Goal: Task Accomplishment & Management: Complete application form

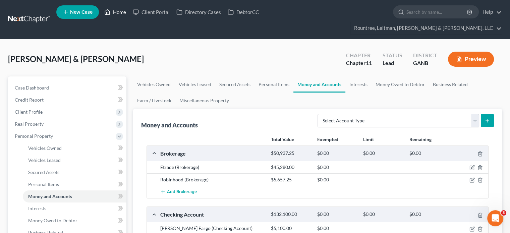
click at [116, 12] on link "Home" at bounding box center [115, 12] width 28 height 12
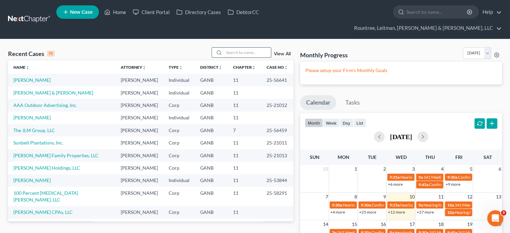
click at [239, 48] on input "search" at bounding box center [247, 53] width 47 height 10
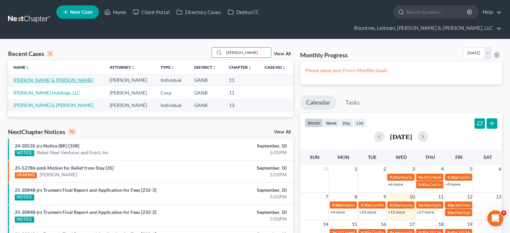
type input "[PERSON_NAME]"
click at [36, 77] on link "[PERSON_NAME] & [PERSON_NAME]" at bounding box center [53, 80] width 80 height 6
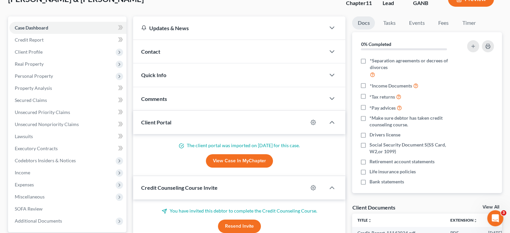
scroll to position [101, 0]
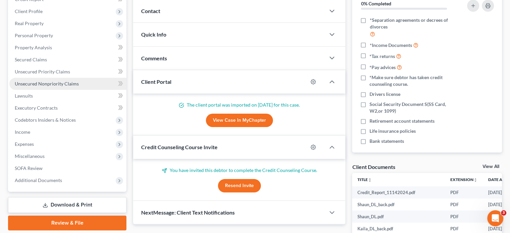
click at [44, 81] on span "Unsecured Nonpriority Claims" at bounding box center [47, 84] width 64 height 6
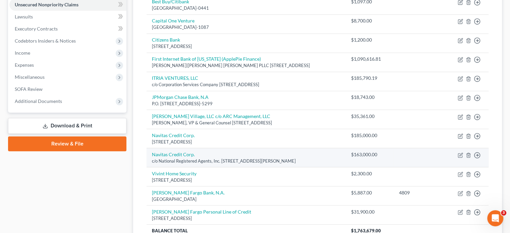
scroll to position [230, 0]
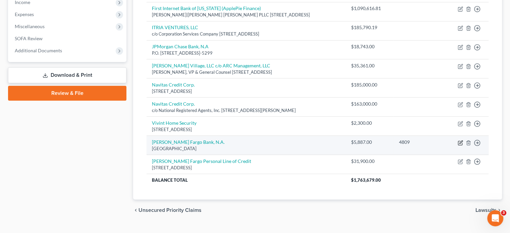
click at [459, 140] on icon "button" at bounding box center [460, 142] width 5 height 5
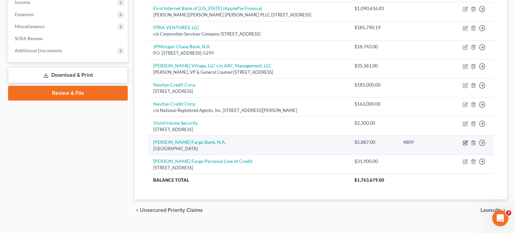
select select "3"
select select "14"
select select "0"
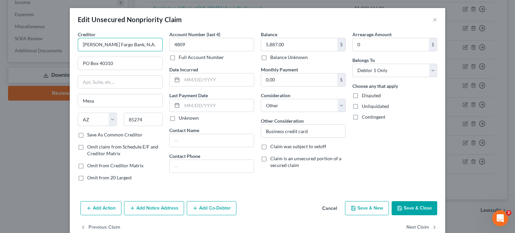
drag, startPoint x: 143, startPoint y: 46, endPoint x: -139, endPoint y: 11, distance: 284.3
click at [0, 11] on html "Home New Case Client Portal Directory Cases DebtorCC Rountree, [PERSON_NAME], […" at bounding box center [257, 8] width 515 height 477
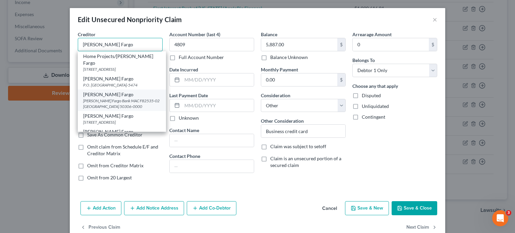
type input "[PERSON_NAME] Fargo"
click at [109, 107] on div "[PERSON_NAME] Fargo Bank MAC F82535-02 [GEOGRAPHIC_DATA] 50306-0000" at bounding box center [121, 103] width 77 height 11
type input "[PERSON_NAME] Fargo Bank MAC F82535-02"
type input "PO Box 10438"
type input "Des Moines"
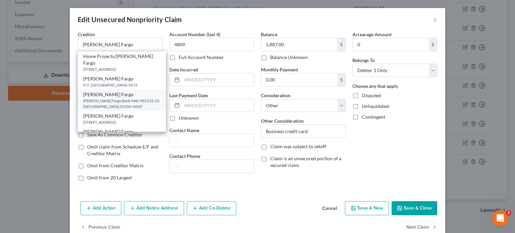
select select "16"
type input "50306-0000"
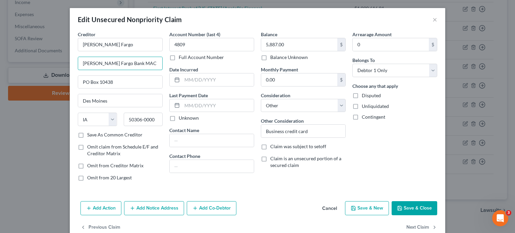
drag, startPoint x: 116, startPoint y: 62, endPoint x: -133, endPoint y: 43, distance: 249.8
click at [0, 43] on html "Home New Case Client Portal Directory Cases DebtorCC Rountree, [PERSON_NAME], […" at bounding box center [257, 8] width 515 height 477
type input "MAC F82535-02"
click at [292, 190] on div "Creditor * [PERSON_NAME] Fargo MAC F82535-02 PO Box 10438 [GEOGRAPHIC_DATA] [US…" at bounding box center [257, 115] width 375 height 168
click at [420, 206] on button "Save & Close" at bounding box center [415, 208] width 46 height 14
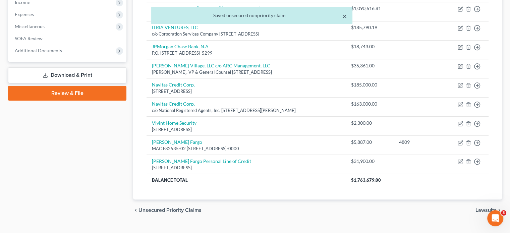
click at [344, 18] on button "×" at bounding box center [344, 16] width 5 height 8
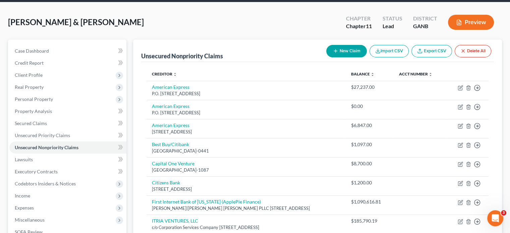
scroll to position [0, 0]
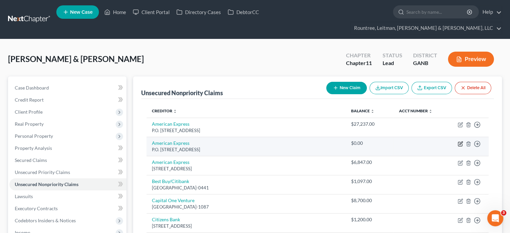
click at [458, 142] on icon "button" at bounding box center [460, 144] width 4 height 4
select select "45"
select select "2"
select select "1"
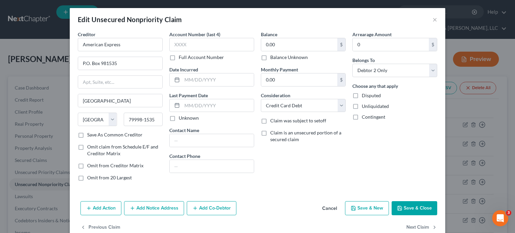
click at [291, 186] on div "Creditor * American Express P.O. [GEOGRAPHIC_DATA] [US_STATE] AK AR AZ CA CO CT…" at bounding box center [257, 115] width 375 height 168
click at [408, 209] on button "Save & Close" at bounding box center [415, 208] width 46 height 14
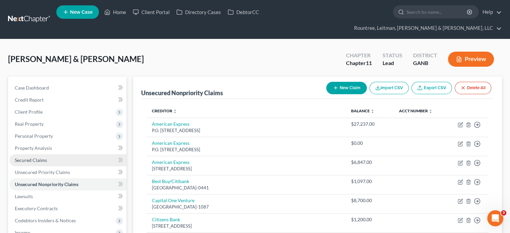
click at [31, 157] on span "Secured Claims" at bounding box center [31, 160] width 32 height 6
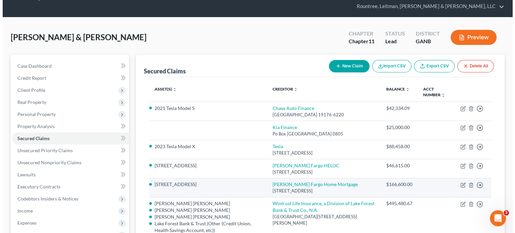
scroll to position [34, 0]
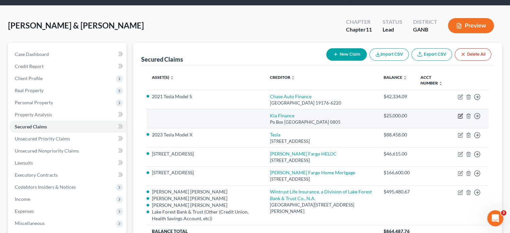
click at [460, 113] on icon "button" at bounding box center [460, 115] width 5 height 5
select select "45"
select select "3"
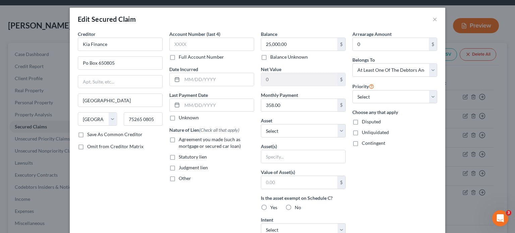
scroll to position [0, 0]
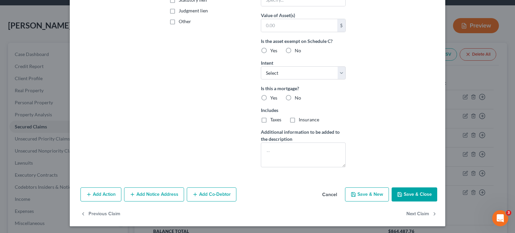
click at [413, 191] on button "Save & Close" at bounding box center [415, 194] width 46 height 14
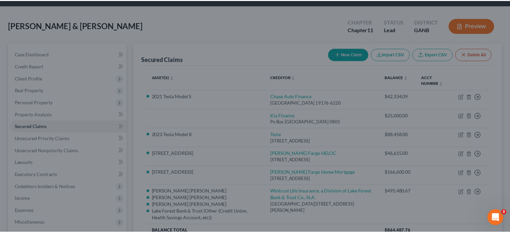
scroll to position [84, 0]
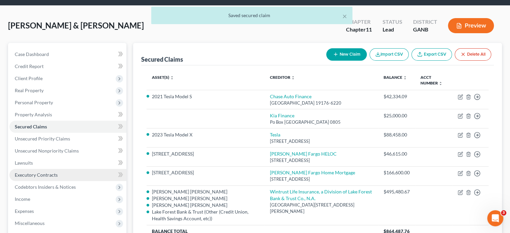
click at [37, 172] on span "Executory Contracts" at bounding box center [36, 175] width 43 height 6
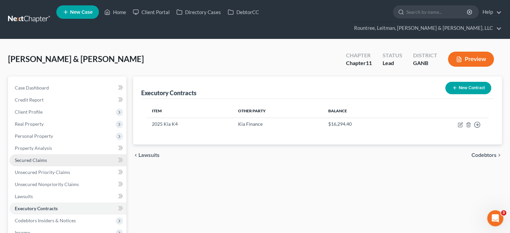
click at [37, 157] on span "Secured Claims" at bounding box center [31, 160] width 32 height 6
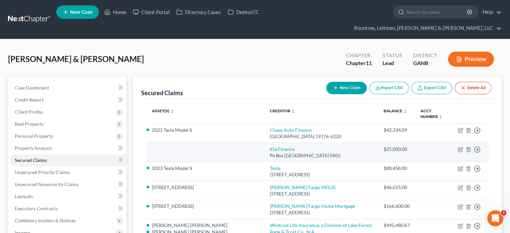
scroll to position [34, 0]
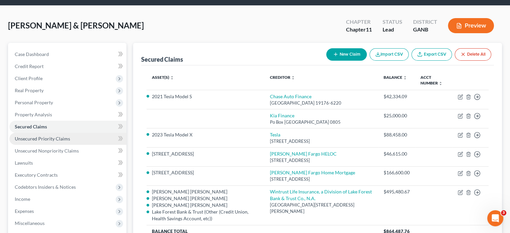
click at [43, 136] on span "Unsecured Priority Claims" at bounding box center [42, 139] width 55 height 6
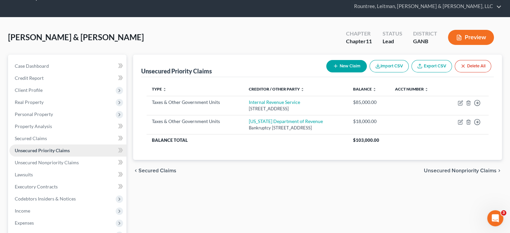
scroll to position [34, 0]
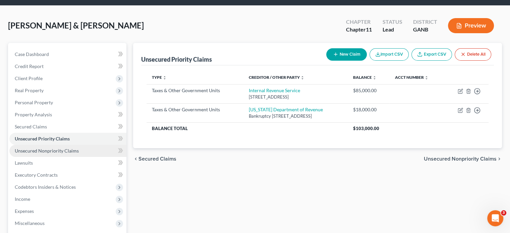
click at [62, 148] on span "Unsecured Nonpriority Claims" at bounding box center [47, 151] width 64 height 6
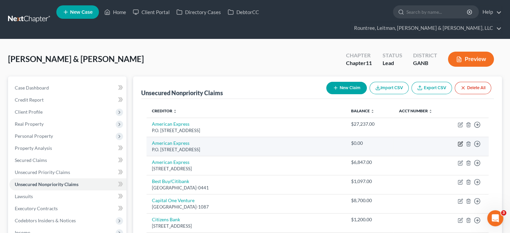
click at [461, 141] on icon "button" at bounding box center [460, 142] width 3 height 3
select select "45"
select select "2"
select select "1"
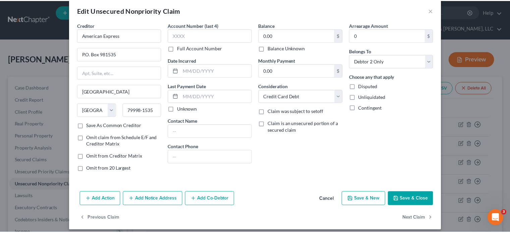
scroll to position [14, 0]
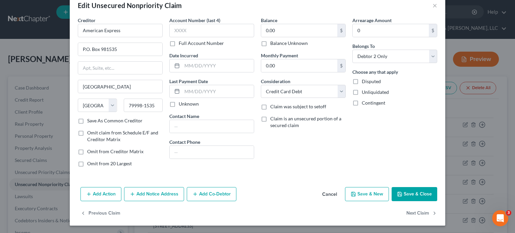
click at [329, 191] on button "Cancel" at bounding box center [329, 194] width 25 height 13
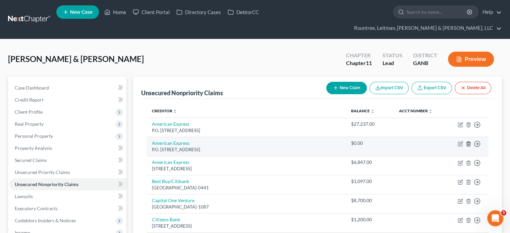
click at [467, 141] on icon "button" at bounding box center [468, 143] width 5 height 5
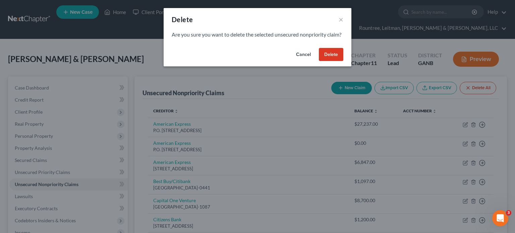
click at [334, 61] on button "Delete" at bounding box center [331, 54] width 24 height 13
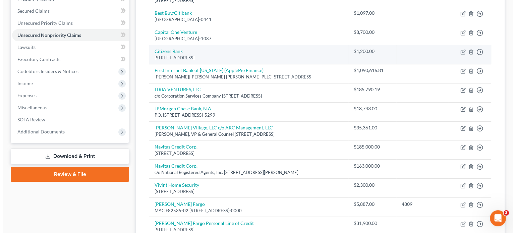
scroll to position [168, 0]
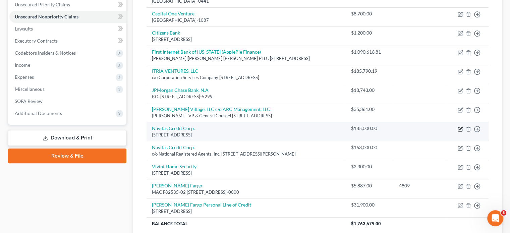
click at [460, 126] on icon "button" at bounding box center [460, 128] width 5 height 5
select select "4"
select select "14"
select select "2"
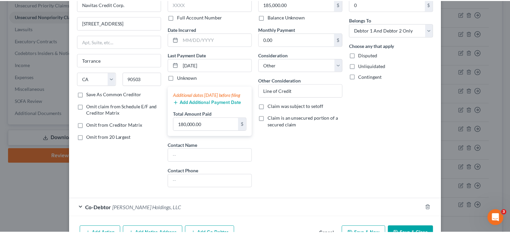
scroll to position [0, 0]
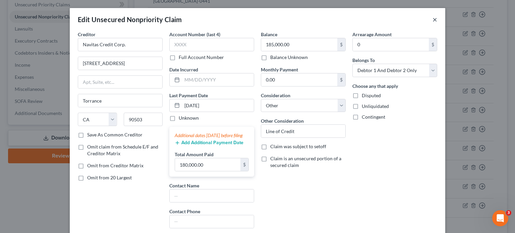
click at [434, 20] on button "×" at bounding box center [434, 19] width 5 height 8
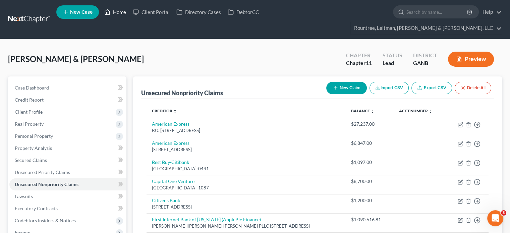
click at [116, 14] on link "Home" at bounding box center [115, 12] width 28 height 12
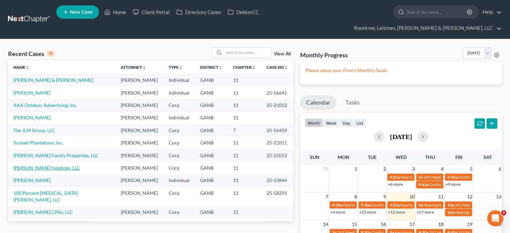
click at [37, 165] on link "[PERSON_NAME] Holdings, LLC" at bounding box center [46, 168] width 67 height 6
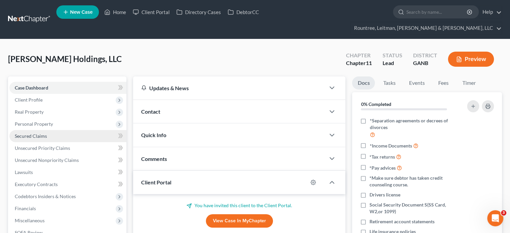
click at [34, 133] on span "Secured Claims" at bounding box center [31, 136] width 32 height 6
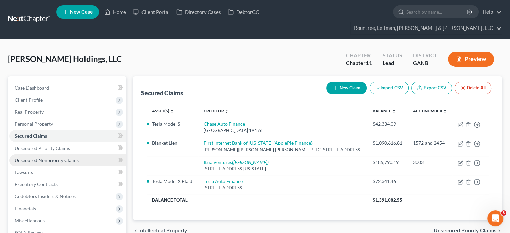
click at [43, 157] on span "Unsecured Nonpriority Claims" at bounding box center [47, 160] width 64 height 6
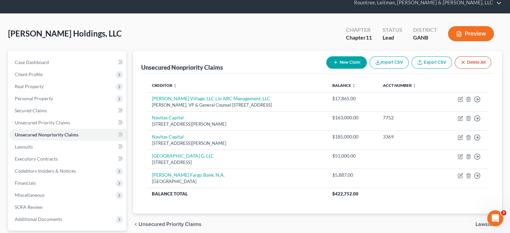
scroll to position [67, 0]
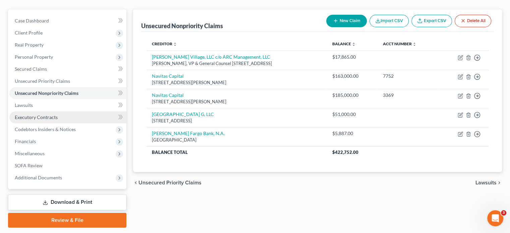
click at [44, 114] on span "Executory Contracts" at bounding box center [36, 117] width 43 height 6
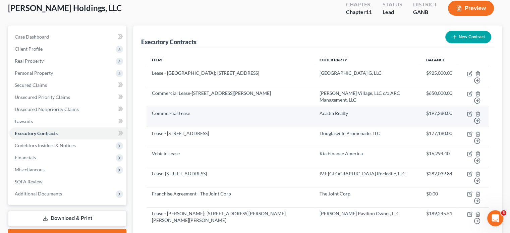
scroll to position [67, 0]
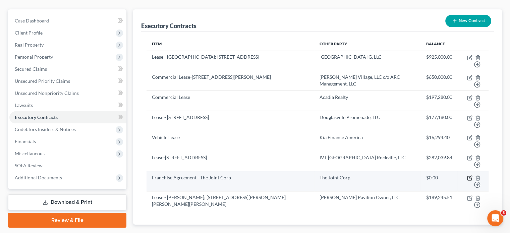
click at [468, 175] on icon "button" at bounding box center [469, 177] width 5 height 5
select select "3"
select select "2"
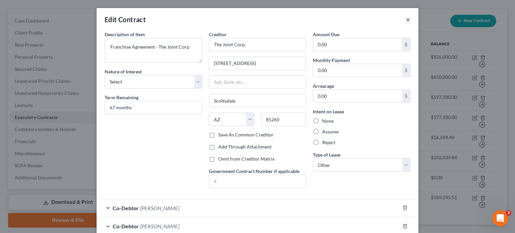
click at [406, 19] on button "×" at bounding box center [408, 19] width 5 height 8
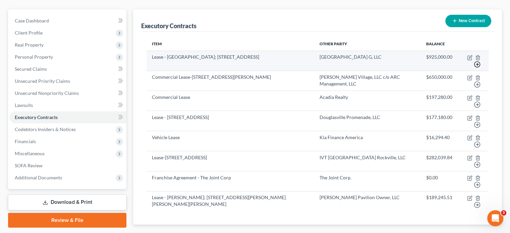
click at [475, 61] on icon "button" at bounding box center [477, 64] width 7 height 7
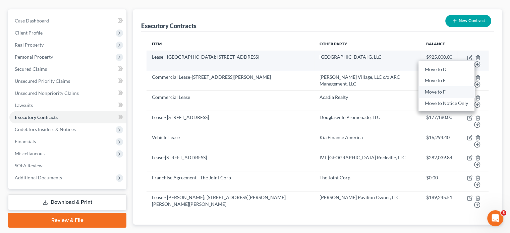
click at [433, 86] on link "Move to F" at bounding box center [446, 91] width 56 height 11
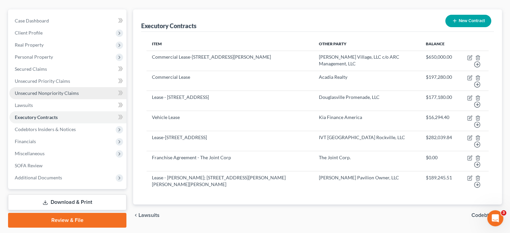
click at [28, 90] on span "Unsecured Nonpriority Claims" at bounding box center [47, 93] width 64 height 6
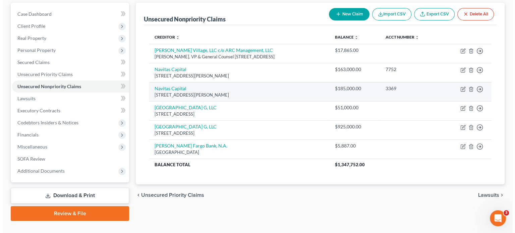
scroll to position [74, 0]
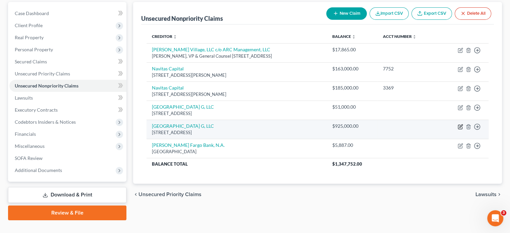
click at [461, 124] on icon "button" at bounding box center [460, 126] width 5 height 5
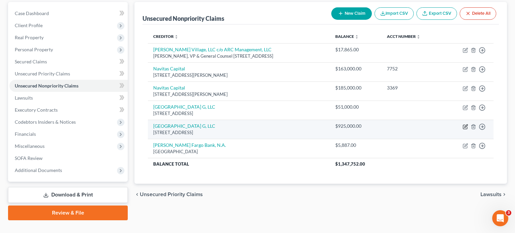
select select "21"
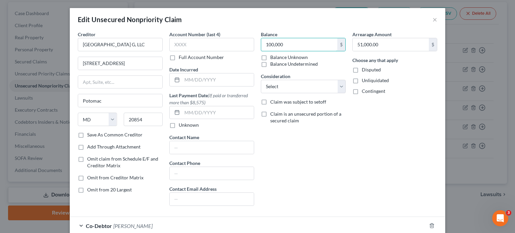
type input "100,000"
click at [312, 156] on div "Balance 100,000 $ Balance Unknown Balance Undetermined 100,000.00 $ Balance Unk…" at bounding box center [303, 121] width 92 height 180
click at [341, 84] on select "Select Cable / Satellite Services Collection Agency Credit Card Debt Debt Couns…" at bounding box center [303, 86] width 85 height 13
select select "11"
click at [261, 80] on select "Select Cable / Satellite Services Collection Agency Credit Card Debt Debt Couns…" at bounding box center [303, 86] width 85 height 13
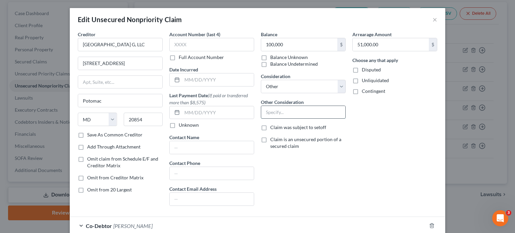
click at [288, 111] on input "text" at bounding box center [303, 112] width 84 height 13
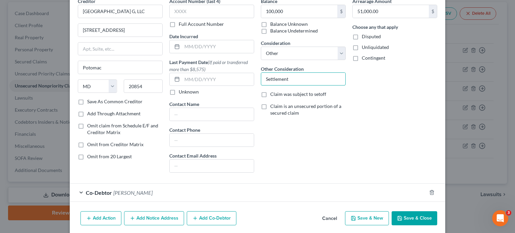
scroll to position [57, 0]
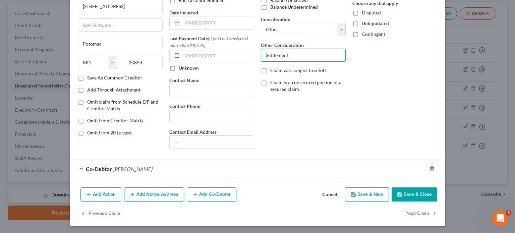
type input "Settlement"
click at [409, 193] on button "Save & Close" at bounding box center [415, 194] width 46 height 14
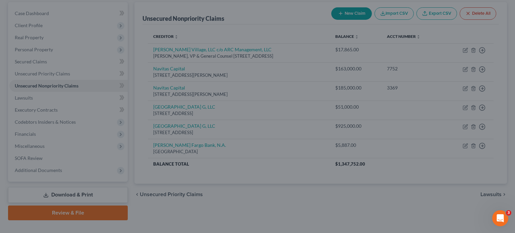
type input "100,000.00"
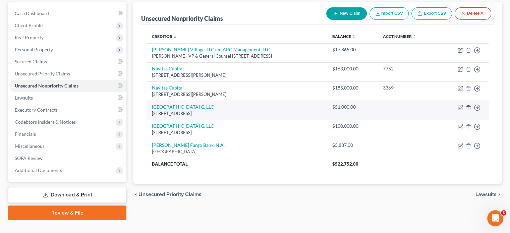
click at [467, 105] on icon "button" at bounding box center [468, 107] width 3 height 4
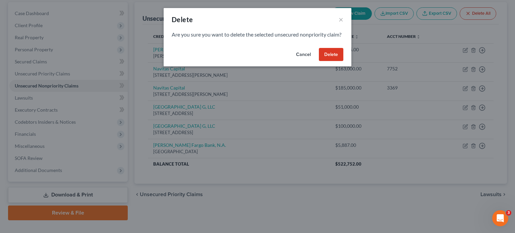
click at [325, 61] on button "Delete" at bounding box center [331, 54] width 24 height 13
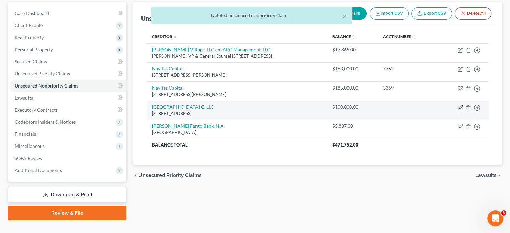
click at [462, 105] on icon "button" at bounding box center [460, 107] width 5 height 5
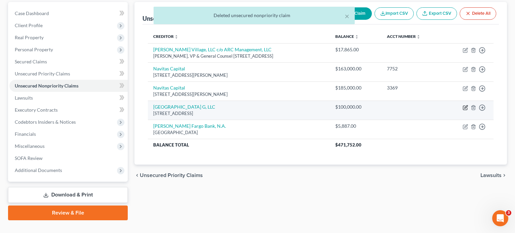
select select "21"
select select "11"
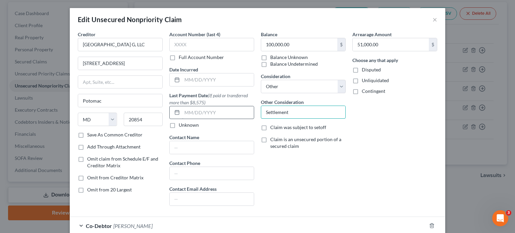
drag, startPoint x: 305, startPoint y: 111, endPoint x: 213, endPoint y: 110, distance: 91.8
click at [213, 110] on div "Creditor * [GEOGRAPHIC_DATA] G, LLC [STREET_ADDRESS][GEOGRAPHIC_DATA] [US_STATE…" at bounding box center [257, 121] width 366 height 180
type input "Lease"
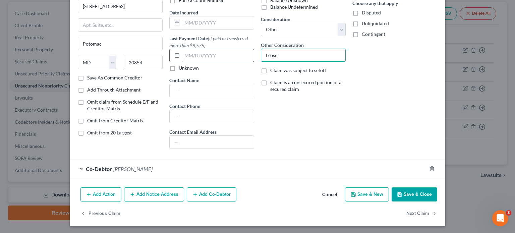
drag, startPoint x: 292, startPoint y: 56, endPoint x: 225, endPoint y: 51, distance: 67.9
click at [225, 51] on div "Creditor * [GEOGRAPHIC_DATA] G, LLC [STREET_ADDRESS][GEOGRAPHIC_DATA] [US_STATE…" at bounding box center [257, 64] width 366 height 180
click at [290, 55] on input "text" at bounding box center [303, 55] width 84 height 13
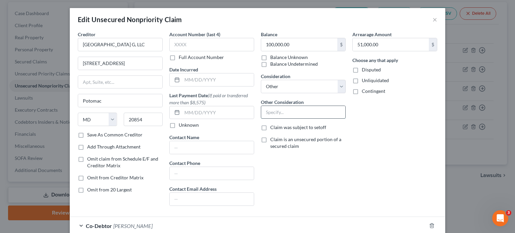
click at [279, 116] on input "text" at bounding box center [303, 112] width 84 height 13
click at [339, 88] on select "Select Cable / Satellite Services Collection Agency Credit Card Debt Debt Couns…" at bounding box center [303, 86] width 85 height 13
click at [288, 115] on input "text" at bounding box center [303, 112] width 84 height 13
type input "L"
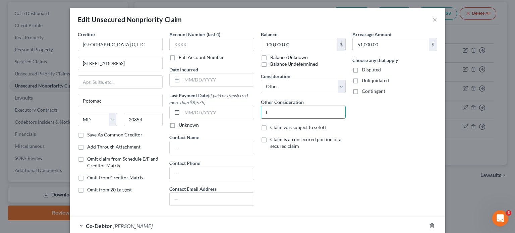
click at [398, 147] on div "Arrearage Amount 51,000.00 $ Choose any that apply Disputed Unliquidated Contin…" at bounding box center [395, 121] width 92 height 180
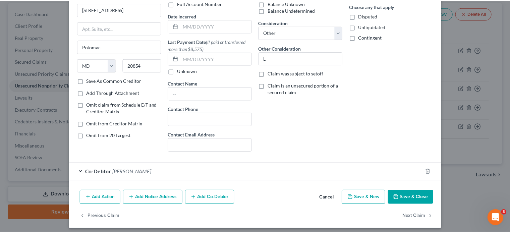
scroll to position [57, 0]
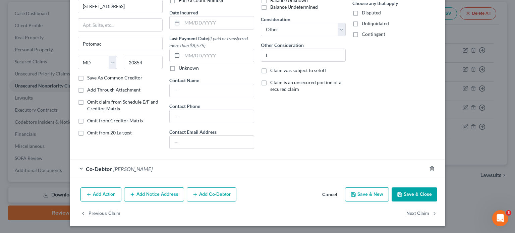
click at [409, 193] on button "Save & Close" at bounding box center [415, 194] width 46 height 14
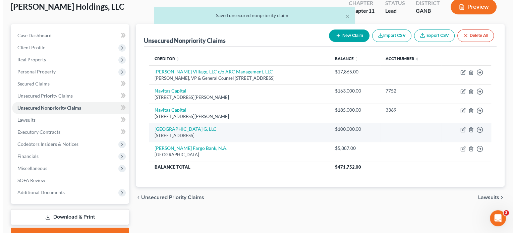
scroll to position [41, 0]
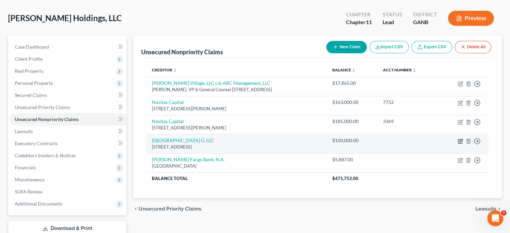
click at [460, 138] on icon "button" at bounding box center [460, 140] width 5 height 5
select select "21"
select select "11"
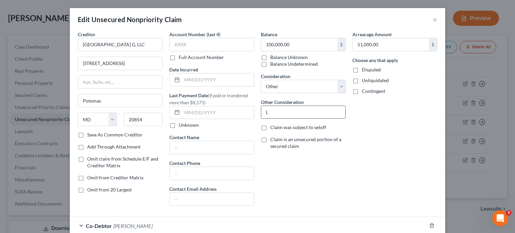
click at [297, 111] on input "L" at bounding box center [303, 112] width 84 height 13
click at [286, 112] on input "L" at bounding box center [303, 112] width 84 height 13
type input "L"
type input "Contract"
click at [371, 146] on div "Arrearage Amount 51,000.00 $ Choose any that apply Disputed Unliquidated Contin…" at bounding box center [395, 121] width 92 height 180
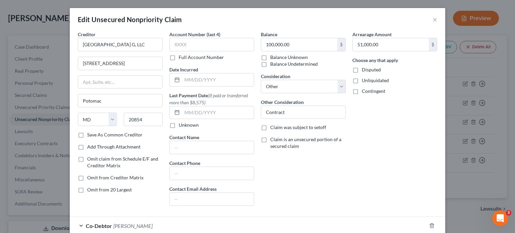
scroll to position [57, 0]
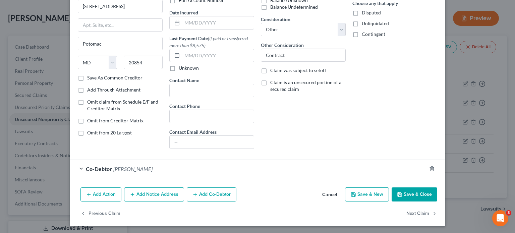
click at [412, 195] on button "Save & Close" at bounding box center [415, 194] width 46 height 14
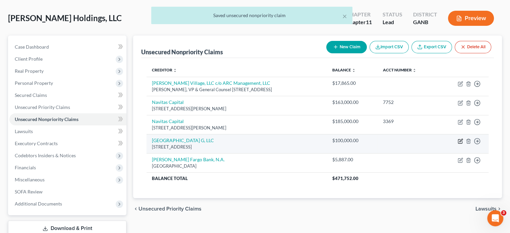
click at [459, 138] on icon "button" at bounding box center [460, 140] width 5 height 5
select select "21"
select select "11"
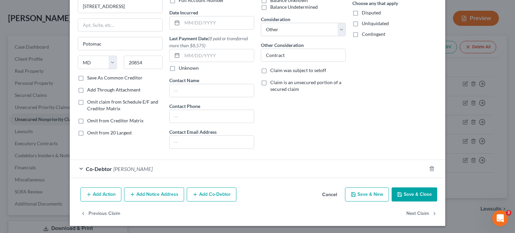
click at [209, 193] on button "Add Co-Debtor" at bounding box center [212, 194] width 50 height 14
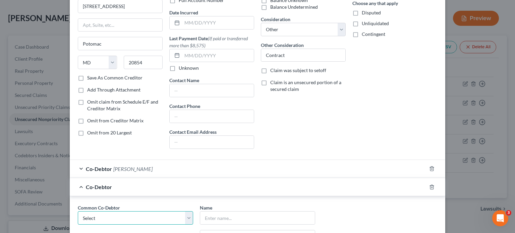
click at [187, 217] on select "Select [PERSON_NAME] [PERSON_NAME]" at bounding box center [135, 217] width 115 height 13
select select "1"
click at [78, 211] on select "Select [PERSON_NAME] [PERSON_NAME]" at bounding box center [135, 217] width 115 height 13
select select "1"
type input "[PERSON_NAME]"
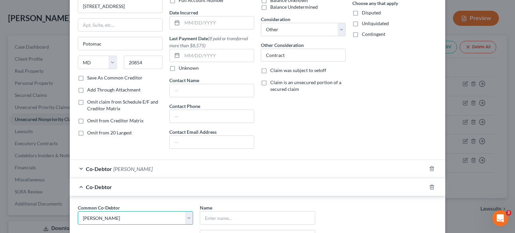
type input "[STREET_ADDRESS]"
type input "[GEOGRAPHIC_DATA]"
select select "10"
type input "30349"
click at [189, 168] on div "Co-Debtor [PERSON_NAME]" at bounding box center [248, 169] width 357 height 18
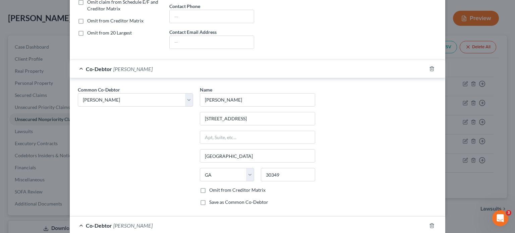
scroll to position [158, 0]
click at [112, 182] on div "Common Co-Debtor Select [PERSON_NAME] [PERSON_NAME]" at bounding box center [135, 147] width 122 height 125
click at [429, 223] on icon "button" at bounding box center [431, 224] width 5 height 5
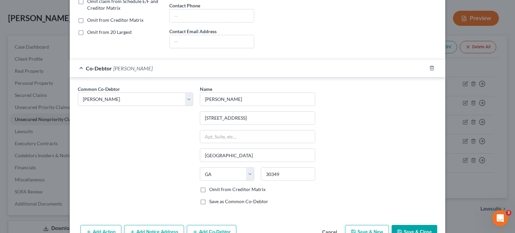
click at [111, 173] on div "Common Co-Debtor Select [PERSON_NAME] [PERSON_NAME]" at bounding box center [135, 147] width 122 height 125
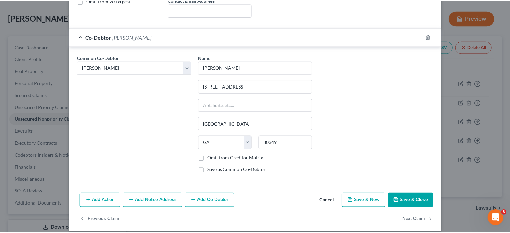
scroll to position [191, 0]
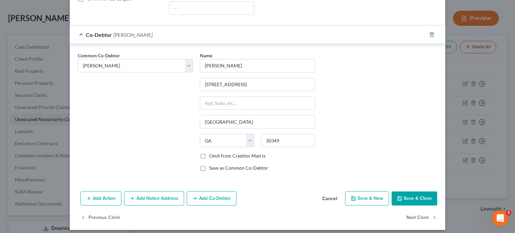
click at [331, 196] on button "Cancel" at bounding box center [329, 198] width 25 height 13
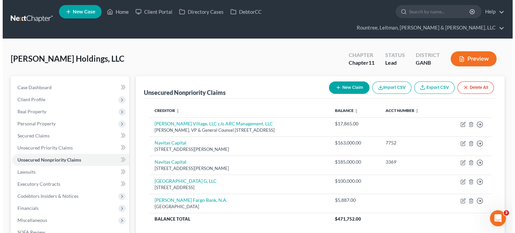
scroll to position [0, 0]
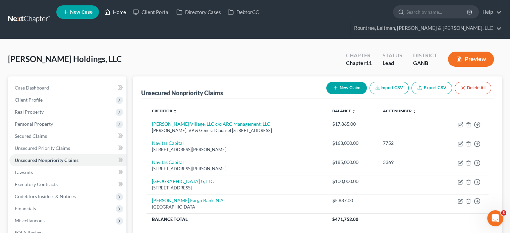
click at [118, 14] on link "Home" at bounding box center [115, 12] width 28 height 12
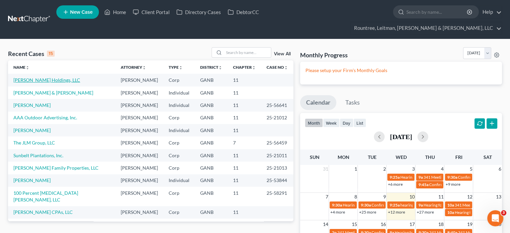
click at [36, 77] on link "[PERSON_NAME] Holdings, LLC" at bounding box center [46, 80] width 67 height 6
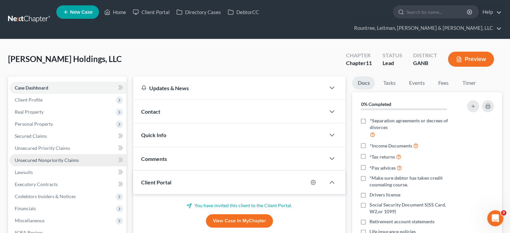
click at [36, 154] on link "Unsecured Nonpriority Claims" at bounding box center [67, 160] width 117 height 12
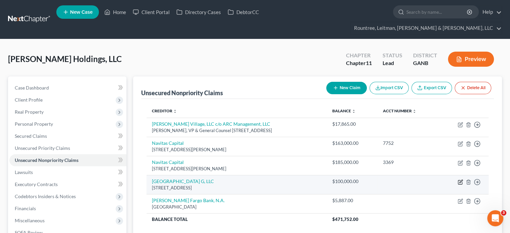
click at [460, 180] on icon "button" at bounding box center [460, 181] width 3 height 3
select select "21"
select select "11"
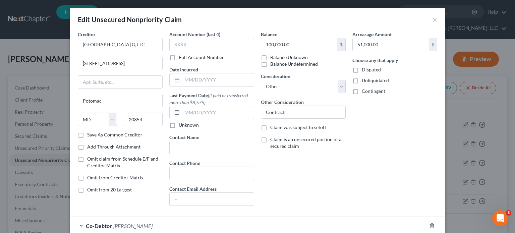
click at [87, 134] on label "Save As Common Creditor" at bounding box center [114, 134] width 55 height 7
click at [90, 134] on input "Save As Common Creditor" at bounding box center [92, 133] width 4 height 4
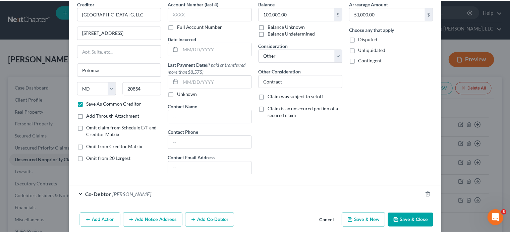
scroll to position [57, 0]
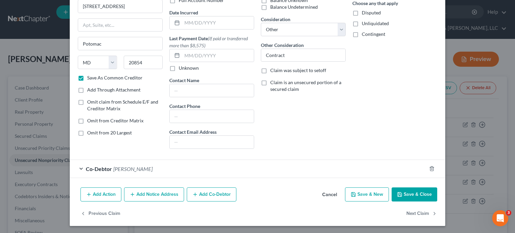
click at [414, 193] on button "Save & Close" at bounding box center [415, 194] width 46 height 14
checkbox input "false"
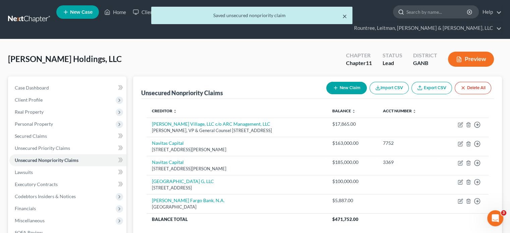
click at [343, 15] on button "×" at bounding box center [344, 16] width 5 height 8
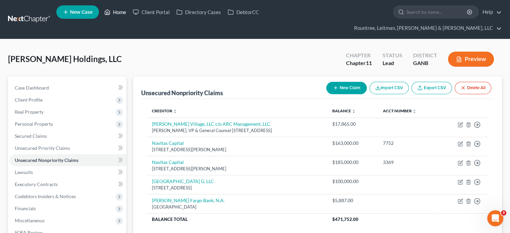
click at [115, 13] on link "Home" at bounding box center [115, 12] width 28 height 12
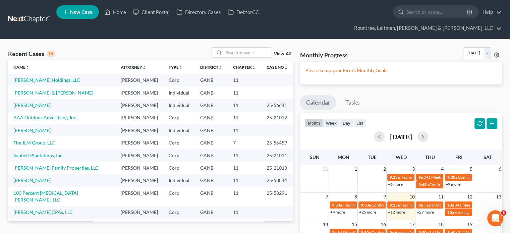
click at [34, 90] on link "[PERSON_NAME] & [PERSON_NAME]" at bounding box center [53, 93] width 80 height 6
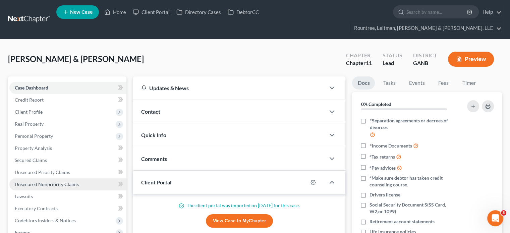
click at [33, 181] on span "Unsecured Nonpriority Claims" at bounding box center [47, 184] width 64 height 6
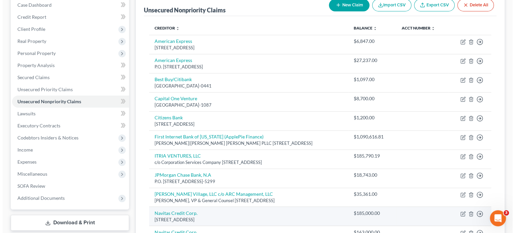
scroll to position [34, 0]
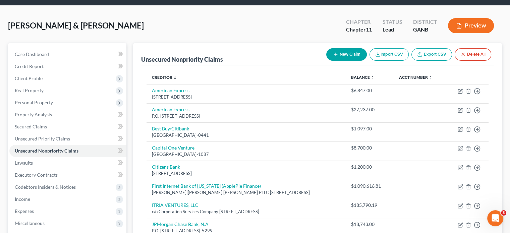
click at [346, 48] on button "New Claim" at bounding box center [346, 54] width 41 height 12
select select "2"
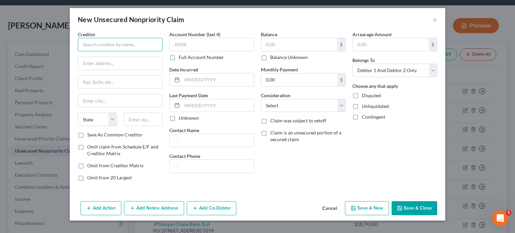
click at [142, 48] on input "text" at bounding box center [120, 44] width 85 height 13
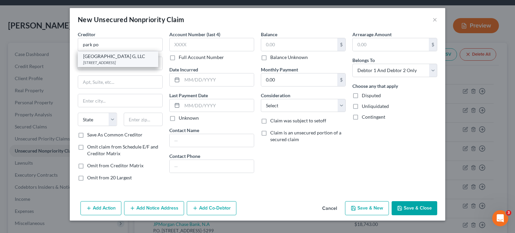
click at [98, 58] on div "[GEOGRAPHIC_DATA] G, LLC" at bounding box center [118, 56] width 70 height 7
type input "[GEOGRAPHIC_DATA] G, LLC"
type input "[STREET_ADDRESS]"
type input "Potomac"
select select "21"
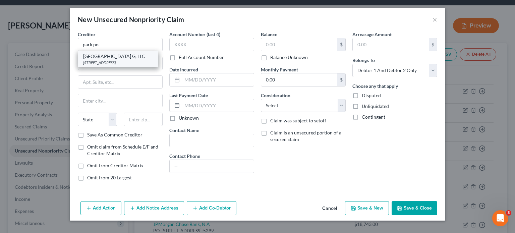
type input "20854"
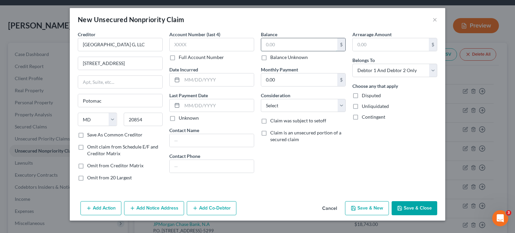
click at [309, 44] on input "text" at bounding box center [299, 44] width 76 height 13
type input "100,000"
click at [432, 68] on select "Select Debtor 1 Only Debtor 2 Only Debtor 1 And Debtor 2 Only At Least One Of T…" at bounding box center [394, 70] width 85 height 13
select select "3"
click at [352, 64] on select "Select Debtor 1 Only Debtor 2 Only Debtor 1 And Debtor 2 Only At Least One Of T…" at bounding box center [394, 70] width 85 height 13
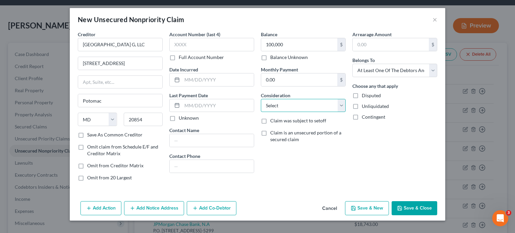
click at [303, 107] on select "Select Cable / Satellite Services Collection Agency Credit Card Debt Debt Couns…" at bounding box center [303, 105] width 85 height 13
select select "14"
click at [261, 99] on select "Select Cable / Satellite Services Collection Agency Credit Card Debt Debt Couns…" at bounding box center [303, 105] width 85 height 13
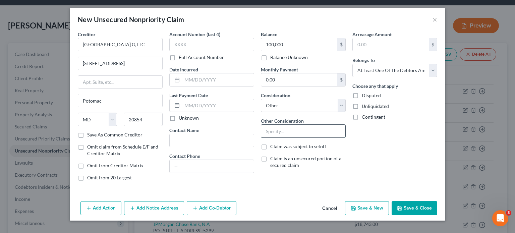
click at [293, 135] on input "text" at bounding box center [303, 131] width 84 height 13
type input "Lease guaranty"
click at [215, 208] on button "Add Co-Debtor" at bounding box center [212, 208] width 50 height 14
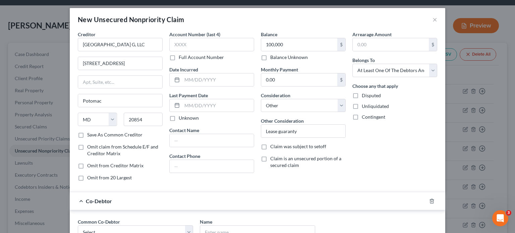
scroll to position [101, 0]
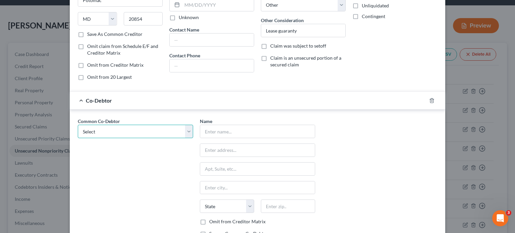
drag, startPoint x: 184, startPoint y: 126, endPoint x: 176, endPoint y: 130, distance: 8.8
click at [184, 126] on select "Select [PERSON_NAME] Holdings, LLC" at bounding box center [135, 131] width 115 height 13
select select "0"
click at [78, 125] on select "Select [PERSON_NAME] Holdings, LLC" at bounding box center [135, 131] width 115 height 13
type input "[PERSON_NAME] Holdings, LLC"
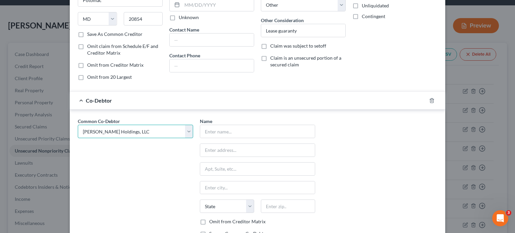
type input "[STREET_ADDRESS]"
type input "[GEOGRAPHIC_DATA]"
select select "10"
type input "30349"
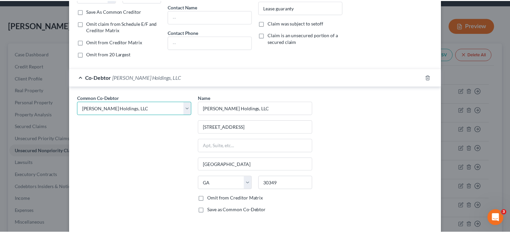
scroll to position [150, 0]
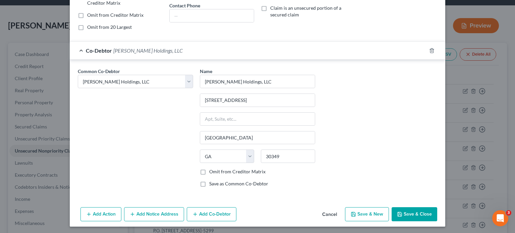
click at [415, 215] on button "Save & Close" at bounding box center [415, 214] width 46 height 14
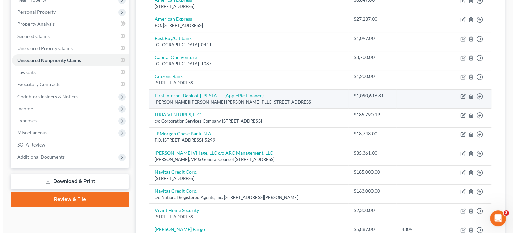
scroll to position [134, 0]
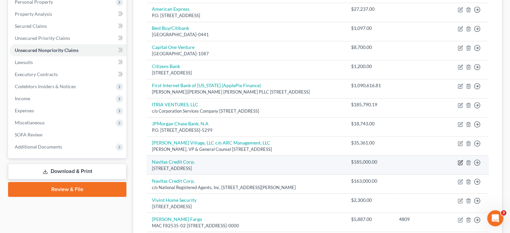
click at [461, 160] on icon "button" at bounding box center [460, 162] width 5 height 5
select select "4"
select select "14"
select select "2"
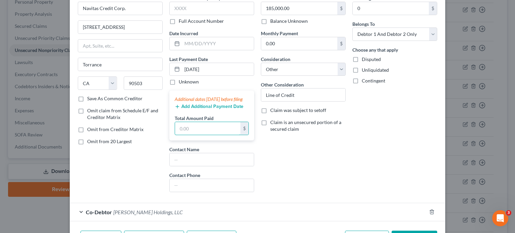
scroll to position [0, 0]
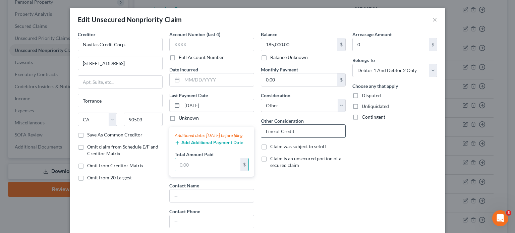
click at [304, 127] on input "Line of Credit" at bounding box center [303, 131] width 84 height 13
drag, startPoint x: 306, startPoint y: 127, endPoint x: 107, endPoint y: 137, distance: 199.0
click at [113, 137] on div "Creditor * Navitas Credit Corp. [GEOGRAPHIC_DATA] [US_STATE][GEOGRAPHIC_DATA] A…" at bounding box center [257, 132] width 366 height 203
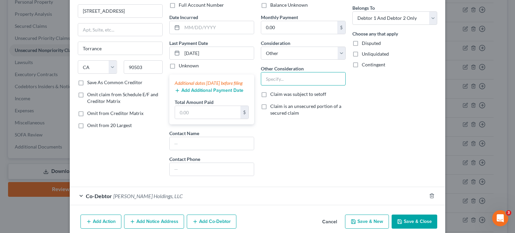
scroll to position [67, 0]
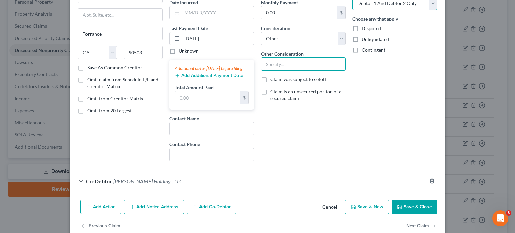
click at [430, 2] on select "Select Debtor 1 Only Debtor 2 Only Debtor 1 And Debtor 2 Only At Least One Of T…" at bounding box center [394, 3] width 85 height 13
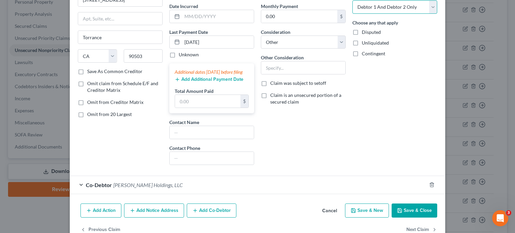
select select "3"
click at [352, 0] on select "Select Debtor 1 Only Debtor 2 Only Debtor 1 And Debtor 2 Only At Least One Of T…" at bounding box center [394, 6] width 85 height 13
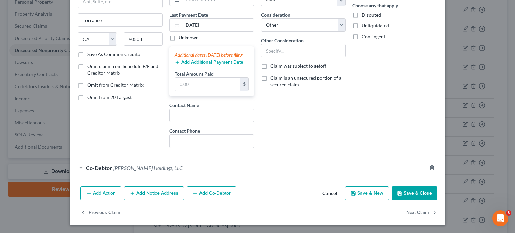
click at [96, 167] on span "Co-Debtor" at bounding box center [99, 168] width 26 height 6
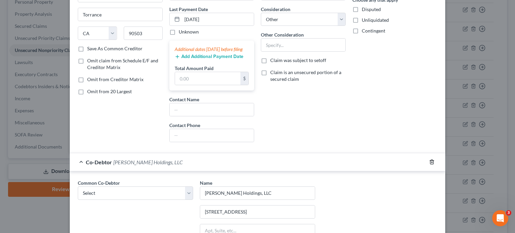
click at [429, 165] on icon "button" at bounding box center [431, 161] width 5 height 5
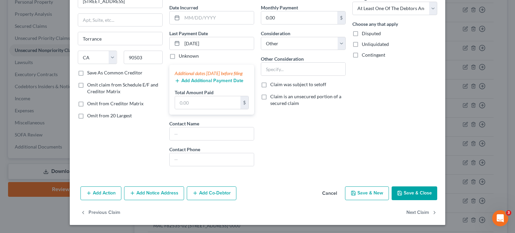
scroll to position [68, 0]
click at [310, 132] on div "Balance 185,000.00 $ Balance Unknown Balance Undetermined 185,000.00 $ Balance …" at bounding box center [303, 70] width 92 height 203
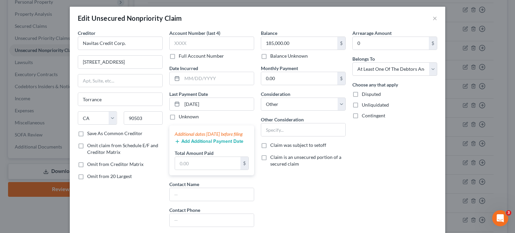
scroll to position [0, 0]
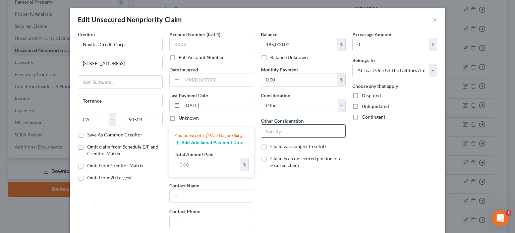
click at [303, 131] on input "text" at bounding box center [303, 131] width 84 height 13
click at [304, 132] on input "Guaranty on" at bounding box center [303, 131] width 84 height 13
click at [302, 130] on input "Guaranty on" at bounding box center [303, 131] width 84 height 13
drag, startPoint x: 283, startPoint y: 128, endPoint x: 312, endPoint y: 124, distance: 29.2
click at [312, 124] on div "Other Consideration Guaranty on" at bounding box center [303, 127] width 85 height 20
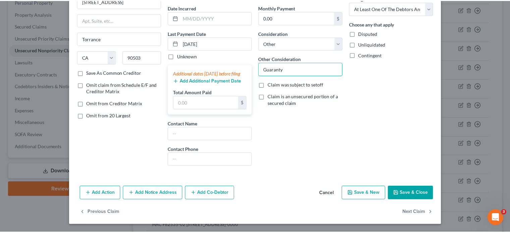
scroll to position [68, 0]
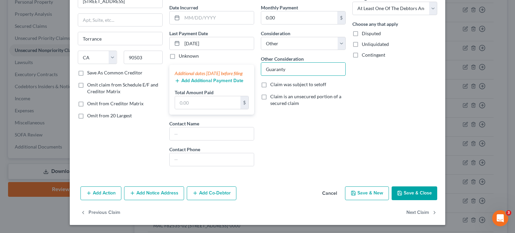
type input "Guaranty"
click at [414, 193] on button "Save & Close" at bounding box center [415, 193] width 46 height 14
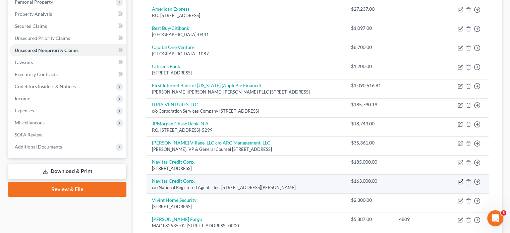
click at [459, 179] on icon "button" at bounding box center [460, 181] width 5 height 5
select select "10"
select select "2"
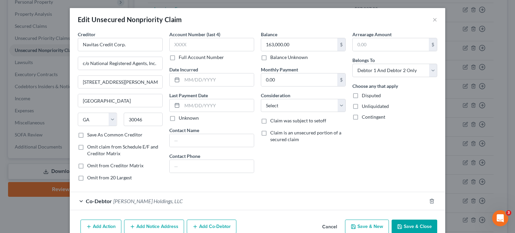
click at [302, 171] on div "Balance 163,000.00 $ Balance Unknown Balance Undetermined 163,000.00 $ Balance …" at bounding box center [303, 109] width 92 height 156
click at [415, 224] on button "Save & Close" at bounding box center [415, 227] width 46 height 14
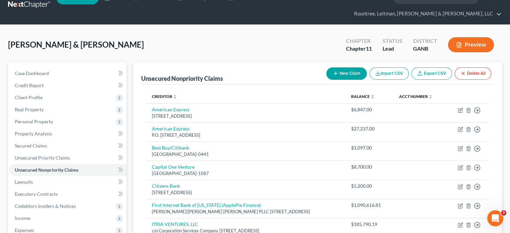
scroll to position [0, 0]
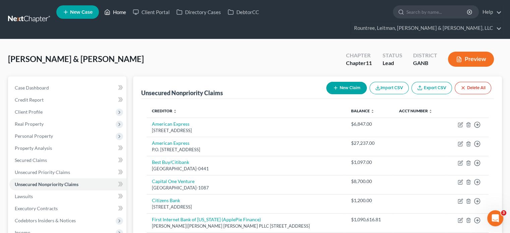
click at [119, 13] on link "Home" at bounding box center [115, 12] width 28 height 12
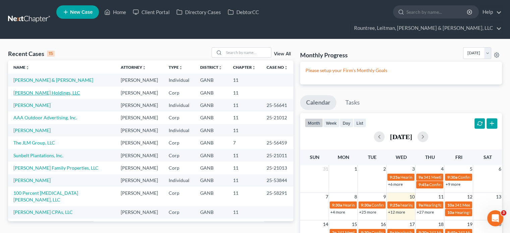
click at [41, 90] on link "[PERSON_NAME] Holdings, LLC" at bounding box center [46, 93] width 67 height 6
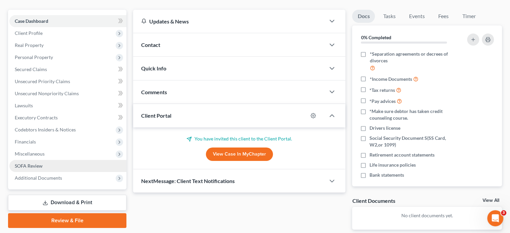
scroll to position [67, 0]
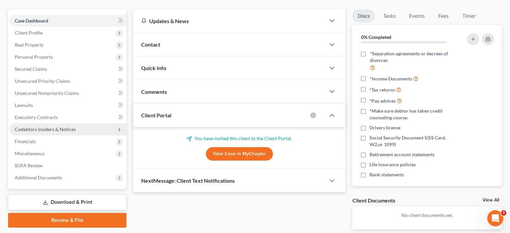
click at [53, 126] on span "Codebtors Insiders & Notices" at bounding box center [45, 129] width 61 height 6
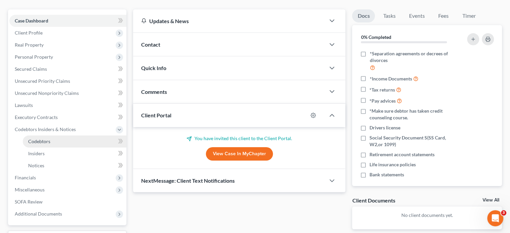
click at [52, 135] on link "Codebtors" at bounding box center [75, 141] width 104 height 12
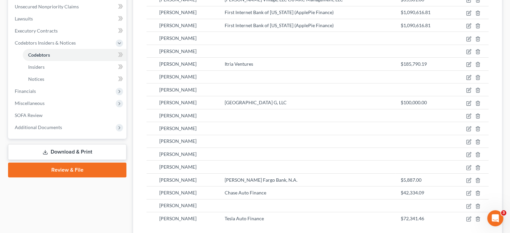
scroll to position [201, 0]
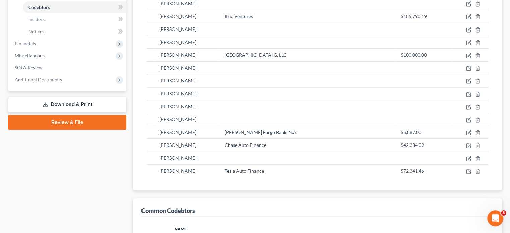
click at [71, 97] on link "Download & Print" at bounding box center [67, 105] width 118 height 16
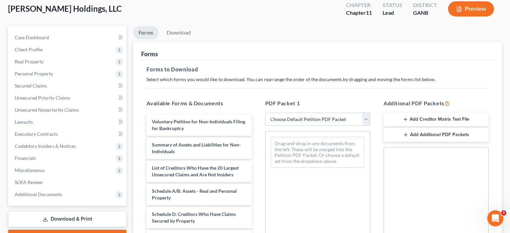
scroll to position [101, 0]
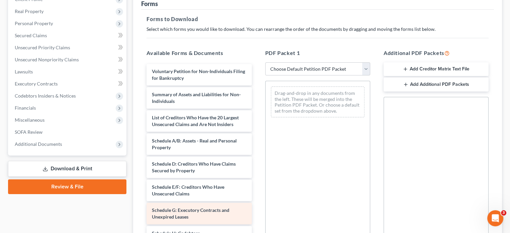
click at [191, 203] on div "Schedule G: Executory Contracts and Unexpired Leases" at bounding box center [198, 213] width 105 height 21
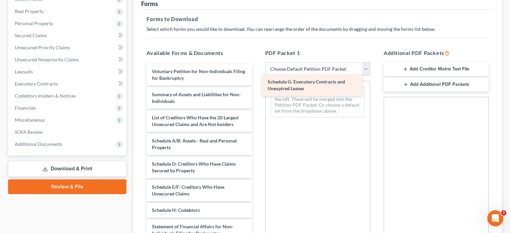
drag, startPoint x: 191, startPoint y: 202, endPoint x: 306, endPoint y: 86, distance: 163.5
click at [257, 86] on div "Schedule G: Executory Contracts and Unexpired Leases Voluntary Petition for Non…" at bounding box center [199, 196] width 116 height 265
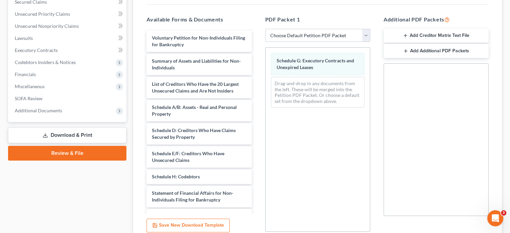
scroll to position [168, 0]
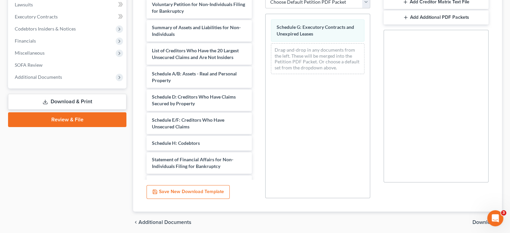
click at [481, 220] on span "Download" at bounding box center [484, 222] width 24 height 5
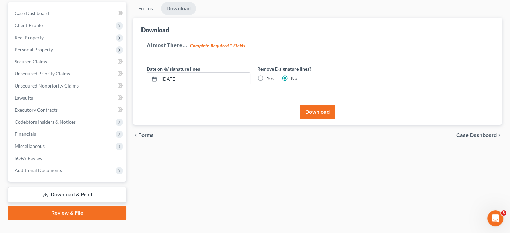
click at [311, 105] on button "Download" at bounding box center [317, 112] width 35 height 15
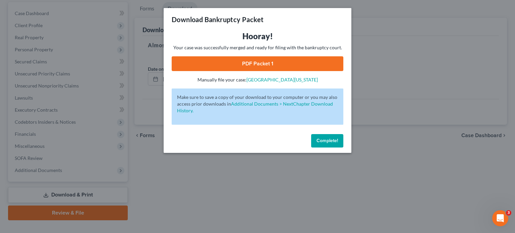
click at [256, 64] on link "PDF Packet 1" at bounding box center [258, 63] width 172 height 15
click at [321, 137] on button "Complete!" at bounding box center [327, 140] width 32 height 13
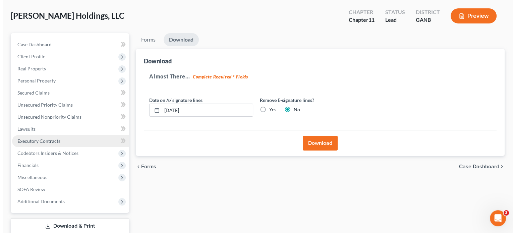
scroll to position [0, 0]
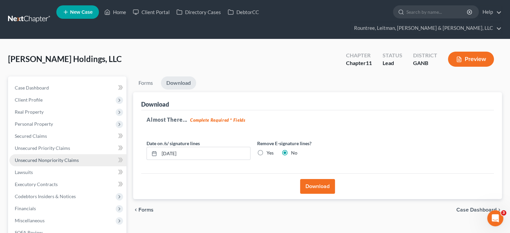
click at [34, 157] on span "Unsecured Nonpriority Claims" at bounding box center [47, 160] width 64 height 6
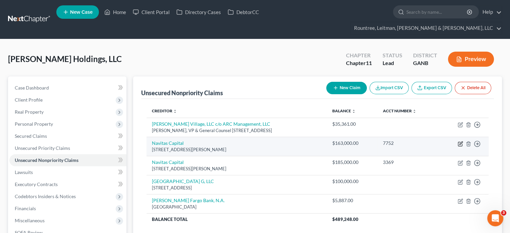
click at [460, 141] on icon "button" at bounding box center [460, 142] width 3 height 3
select select "9"
select select "8"
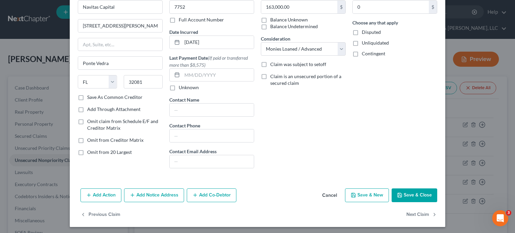
scroll to position [39, 0]
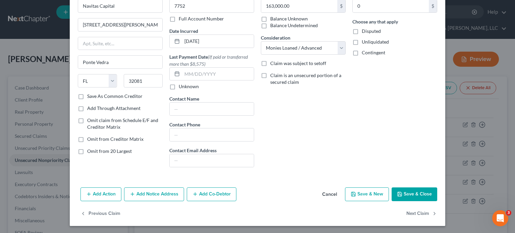
click at [415, 190] on button "Save & Close" at bounding box center [415, 194] width 46 height 14
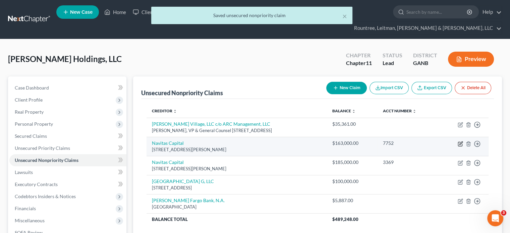
click at [460, 141] on icon "button" at bounding box center [460, 142] width 3 height 3
select select "9"
select select "8"
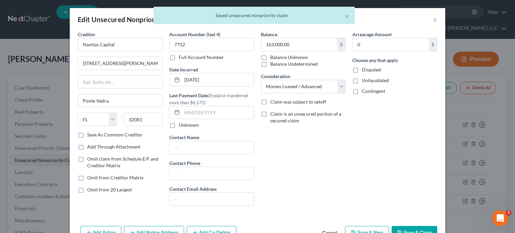
click at [362, 69] on label "Disputed" at bounding box center [371, 69] width 19 height 7
click at [364, 69] on input "Disputed" at bounding box center [366, 68] width 4 height 4
checkbox input "true"
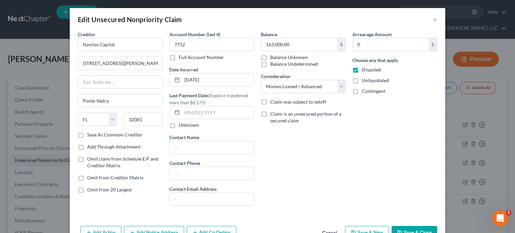
click at [409, 228] on button "Save & Close" at bounding box center [415, 233] width 46 height 14
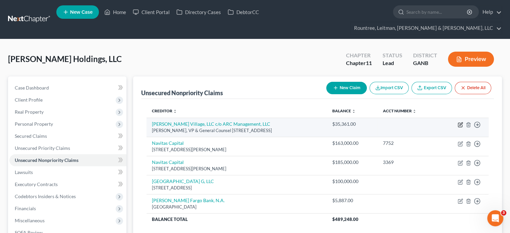
click at [460, 122] on icon "button" at bounding box center [460, 124] width 5 height 5
select select "48"
select select "11"
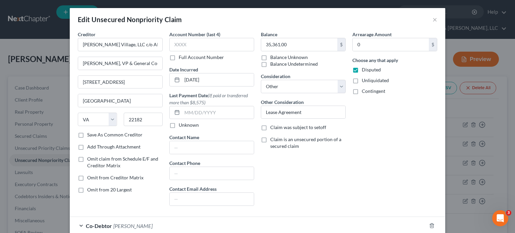
scroll to position [67, 0]
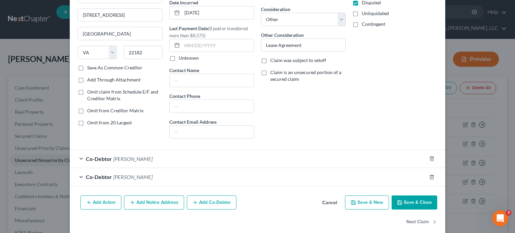
click at [412, 201] on button "Save & Close" at bounding box center [415, 202] width 46 height 14
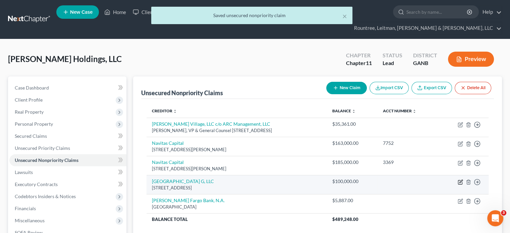
click at [461, 180] on icon "button" at bounding box center [460, 181] width 3 height 3
select select "21"
select select "11"
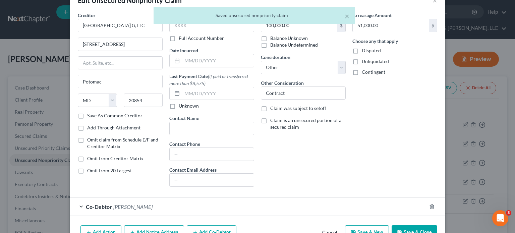
scroll to position [57, 0]
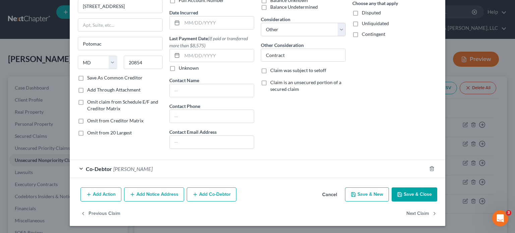
click at [422, 189] on button "Save & Close" at bounding box center [415, 194] width 46 height 14
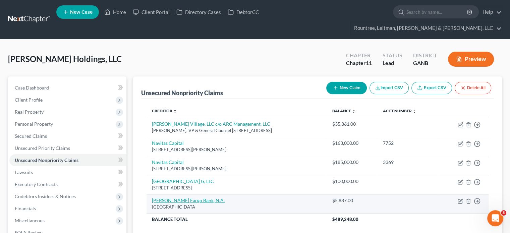
click at [178, 197] on link "[PERSON_NAME] Fargo Bank, N.A." at bounding box center [188, 200] width 73 height 6
select select "3"
select select "2"
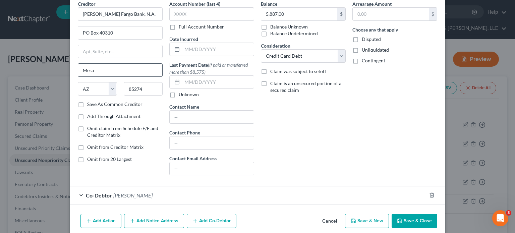
scroll to position [0, 0]
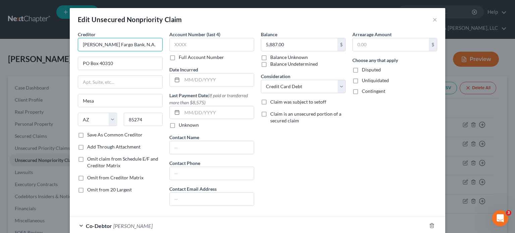
drag, startPoint x: 133, startPoint y: 43, endPoint x: -149, endPoint y: 5, distance: 285.0
click at [0, 5] on html "Home New Case Client Portal Directory Cases DebtorCC Rountree, [PERSON_NAME], […" at bounding box center [257, 160] width 515 height 320
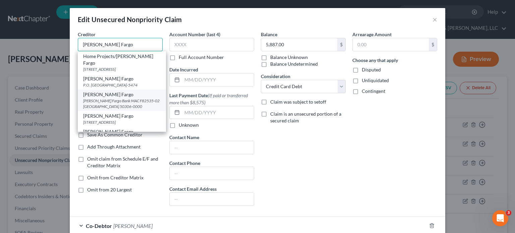
type input "[PERSON_NAME] Fargo"
click at [107, 104] on div "[PERSON_NAME] Fargo Bank MAC F82535-02 [GEOGRAPHIC_DATA] 50306-0000" at bounding box center [121, 103] width 77 height 11
type input "[PERSON_NAME] Fargo Bank MAC F82535-02"
type input "PO Box 10438"
type input "Des Moines"
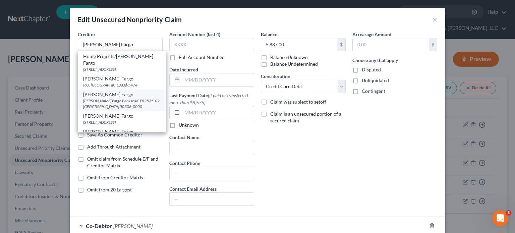
select select "16"
type input "50306-0000"
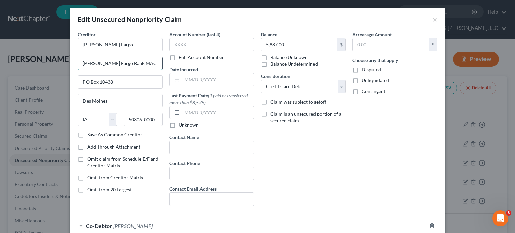
click at [116, 61] on input "[PERSON_NAME] Fargo Bank MAC F82535-02" at bounding box center [120, 63] width 84 height 13
drag, startPoint x: 117, startPoint y: 61, endPoint x: -58, endPoint y: 52, distance: 174.9
click at [0, 52] on html "Home New Case Client Portal Directory Cases DebtorCC Rountree, [PERSON_NAME], […" at bounding box center [257, 160] width 515 height 320
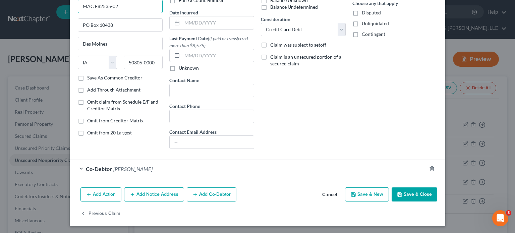
type input "MAC F82535-02"
click at [413, 192] on button "Save & Close" at bounding box center [415, 194] width 46 height 14
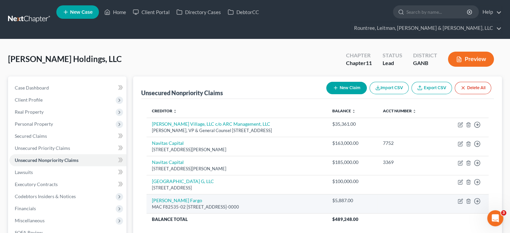
click at [459, 194] on td "Move to D Move to E Move to G Move to Notice Only" at bounding box center [463, 203] width 50 height 19
click at [462, 199] on icon "button" at bounding box center [460, 201] width 4 height 4
select select "16"
select select "2"
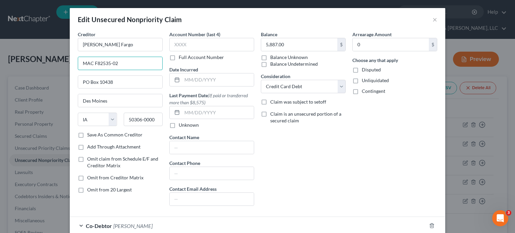
drag, startPoint x: 137, startPoint y: 64, endPoint x: -56, endPoint y: 58, distance: 192.8
click at [0, 58] on html "Home New Case Client Portal Directory Cases DebtorCC Rountree, [PERSON_NAME], […" at bounding box center [257, 160] width 515 height 320
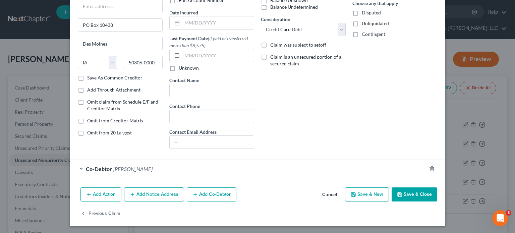
click at [408, 189] on button "Save & Close" at bounding box center [415, 194] width 46 height 14
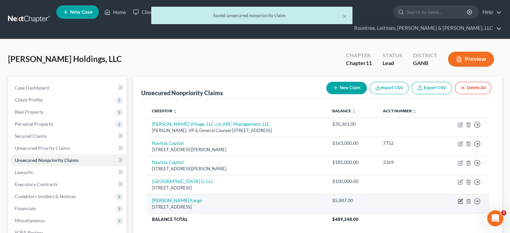
click at [460, 198] on icon "button" at bounding box center [460, 200] width 5 height 5
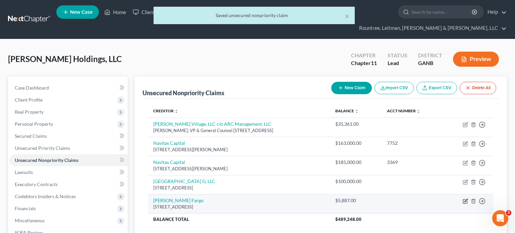
select select "16"
select select "2"
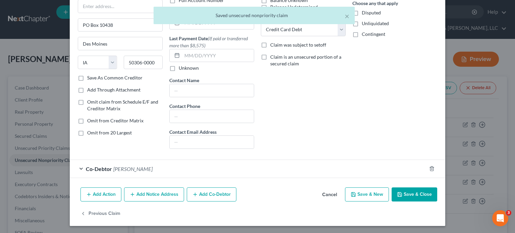
click at [411, 193] on button "Save & Close" at bounding box center [415, 194] width 46 height 14
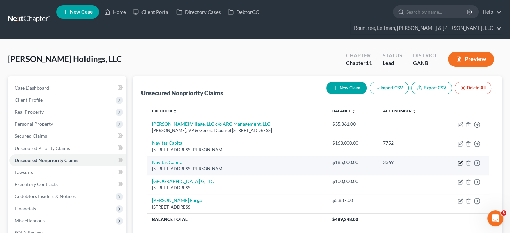
click at [460, 160] on icon "button" at bounding box center [460, 162] width 5 height 5
select select "9"
select select "8"
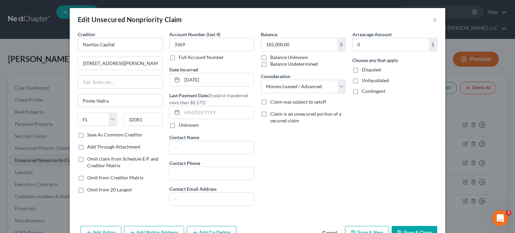
click at [332, 229] on button "Cancel" at bounding box center [329, 233] width 25 height 13
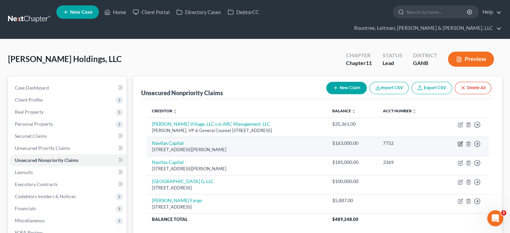
click at [460, 141] on icon "button" at bounding box center [460, 143] width 5 height 5
select select "9"
select select "8"
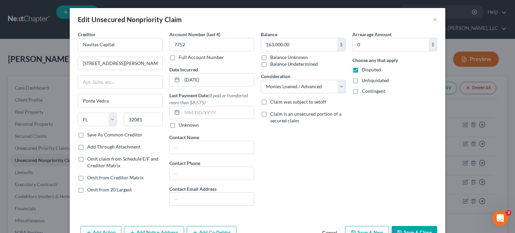
click at [410, 228] on button "Save & Close" at bounding box center [415, 233] width 46 height 14
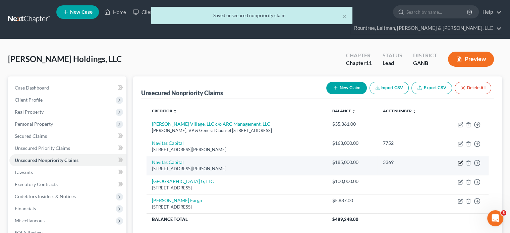
click at [460, 161] on icon "button" at bounding box center [460, 162] width 3 height 3
select select "9"
select select "8"
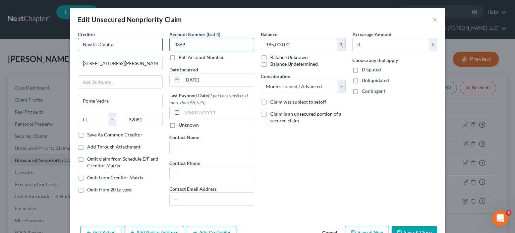
drag, startPoint x: 209, startPoint y: 46, endPoint x: 94, endPoint y: 38, distance: 115.5
click at [101, 39] on div "Creditor * Navitas Capital [STREET_ADDRESS][PERSON_NAME] Ponte Vedra State [US_…" at bounding box center [257, 121] width 366 height 180
type input "7752"
drag, startPoint x: 222, startPoint y: 77, endPoint x: 13, endPoint y: 65, distance: 208.9
click at [21, 65] on div "Edit Unsecured Nonpriority Claim × Creditor * Navitas Capital [STREET_ADDRESS][…" at bounding box center [257, 116] width 515 height 233
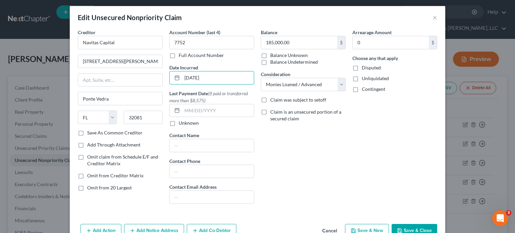
scroll to position [0, 0]
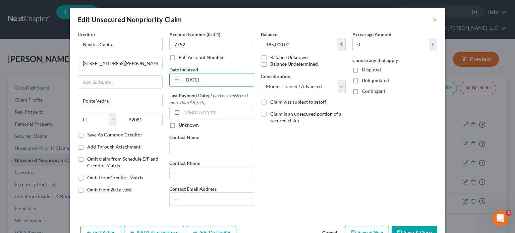
type input "[DATE]"
click at [362, 70] on label "Disputed" at bounding box center [371, 69] width 19 height 7
click at [364, 70] on input "Disputed" at bounding box center [366, 68] width 4 height 4
checkbox input "true"
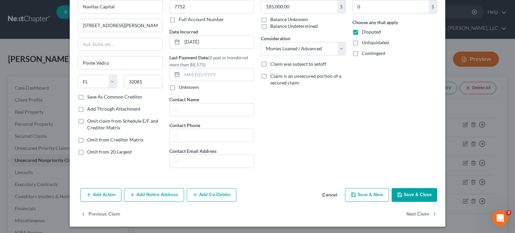
scroll to position [39, 0]
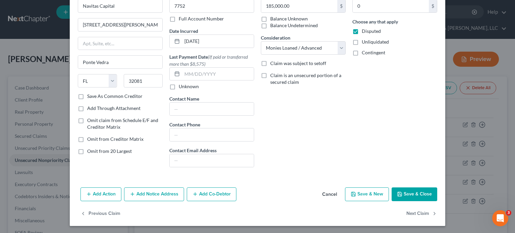
click at [409, 193] on button "Save & Close" at bounding box center [415, 194] width 46 height 14
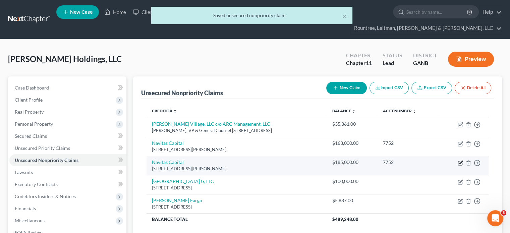
click at [461, 160] on icon "button" at bounding box center [460, 162] width 5 height 5
select select "9"
select select "8"
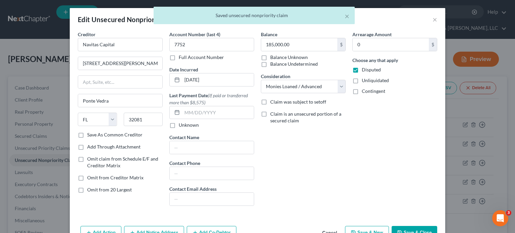
click at [327, 228] on button "Cancel" at bounding box center [329, 233] width 25 height 13
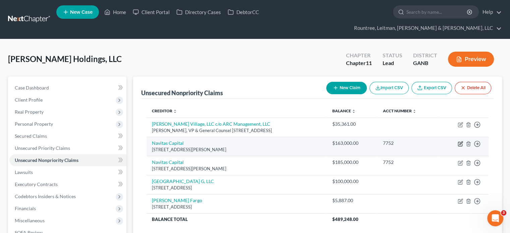
click at [460, 141] on icon "button" at bounding box center [460, 142] width 3 height 3
select select "9"
select select "8"
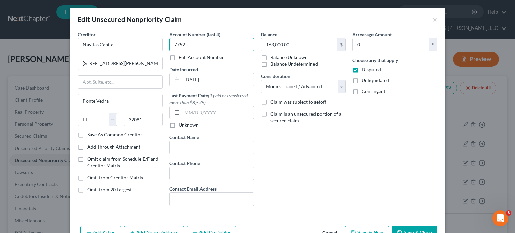
drag, startPoint x: 213, startPoint y: 48, endPoint x: 82, endPoint y: 32, distance: 131.7
click at [84, 33] on div "Creditor * Navitas Capital [STREET_ADDRESS][PERSON_NAME] Ponte Vedra State [US_…" at bounding box center [257, 121] width 366 height 180
type input "3369"
drag, startPoint x: 224, startPoint y: 81, endPoint x: 0, endPoint y: 65, distance: 224.8
click at [28, 67] on div "Edit Unsecured Nonpriority Claim × Creditor * Navitas Capital [STREET_ADDRESS][…" at bounding box center [257, 116] width 515 height 233
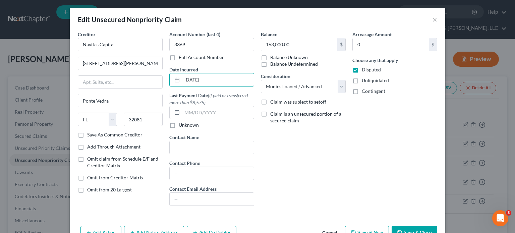
type input "[DATE]"
click at [359, 177] on div "Arrearage Amount 0 $ Choose any that apply Disputed Unliquidated Contingent" at bounding box center [395, 121] width 92 height 180
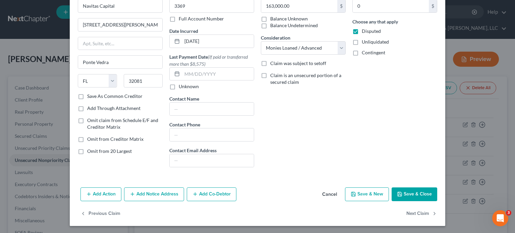
click at [196, 194] on button "Add Co-Debtor" at bounding box center [212, 194] width 50 height 14
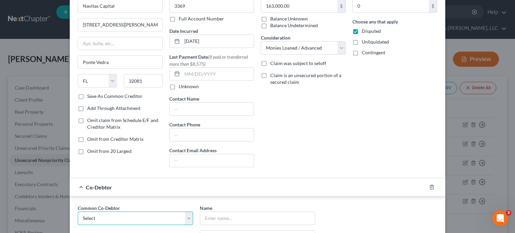
click at [184, 217] on select "Select [PERSON_NAME] [PERSON_NAME]" at bounding box center [135, 218] width 115 height 13
select select "0"
click at [78, 212] on select "Select [PERSON_NAME] [PERSON_NAME]" at bounding box center [135, 218] width 115 height 13
type input "[PERSON_NAME]"
type input "[STREET_ADDRESS]"
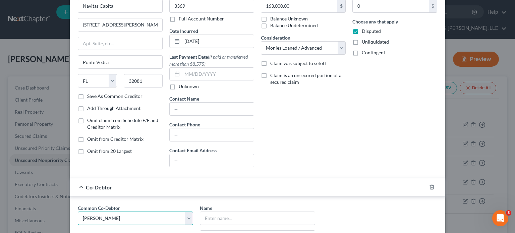
type input "[GEOGRAPHIC_DATA]"
select select "10"
type input "30349"
click at [293, 153] on div "Balance 163,000.00 $ Balance Unknown Balance Undetermined 163,000.00 $ Balance …" at bounding box center [303, 82] width 92 height 180
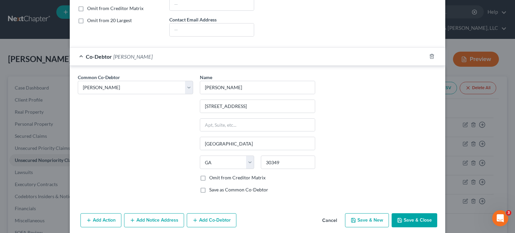
scroll to position [194, 0]
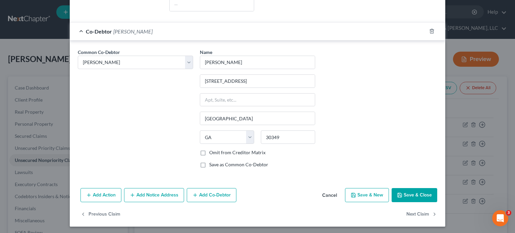
click at [413, 195] on button "Save & Close" at bounding box center [415, 195] width 46 height 14
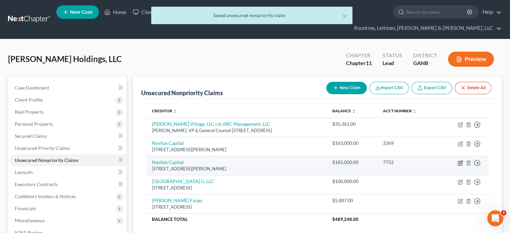
click at [461, 160] on icon "button" at bounding box center [460, 162] width 5 height 5
select select "9"
select select "8"
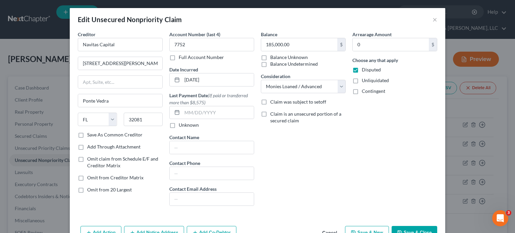
scroll to position [34, 0]
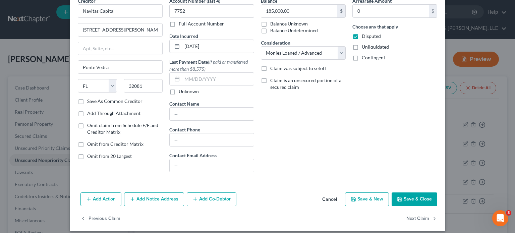
click at [201, 197] on button "Add Co-Debtor" at bounding box center [212, 199] width 50 height 14
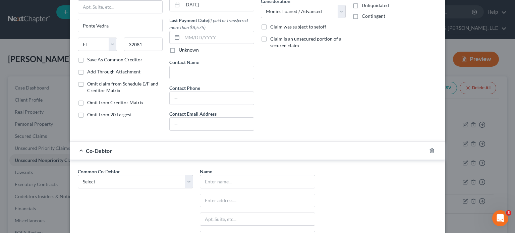
scroll to position [134, 0]
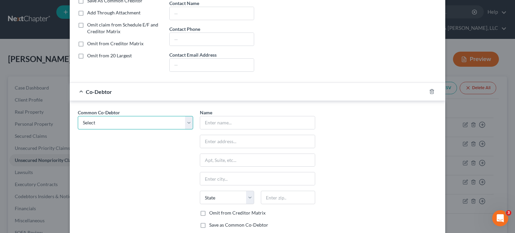
drag, startPoint x: 186, startPoint y: 123, endPoint x: 174, endPoint y: 127, distance: 12.1
click at [186, 123] on select "Select [PERSON_NAME] [PERSON_NAME]" at bounding box center [135, 122] width 115 height 13
select select "0"
click at [78, 116] on select "Select [PERSON_NAME] [PERSON_NAME]" at bounding box center [135, 122] width 115 height 13
type input "[PERSON_NAME]"
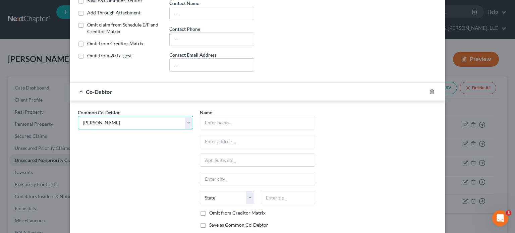
type input "[STREET_ADDRESS]"
type input "[GEOGRAPHIC_DATA]"
select select "10"
type input "30349"
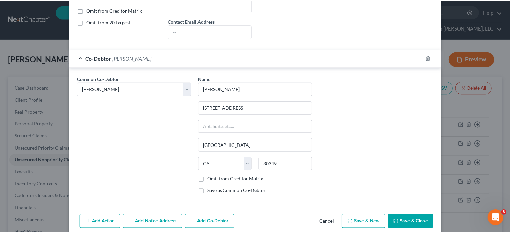
scroll to position [194, 0]
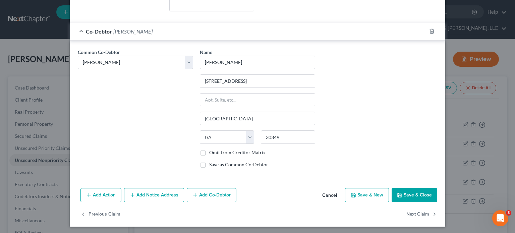
click at [423, 194] on button "Save & Close" at bounding box center [415, 195] width 46 height 14
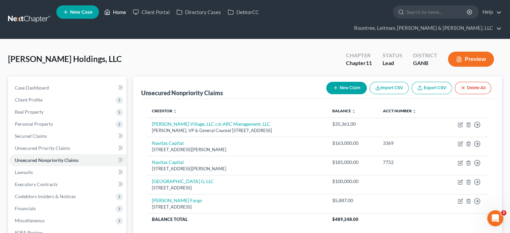
click at [118, 12] on link "Home" at bounding box center [115, 12] width 28 height 12
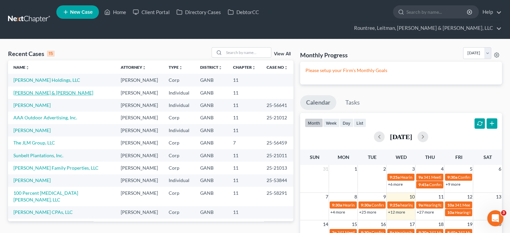
click at [31, 90] on link "[PERSON_NAME] & [PERSON_NAME]" at bounding box center [53, 93] width 80 height 6
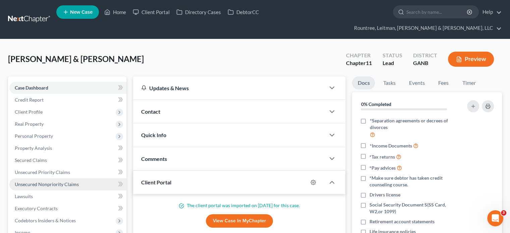
click at [36, 181] on span "Unsecured Nonpriority Claims" at bounding box center [47, 184] width 64 height 6
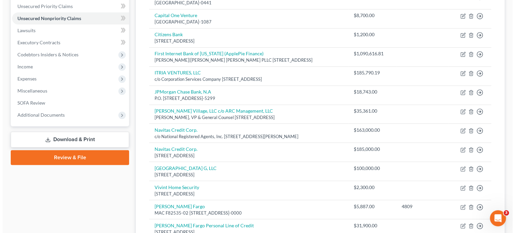
scroll to position [168, 0]
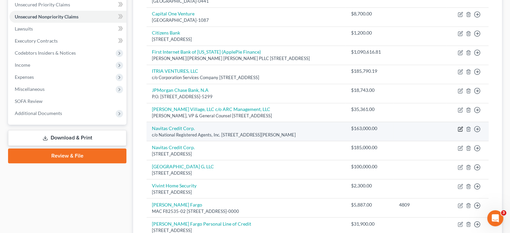
click at [460, 126] on icon "button" at bounding box center [460, 128] width 5 height 5
select select "10"
select select "2"
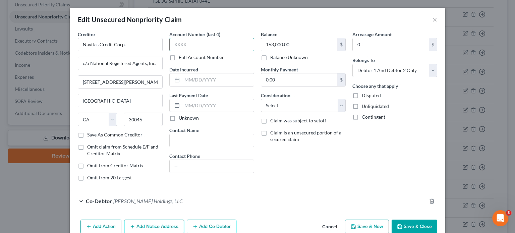
click at [193, 46] on input "text" at bounding box center [211, 44] width 85 height 13
click at [197, 47] on input "text" at bounding box center [211, 44] width 85 height 13
type input "3369"
click at [429, 69] on select "Select Debtor 1 Only Debtor 2 Only Debtor 1 And Debtor 2 Only At Least One Of T…" at bounding box center [394, 70] width 85 height 13
select select "3"
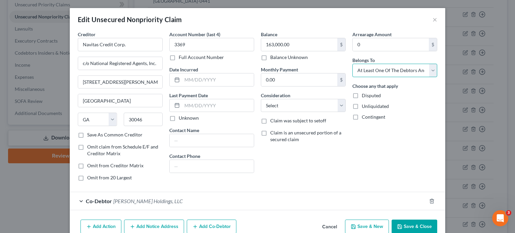
click at [352, 64] on select "Select Debtor 1 Only Debtor 2 Only Debtor 1 And Debtor 2 Only At Least One Of T…" at bounding box center [394, 70] width 85 height 13
click at [292, 106] on select "Select Cable / Satellite Services Collection Agency Credit Card Debt Debt Couns…" at bounding box center [303, 105] width 85 height 13
select select "14"
click at [261, 99] on select "Select Cable / Satellite Services Collection Agency Credit Card Debt Debt Couns…" at bounding box center [303, 105] width 85 height 13
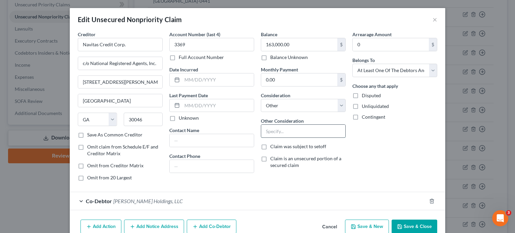
click at [289, 132] on input "text" at bounding box center [303, 131] width 84 height 13
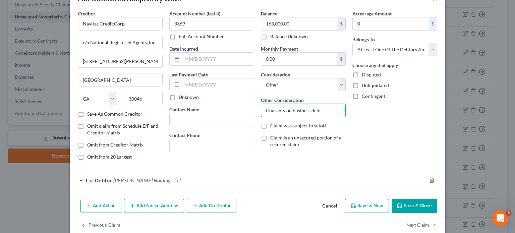
scroll to position [32, 0]
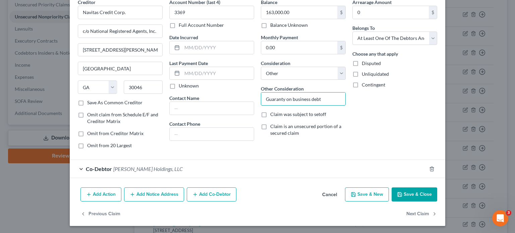
type input "Guaranty on business debt"
click at [402, 191] on button "Save & Close" at bounding box center [415, 194] width 46 height 14
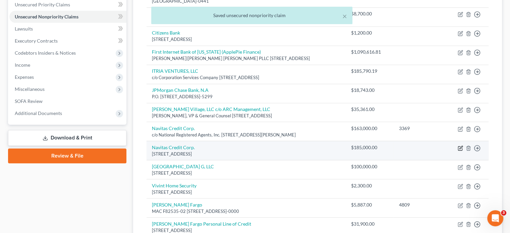
click at [458, 145] on icon "button" at bounding box center [460, 147] width 5 height 5
select select "4"
select select "14"
select select "3"
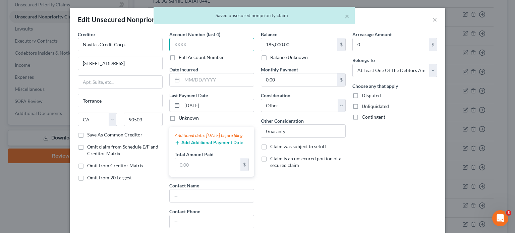
click at [200, 47] on input "text" at bounding box center [211, 44] width 85 height 13
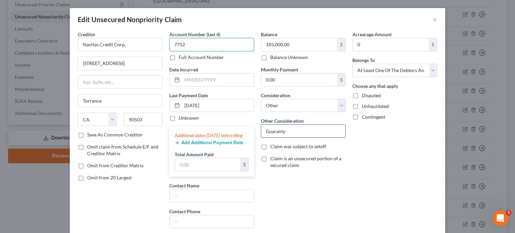
type input "7752"
click at [294, 130] on input "Guaranty" at bounding box center [303, 131] width 84 height 13
type input "Guaranty on business debt"
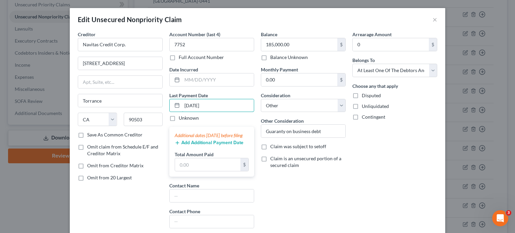
drag, startPoint x: 228, startPoint y: 106, endPoint x: 66, endPoint y: 99, distance: 162.4
click at [80, 100] on div "Creditor * Navitas Credit Corp. [GEOGRAPHIC_DATA] [US_STATE][GEOGRAPHIC_DATA] A…" at bounding box center [257, 132] width 366 height 203
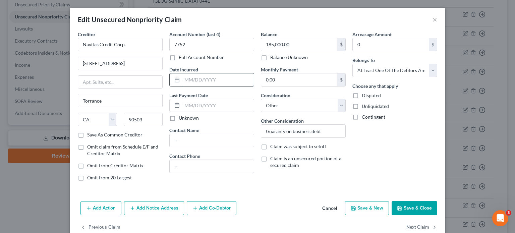
drag, startPoint x: 201, startPoint y: 80, endPoint x: 173, endPoint y: 76, distance: 28.5
click at [201, 80] on input "text" at bounding box center [218, 79] width 72 height 13
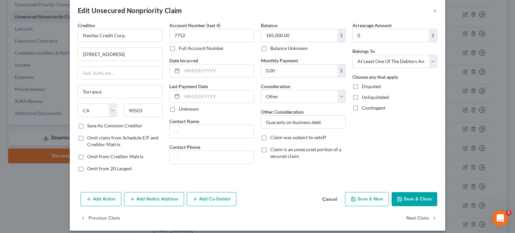
scroll to position [14, 0]
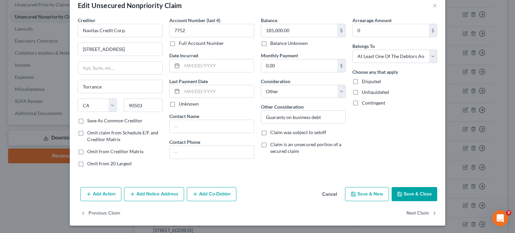
click at [210, 194] on button "Add Co-Debtor" at bounding box center [212, 194] width 50 height 14
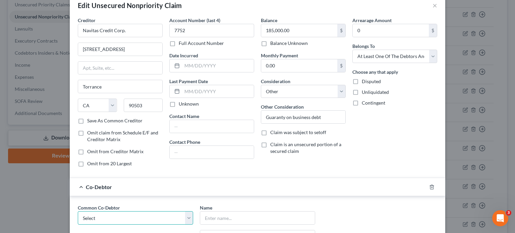
click at [122, 216] on select "Select [PERSON_NAME] Holdings, LLC" at bounding box center [135, 217] width 115 height 13
select select "0"
click at [78, 211] on select "Select [PERSON_NAME] Holdings, LLC" at bounding box center [135, 217] width 115 height 13
type input "[PERSON_NAME] Holdings, LLC"
type input "[STREET_ADDRESS]"
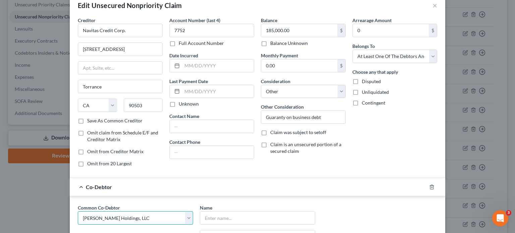
type input "[GEOGRAPHIC_DATA]"
select select "10"
type input "30349"
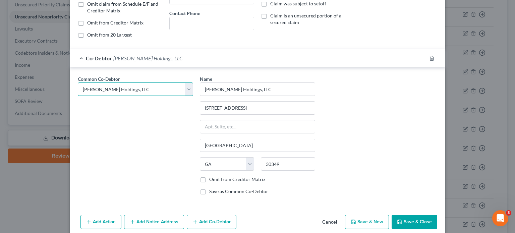
scroll to position [170, 0]
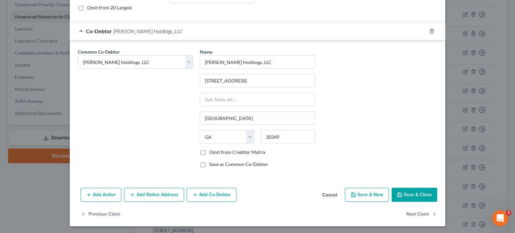
click at [413, 195] on button "Save & Close" at bounding box center [415, 195] width 46 height 14
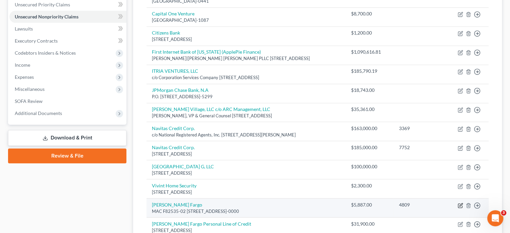
click at [461, 203] on icon "button" at bounding box center [460, 205] width 5 height 5
select select "16"
select select "14"
select select "0"
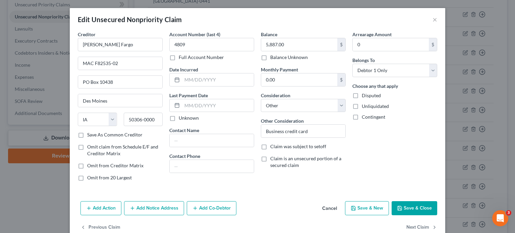
scroll to position [14, 0]
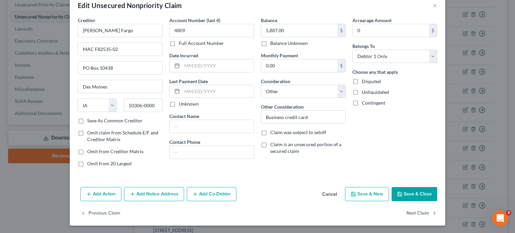
click at [210, 193] on button "Add Co-Debtor" at bounding box center [212, 194] width 50 height 14
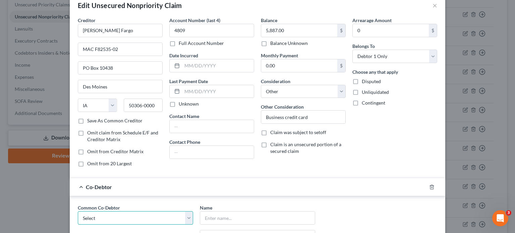
click at [131, 217] on select "Select [PERSON_NAME] Holdings, LLC" at bounding box center [135, 217] width 115 height 13
select select "0"
click at [78, 211] on select "Select [PERSON_NAME] Holdings, LLC" at bounding box center [135, 217] width 115 height 13
type input "[PERSON_NAME] Holdings, LLC"
type input "[STREET_ADDRESS]"
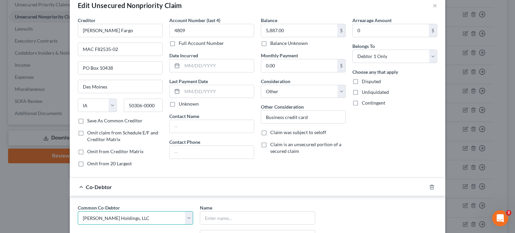
type input "[GEOGRAPHIC_DATA]"
select select "10"
type input "30349"
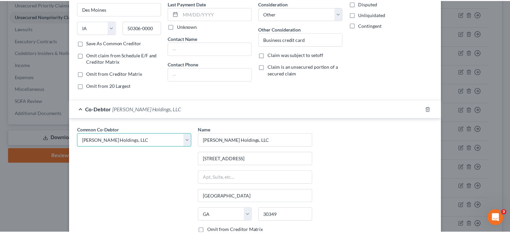
scroll to position [148, 0]
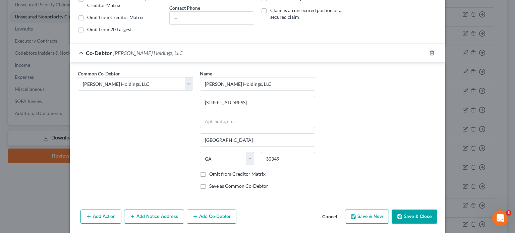
click at [412, 216] on button "Save & Close" at bounding box center [415, 216] width 46 height 14
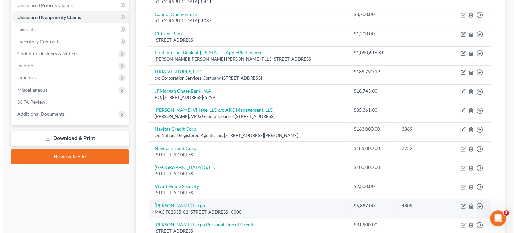
scroll to position [163, 0]
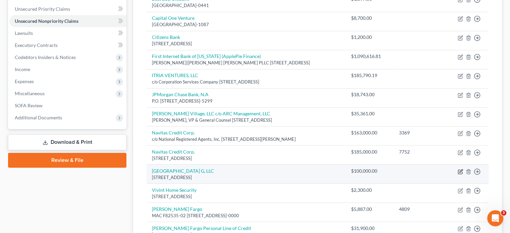
click at [460, 169] on icon "button" at bounding box center [460, 171] width 5 height 5
select select "21"
select select "14"
select select "3"
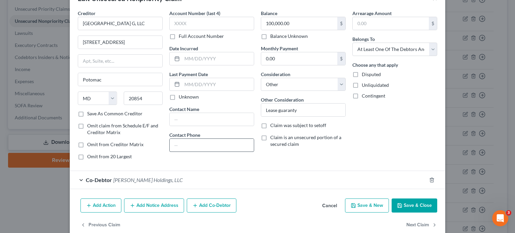
scroll to position [32, 0]
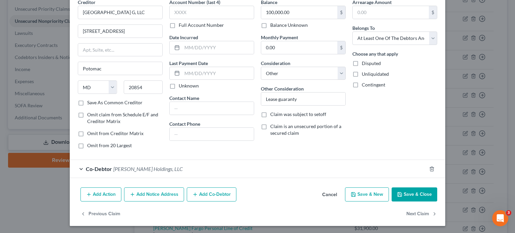
click at [406, 193] on button "Save & Close" at bounding box center [415, 194] width 46 height 14
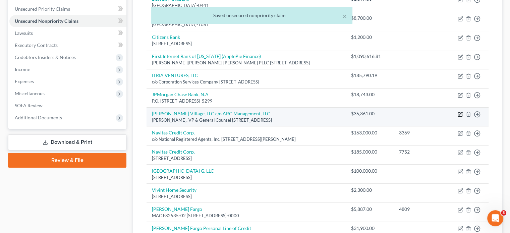
click at [461, 112] on icon "button" at bounding box center [460, 113] width 3 height 3
select select "48"
select select "14"
select select "3"
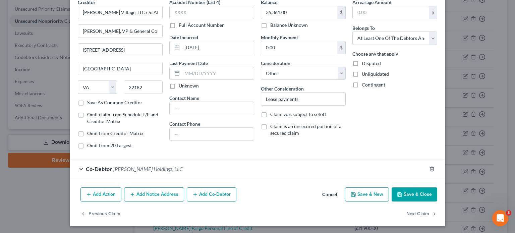
click at [401, 191] on button "Save & Close" at bounding box center [415, 194] width 46 height 14
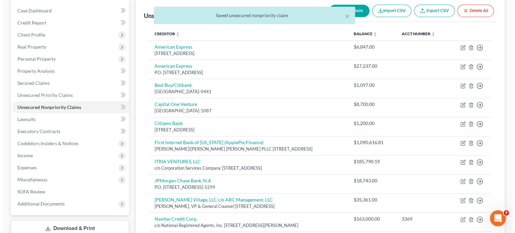
scroll to position [63, 0]
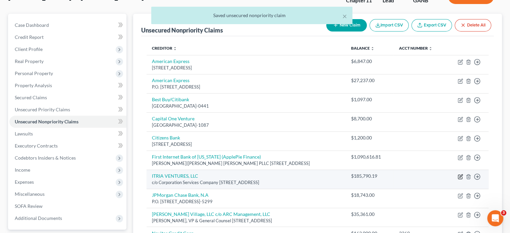
click at [460, 174] on icon "button" at bounding box center [460, 176] width 5 height 5
select select "7"
select select "2"
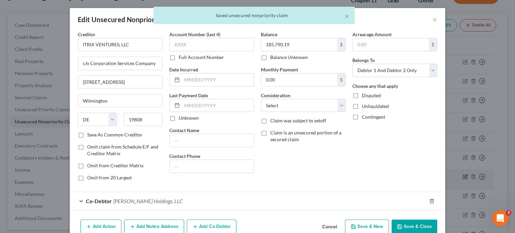
scroll to position [32, 0]
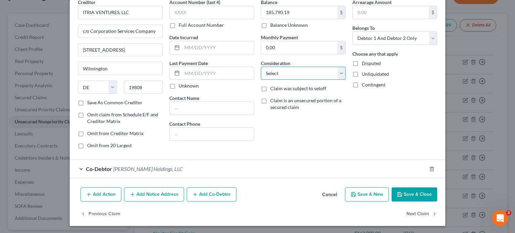
click at [337, 71] on select "Select Cable / Satellite Services Collection Agency Credit Card Debt Debt Couns…" at bounding box center [303, 73] width 85 height 13
select select "14"
click at [261, 67] on select "Select Cable / Satellite Services Collection Agency Credit Card Debt Debt Couns…" at bounding box center [303, 73] width 85 height 13
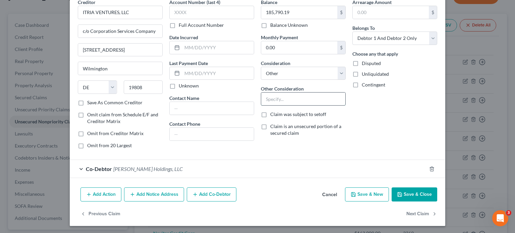
click at [298, 96] on input "text" at bounding box center [303, 99] width 84 height 13
type input "Guaranty on business debt"
click at [433, 37] on select "Select Debtor 1 Only Debtor 2 Only Debtor 1 And Debtor 2 Only At Least One Of T…" at bounding box center [394, 38] width 85 height 13
select select "3"
click at [352, 32] on select "Select Debtor 1 Only Debtor 2 Only Debtor 1 And Debtor 2 Only At Least One Of T…" at bounding box center [394, 38] width 85 height 13
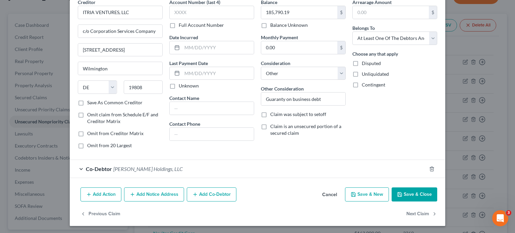
click at [410, 192] on button "Save & Close" at bounding box center [415, 194] width 46 height 14
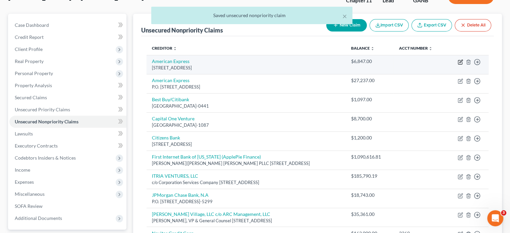
click at [460, 59] on icon "button" at bounding box center [460, 61] width 5 height 5
select select "45"
select select "14"
select select "0"
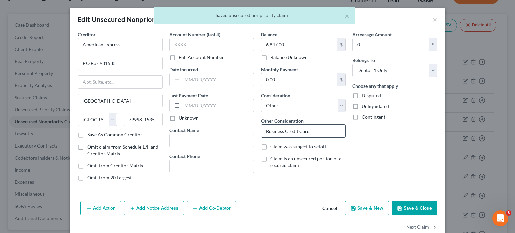
click at [322, 131] on input "Business Credit Card" at bounding box center [303, 131] width 84 height 13
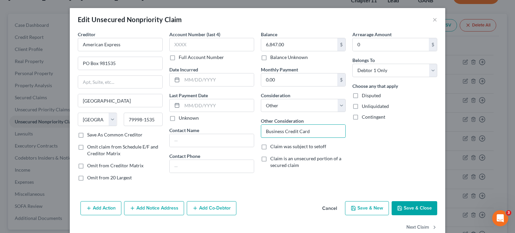
drag, startPoint x: 232, startPoint y: 129, endPoint x: 202, endPoint y: 127, distance: 30.2
click at [202, 127] on div "Creditor * American Express [GEOGRAPHIC_DATA] [GEOGRAPHIC_DATA] [US_STATE][GEOG…" at bounding box center [257, 109] width 366 height 156
drag, startPoint x: 341, startPoint y: 130, endPoint x: 94, endPoint y: 124, distance: 246.4
click at [94, 124] on div "Creditor * American Express [GEOGRAPHIC_DATA] [GEOGRAPHIC_DATA] [US_STATE][GEOG…" at bounding box center [257, 109] width 366 height 156
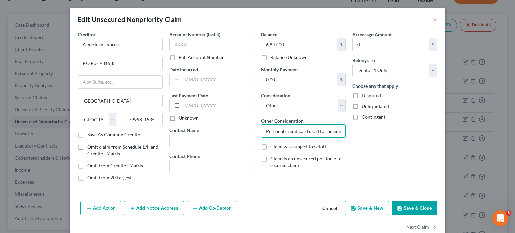
type input "Personal credit card used for business expenses"
click at [411, 206] on button "Save & Close" at bounding box center [415, 208] width 46 height 14
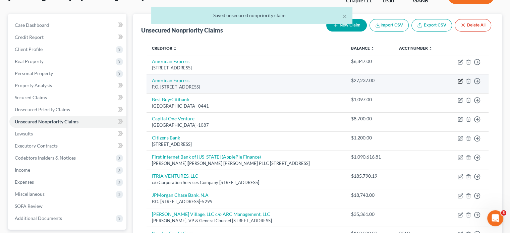
click at [461, 79] on icon "button" at bounding box center [460, 80] width 3 height 3
select select "45"
select select "2"
select select "0"
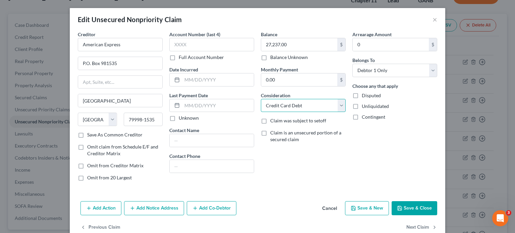
click at [340, 104] on select "Select Cable / Satellite Services Collection Agency Credit Card Debt Debt Couns…" at bounding box center [303, 105] width 85 height 13
click at [261, 99] on select "Select Cable / Satellite Services Collection Agency Credit Card Debt Debt Couns…" at bounding box center [303, 105] width 85 height 13
click at [339, 104] on select "Select Cable / Satellite Services Collection Agency Credit Card Debt Debt Couns…" at bounding box center [303, 105] width 85 height 13
select select "14"
click at [261, 99] on select "Select Cable / Satellite Services Collection Agency Credit Card Debt Debt Couns…" at bounding box center [303, 105] width 85 height 13
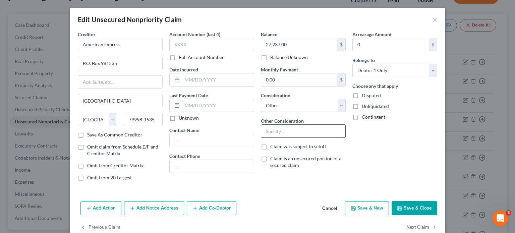
click at [286, 127] on input "text" at bounding box center [303, 131] width 84 height 13
paste input "Personal credit card used for business expenses"
type input "Personal credit card used for business expenses"
click at [410, 206] on button "Save & Close" at bounding box center [415, 208] width 46 height 14
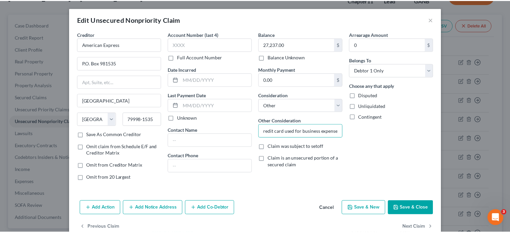
scroll to position [0, 0]
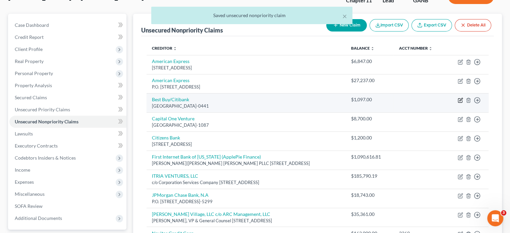
click at [460, 98] on icon "button" at bounding box center [460, 100] width 5 height 5
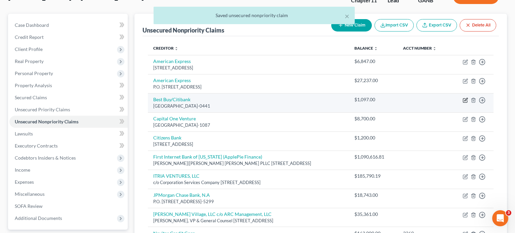
select select "26"
select select "2"
select select "0"
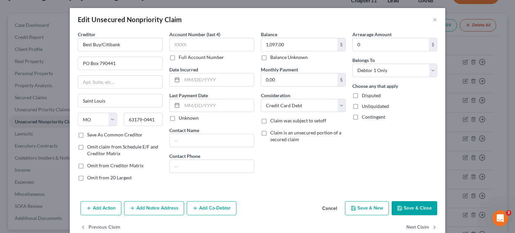
click at [333, 207] on button "Cancel" at bounding box center [329, 208] width 25 height 13
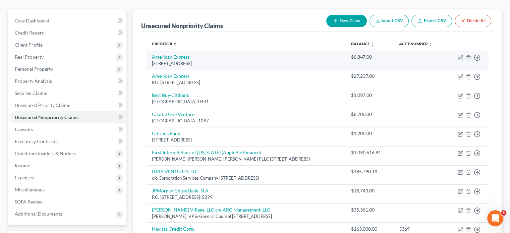
scroll to position [101, 0]
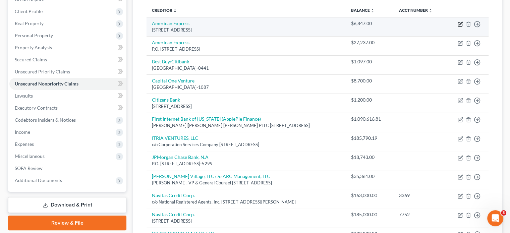
click at [461, 22] on icon "button" at bounding box center [460, 23] width 3 height 3
select select "45"
select select "14"
select select "0"
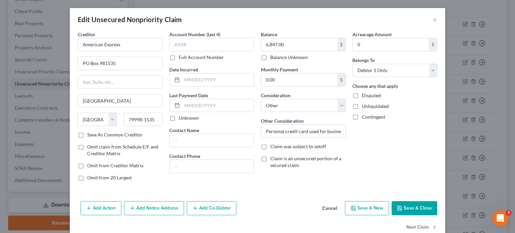
click at [413, 204] on button "Save & Close" at bounding box center [415, 208] width 46 height 14
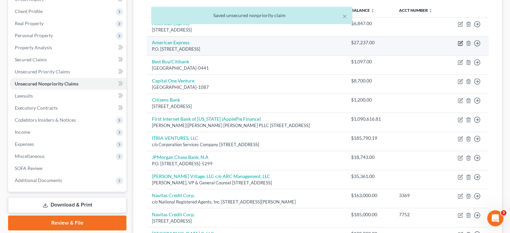
click at [460, 41] on icon "button" at bounding box center [460, 42] width 3 height 3
select select "45"
select select "14"
select select "0"
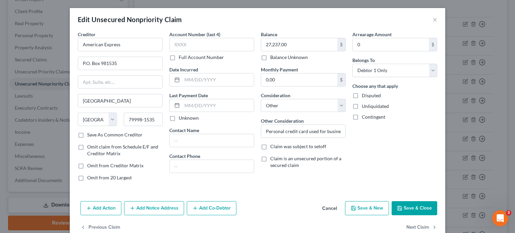
click at [409, 206] on button "Save & Close" at bounding box center [415, 208] width 46 height 14
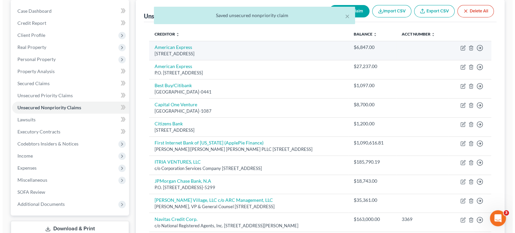
scroll to position [67, 0]
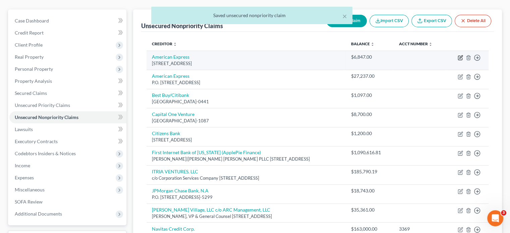
click at [460, 55] on icon "button" at bounding box center [460, 57] width 5 height 5
select select "45"
select select "14"
select select "0"
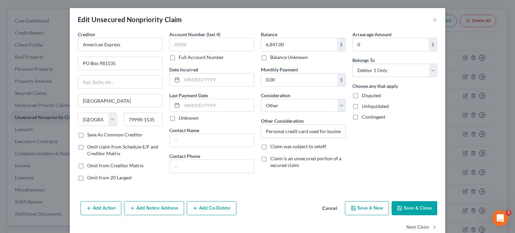
click at [406, 206] on button "Save & Close" at bounding box center [415, 208] width 46 height 14
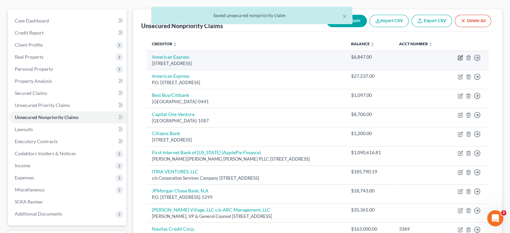
click at [461, 55] on icon "button" at bounding box center [460, 57] width 5 height 5
select select "45"
select select "14"
select select "0"
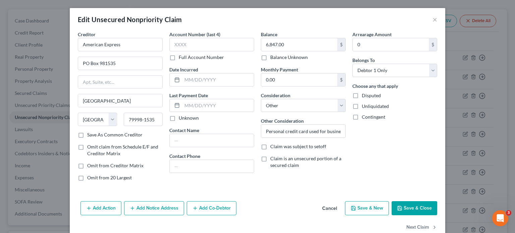
click at [411, 206] on button "Save & Close" at bounding box center [415, 208] width 46 height 14
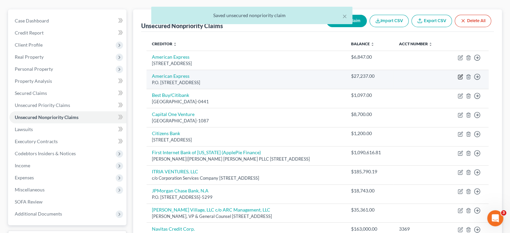
click at [459, 75] on icon "button" at bounding box center [460, 77] width 4 height 4
select select "45"
select select "14"
select select "0"
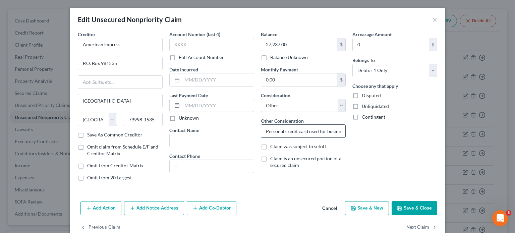
click at [321, 131] on input "Personal credit card used for business expenses" at bounding box center [303, 131] width 84 height 13
click at [410, 206] on button "Save & Close" at bounding box center [415, 208] width 46 height 14
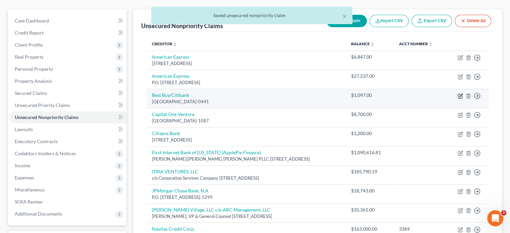
click at [461, 94] on icon "button" at bounding box center [460, 95] width 3 height 3
select select "26"
select select "2"
select select "0"
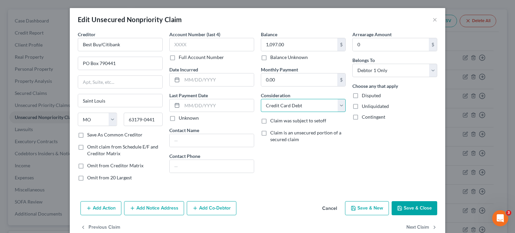
click at [339, 107] on select "Select Cable / Satellite Services Collection Agency Credit Card Debt Debt Couns…" at bounding box center [303, 105] width 85 height 13
select select "14"
click at [261, 99] on select "Select Cable / Satellite Services Collection Agency Credit Card Debt Debt Couns…" at bounding box center [303, 105] width 85 height 13
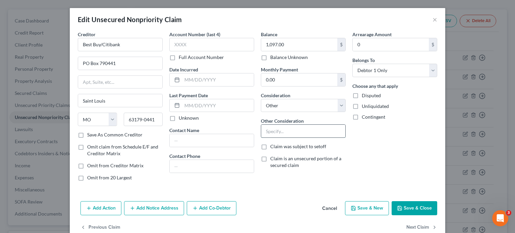
click at [296, 131] on input "text" at bounding box center [303, 131] width 84 height 13
type input "Personal credit card used for business expenses"
click at [411, 208] on button "Save & Close" at bounding box center [415, 208] width 46 height 14
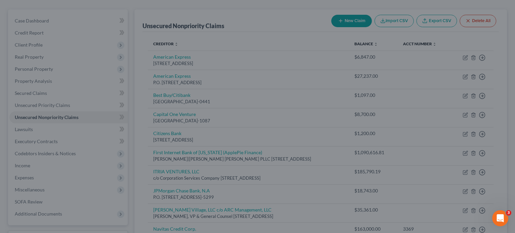
scroll to position [0, 0]
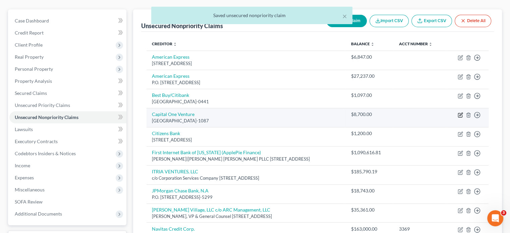
click at [460, 112] on icon "button" at bounding box center [460, 114] width 5 height 5
select select "28"
select select "2"
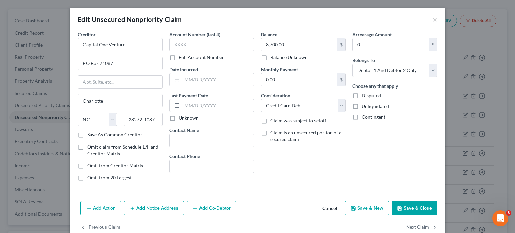
click at [404, 207] on button "Save & Close" at bounding box center [415, 208] width 46 height 14
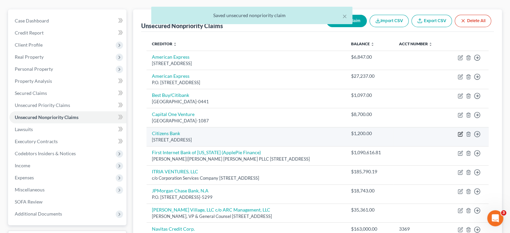
click at [460, 132] on icon "button" at bounding box center [460, 133] width 3 height 3
select select "30"
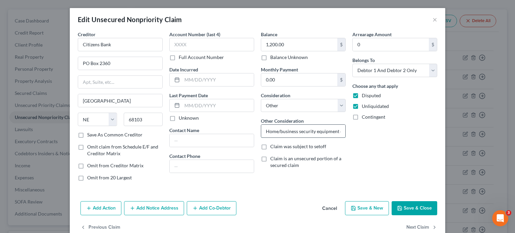
click at [287, 134] on input "Home/business security equipment on closed locations" at bounding box center [303, 131] width 84 height 13
click at [339, 104] on select "Select Cable / Satellite Services Collection Agency Credit Card Debt Debt Couns…" at bounding box center [303, 105] width 85 height 13
click at [261, 99] on select "Select Cable / Satellite Services Collection Agency Credit Card Debt Debt Couns…" at bounding box center [303, 105] width 85 height 13
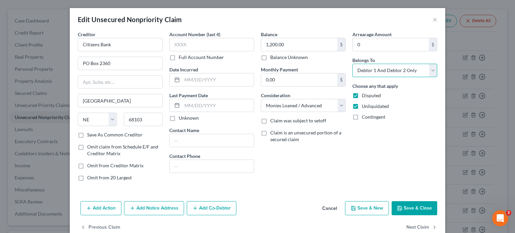
click at [433, 69] on select "Select Debtor 1 Only Debtor 2 Only Debtor 1 And Debtor 2 Only At Least One Of T…" at bounding box center [394, 70] width 85 height 13
click at [352, 64] on select "Select Debtor 1 Only Debtor 2 Only Debtor 1 And Debtor 2 Only At Least One Of T…" at bounding box center [394, 70] width 85 height 13
click at [339, 104] on select "Select Cable / Satellite Services Collection Agency Credit Card Debt Debt Couns…" at bounding box center [303, 105] width 85 height 13
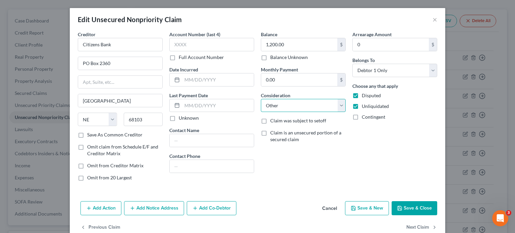
click at [261, 99] on select "Select Cable / Satellite Services Collection Agency Credit Card Debt Debt Couns…" at bounding box center [303, 105] width 85 height 13
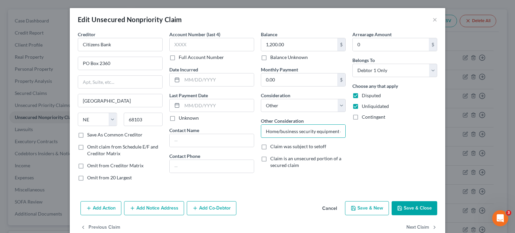
scroll to position [0, 37]
drag, startPoint x: 262, startPoint y: 129, endPoint x: 424, endPoint y: 128, distance: 162.6
click at [424, 128] on div "Creditor * Citizens Bank PO Box [GEOGRAPHIC_DATA] [US_STATE][GEOGRAPHIC_DATA] A…" at bounding box center [257, 109] width 366 height 156
click at [407, 208] on button "Save & Close" at bounding box center [415, 208] width 46 height 14
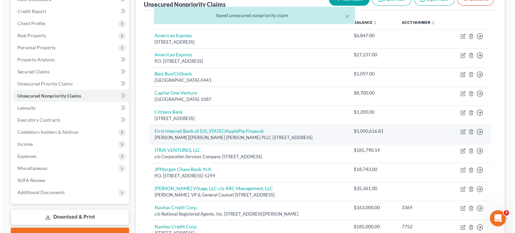
scroll to position [101, 0]
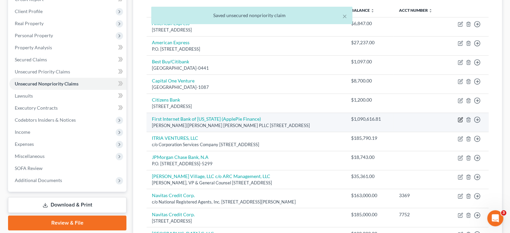
click at [458, 118] on icon "button" at bounding box center [460, 120] width 4 height 4
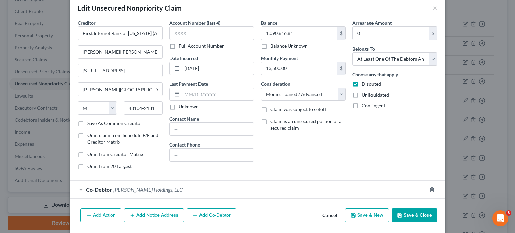
scroll to position [0, 0]
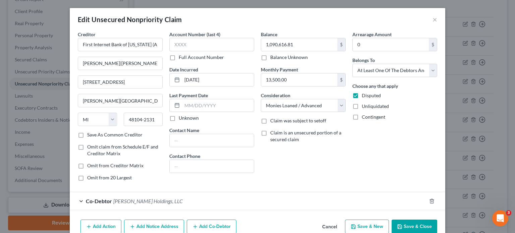
click at [410, 226] on button "Save & Close" at bounding box center [415, 227] width 46 height 14
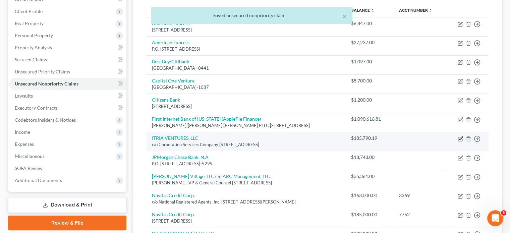
click at [460, 136] on icon "button" at bounding box center [460, 137] width 3 height 3
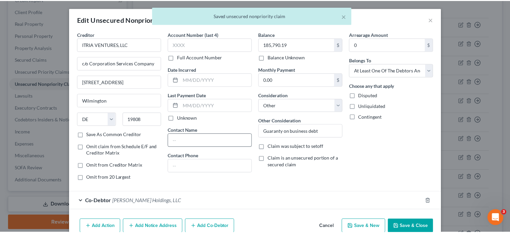
scroll to position [32, 0]
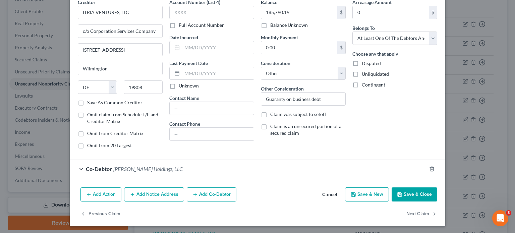
click at [412, 194] on button "Save & Close" at bounding box center [415, 194] width 46 height 14
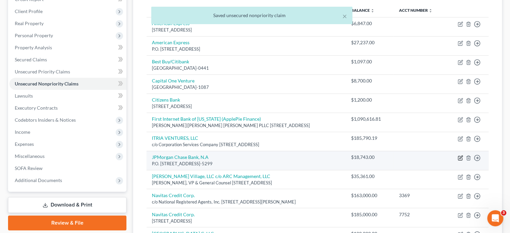
click at [460, 155] on icon "button" at bounding box center [460, 157] width 5 height 5
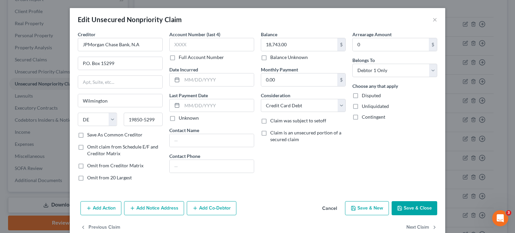
click at [409, 205] on button "Save & Close" at bounding box center [415, 208] width 46 height 14
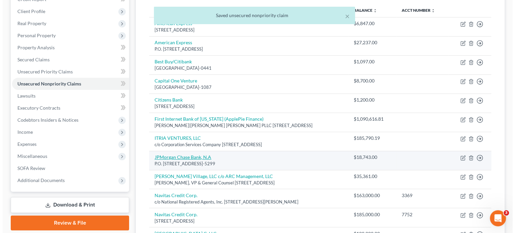
scroll to position [134, 0]
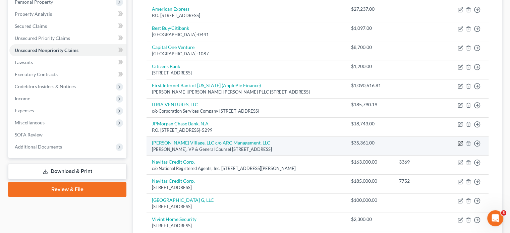
click at [459, 141] on icon "button" at bounding box center [460, 143] width 5 height 5
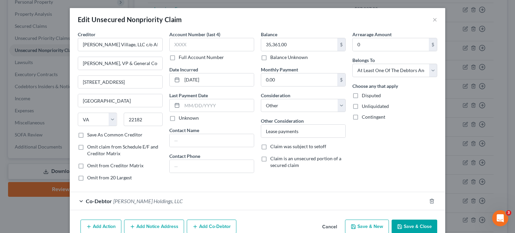
click at [403, 225] on button "Save & Close" at bounding box center [415, 227] width 46 height 14
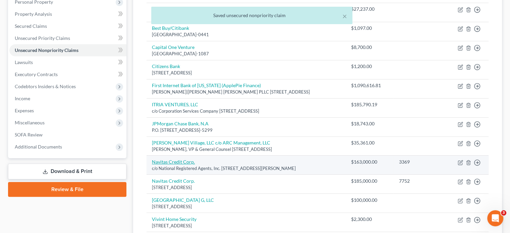
click at [180, 159] on link "Navitas Credit Corp." at bounding box center [173, 162] width 43 height 6
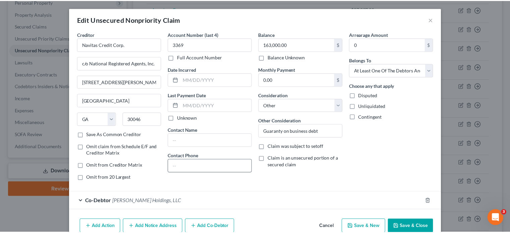
scroll to position [32, 0]
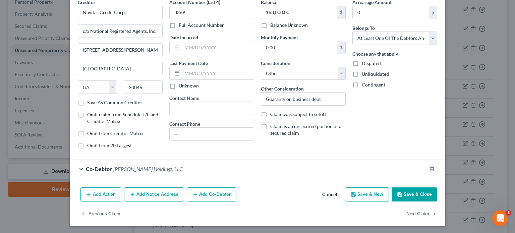
click at [416, 196] on button "Save & Close" at bounding box center [415, 194] width 46 height 14
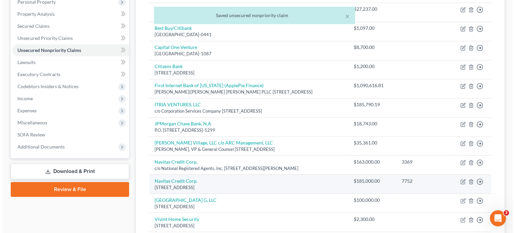
scroll to position [168, 0]
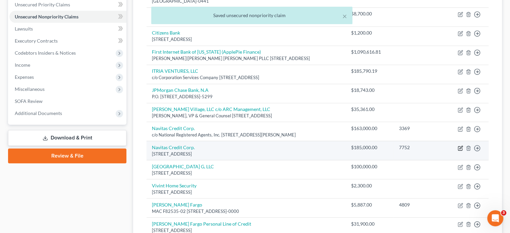
click at [458, 146] on icon "button" at bounding box center [460, 148] width 4 height 4
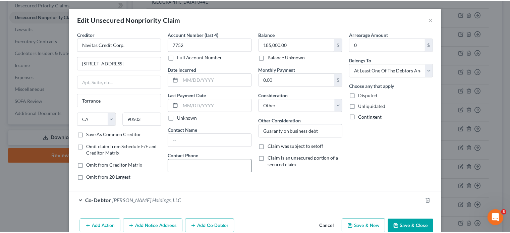
scroll to position [32, 0]
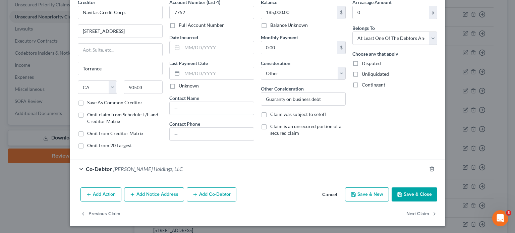
click at [416, 192] on button "Save & Close" at bounding box center [415, 194] width 46 height 14
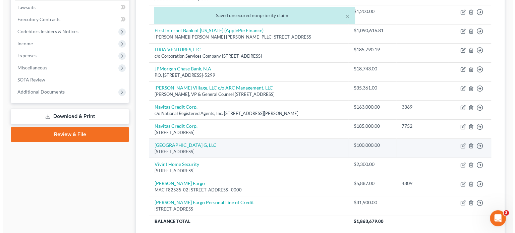
scroll to position [201, 0]
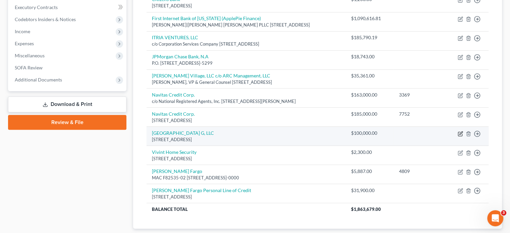
click at [461, 131] on icon "button" at bounding box center [460, 133] width 5 height 5
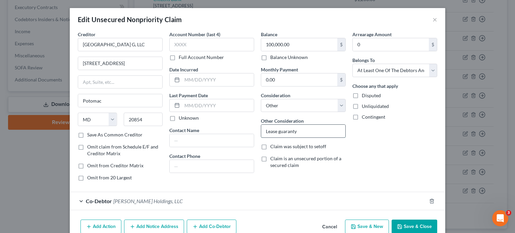
click at [299, 130] on input "Lease guaranty" at bounding box center [303, 131] width 84 height 13
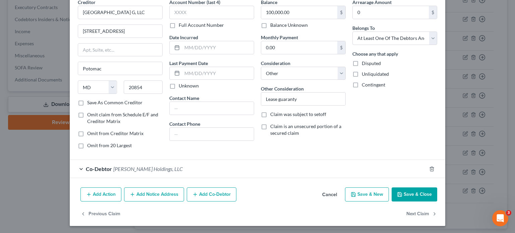
click at [412, 194] on button "Save & Close" at bounding box center [415, 194] width 46 height 14
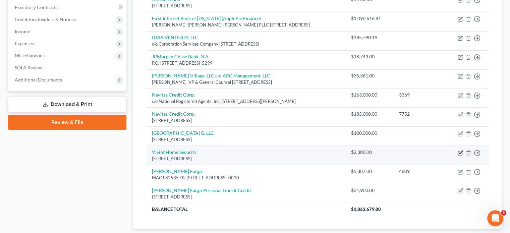
click at [459, 150] on icon "button" at bounding box center [460, 152] width 5 height 5
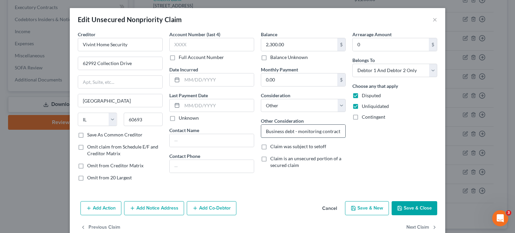
click at [294, 130] on input "Business debt - monitoring contract on closed locations" at bounding box center [303, 131] width 84 height 13
click at [429, 73] on select "Select Debtor 1 Only Debtor 2 Only Debtor 1 And Debtor 2 Only At Least One Of T…" at bounding box center [394, 70] width 85 height 13
click at [352, 64] on select "Select Debtor 1 Only Debtor 2 Only Debtor 1 And Debtor 2 Only At Least One Of T…" at bounding box center [394, 70] width 85 height 13
click at [311, 130] on input "Business debt - monitoring contract on closed locations" at bounding box center [303, 131] width 84 height 13
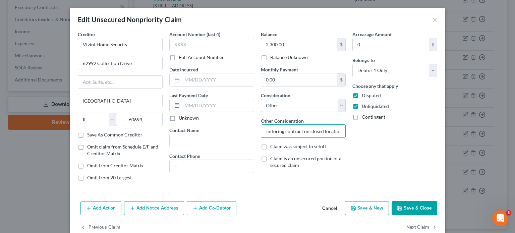
click at [409, 207] on button "Save & Close" at bounding box center [415, 208] width 46 height 14
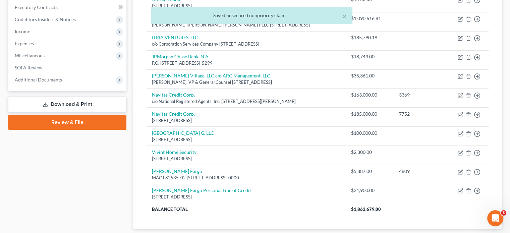
scroll to position [168, 0]
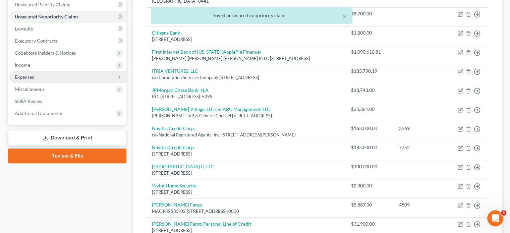
click at [24, 74] on span "Expenses" at bounding box center [24, 77] width 19 height 6
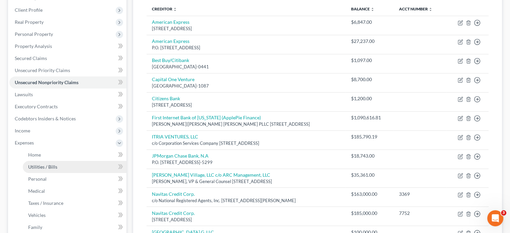
scroll to position [101, 0]
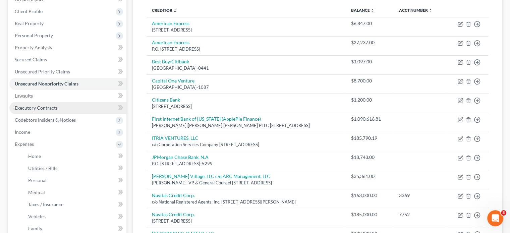
click at [52, 105] on span "Executory Contracts" at bounding box center [36, 108] width 43 height 6
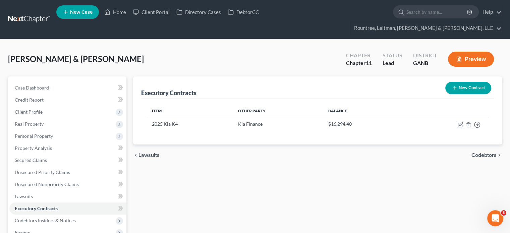
click at [459, 82] on button "New Contract" at bounding box center [468, 88] width 46 height 12
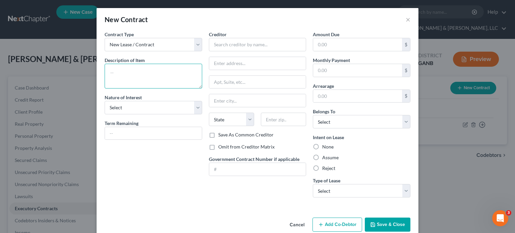
click at [125, 76] on textarea at bounding box center [154, 76] width 98 height 25
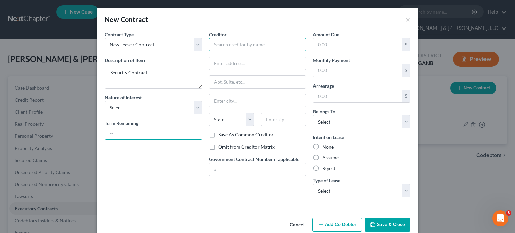
click at [249, 43] on input "text" at bounding box center [258, 44] width 98 height 13
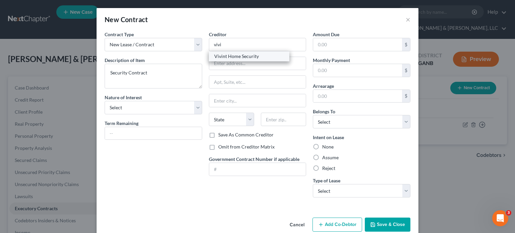
click at [241, 57] on div "Vivint Home Security" at bounding box center [249, 56] width 70 height 7
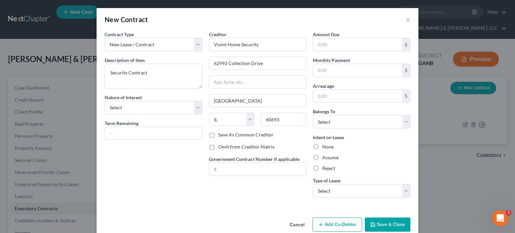
click at [381, 224] on button "Save & Close" at bounding box center [388, 225] width 46 height 14
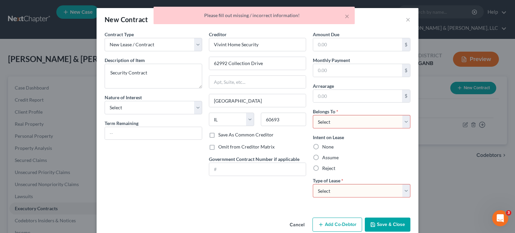
click at [333, 120] on select "Select Debtor 1 Only Debtor 2 Only Debtor 1 And Debtor 2 Only At Least One Of T…" at bounding box center [362, 121] width 98 height 13
click at [313, 115] on select "Select Debtor 1 Only Debtor 2 Only Debtor 1 And Debtor 2 Only At Least One Of T…" at bounding box center [362, 121] width 98 height 13
drag, startPoint x: 348, startPoint y: 189, endPoint x: 353, endPoint y: 193, distance: 7.1
click at [348, 189] on select "Select Real Estate Car Other" at bounding box center [362, 190] width 98 height 13
click at [313, 184] on select "Select Real Estate Car Other" at bounding box center [362, 190] width 98 height 13
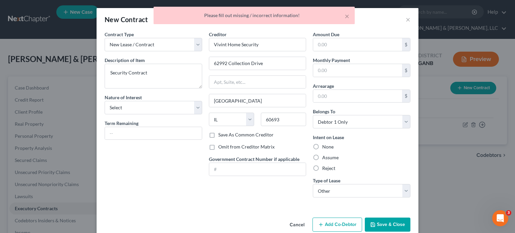
click at [382, 225] on button "Save & Close" at bounding box center [388, 225] width 46 height 14
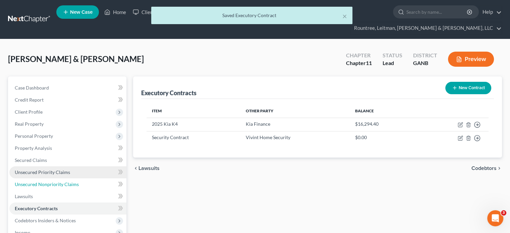
drag, startPoint x: 34, startPoint y: 170, endPoint x: 68, endPoint y: 165, distance: 34.5
click at [34, 181] on span "Unsecured Nonpriority Claims" at bounding box center [47, 184] width 64 height 6
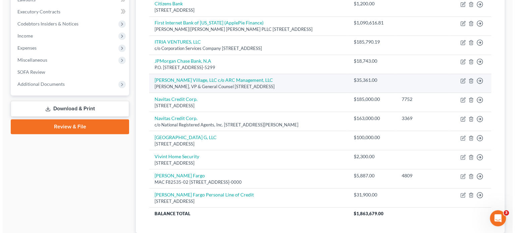
scroll to position [201, 0]
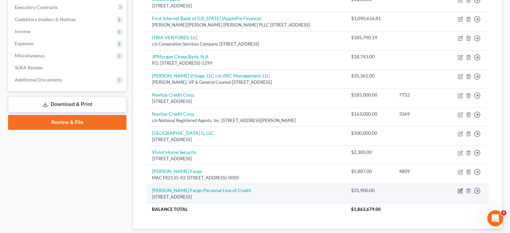
click at [458, 188] on icon "button" at bounding box center [460, 190] width 5 height 5
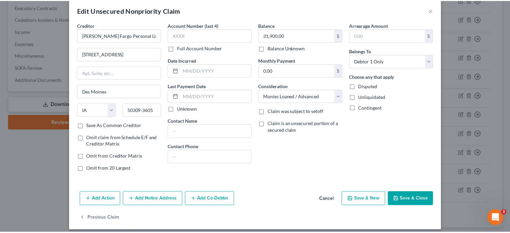
scroll to position [14, 0]
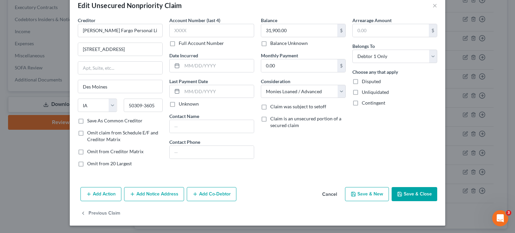
click at [402, 190] on button "Save & Close" at bounding box center [415, 194] width 46 height 14
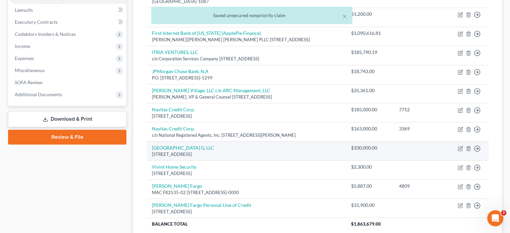
scroll to position [230, 0]
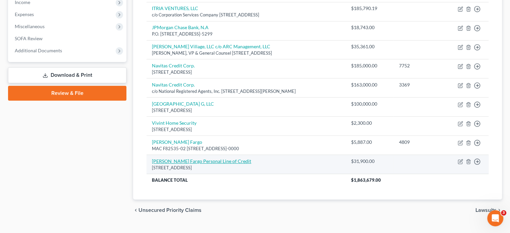
click at [188, 158] on link "[PERSON_NAME] Fargo Personal Line of Credit" at bounding box center [201, 161] width 99 height 6
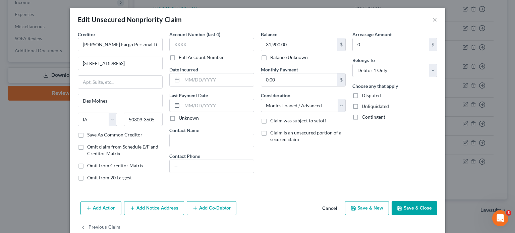
click at [414, 208] on button "Save & Close" at bounding box center [415, 208] width 46 height 14
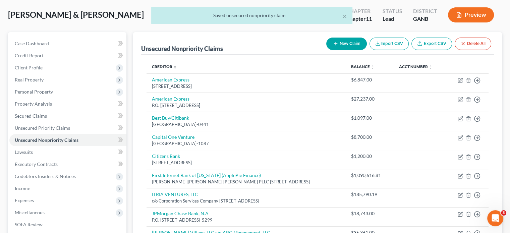
scroll to position [29, 0]
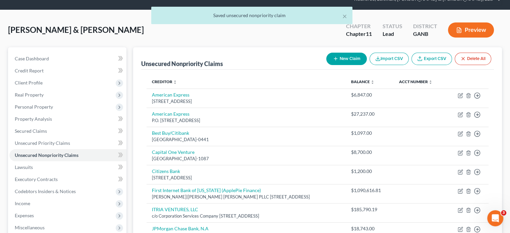
click at [341, 53] on button "New Claim" at bounding box center [346, 59] width 41 height 12
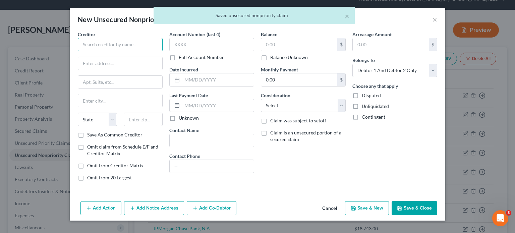
click at [119, 49] on input "text" at bounding box center [120, 44] width 85 height 13
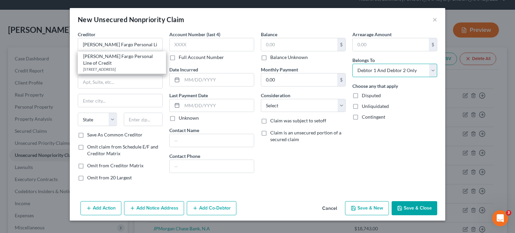
click at [432, 68] on select "Select Debtor 1 Only Debtor 2 Only Debtor 1 And Debtor 2 Only At Least One Of T…" at bounding box center [394, 70] width 85 height 13
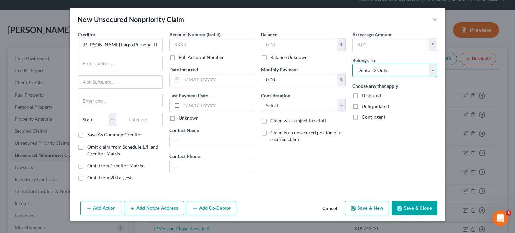
click at [352, 64] on select "Select Debtor 1 Only Debtor 2 Only Debtor 1 And Debtor 2 Only At Least One Of T…" at bounding box center [394, 70] width 85 height 13
click at [418, 209] on button "Save & Close" at bounding box center [415, 208] width 46 height 14
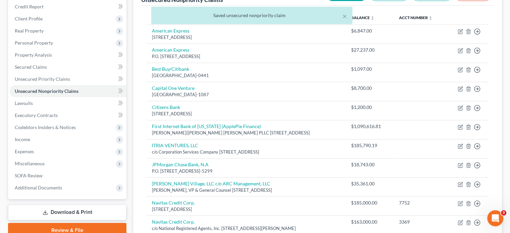
scroll to position [0, 0]
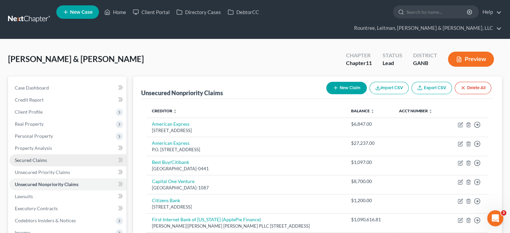
click at [44, 157] on span "Secured Claims" at bounding box center [31, 160] width 32 height 6
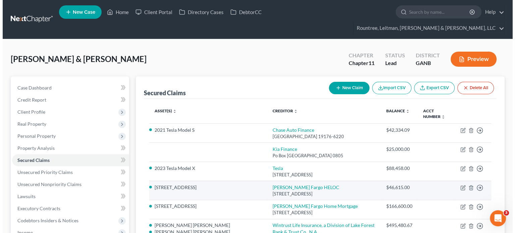
scroll to position [34, 0]
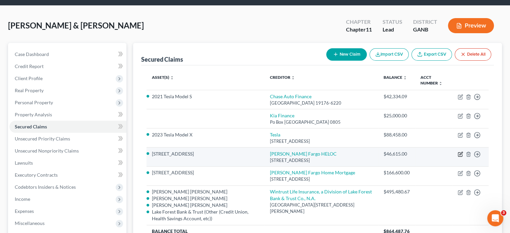
click at [462, 153] on icon "button" at bounding box center [460, 155] width 4 height 4
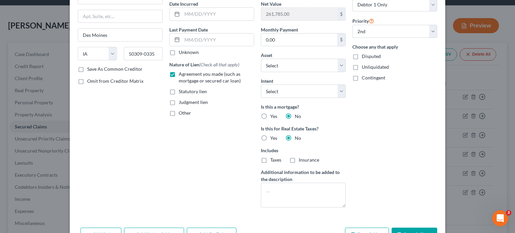
scroll to position [101, 0]
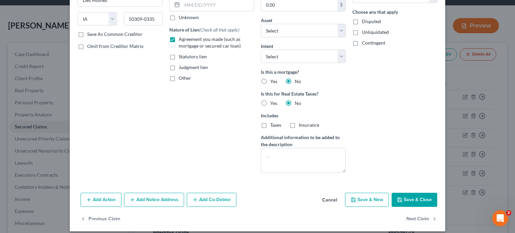
click at [417, 198] on button "Save & Close" at bounding box center [415, 200] width 46 height 14
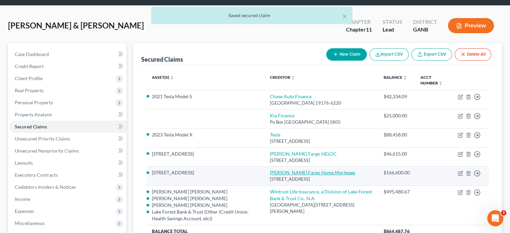
click at [299, 170] on link "[PERSON_NAME] Fargo Home Mortgage" at bounding box center [312, 173] width 85 height 6
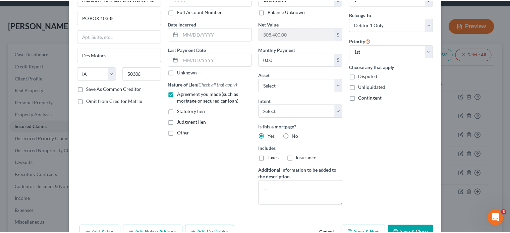
scroll to position [84, 0]
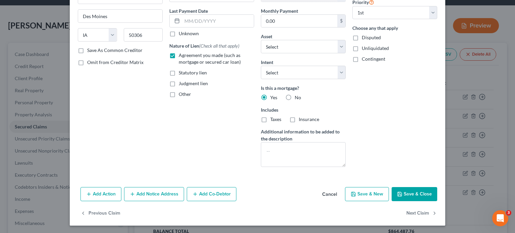
click at [406, 193] on button "Save & Close" at bounding box center [415, 194] width 46 height 14
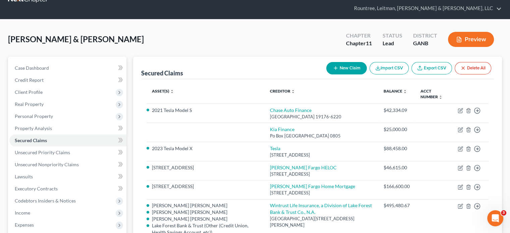
scroll to position [0, 0]
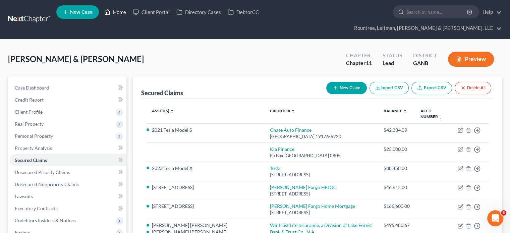
click at [122, 10] on link "Home" at bounding box center [115, 12] width 28 height 12
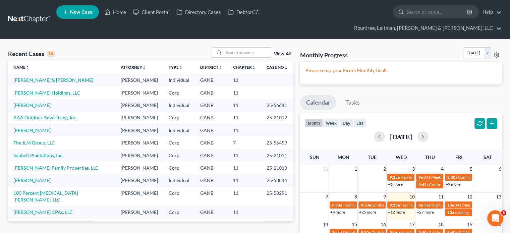
click at [33, 90] on link "[PERSON_NAME] Holdings, LLC" at bounding box center [46, 93] width 67 height 6
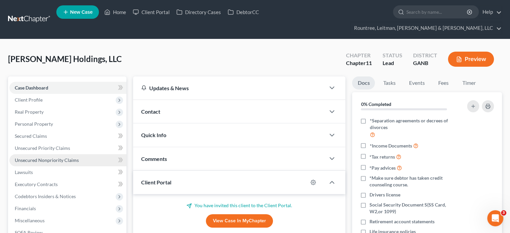
click at [36, 157] on span "Unsecured Nonpriority Claims" at bounding box center [47, 160] width 64 height 6
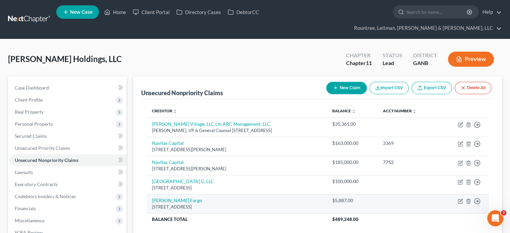
click at [246, 194] on td "[PERSON_NAME] Fargo [STREET_ADDRESS]" at bounding box center [236, 203] width 180 height 19
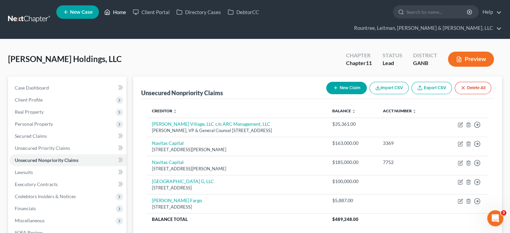
click at [114, 11] on link "Home" at bounding box center [115, 12] width 28 height 12
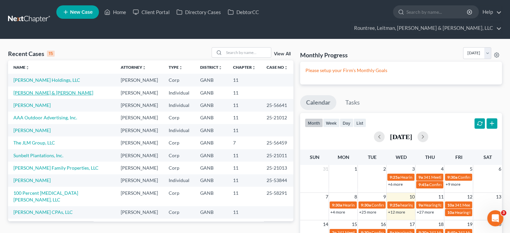
click at [28, 90] on link "[PERSON_NAME] & [PERSON_NAME]" at bounding box center [53, 93] width 80 height 6
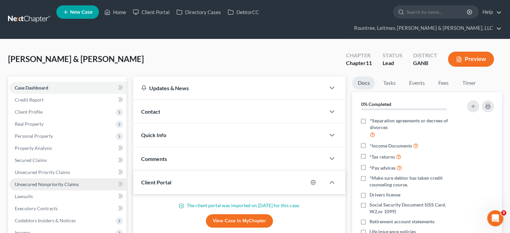
click at [62, 181] on span "Unsecured Nonpriority Claims" at bounding box center [47, 184] width 64 height 6
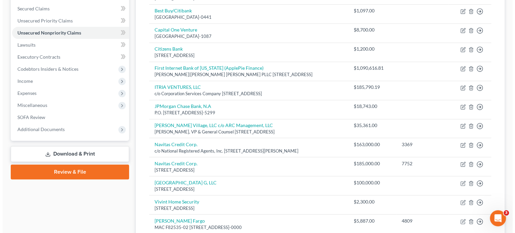
scroll to position [201, 0]
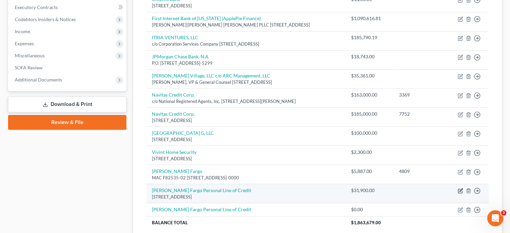
click at [461, 188] on icon "button" at bounding box center [460, 190] width 5 height 5
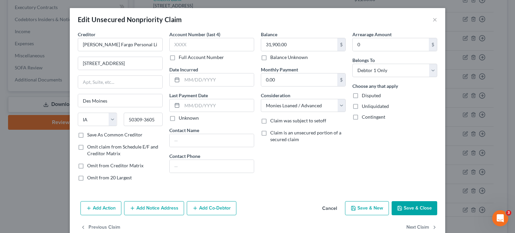
click at [87, 134] on label "Save As Common Creditor" at bounding box center [114, 134] width 55 height 7
click at [90, 134] on input "Save As Common Creditor" at bounding box center [92, 133] width 4 height 4
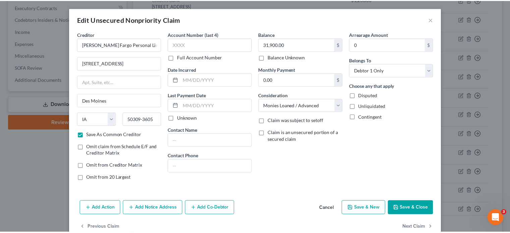
scroll to position [14, 0]
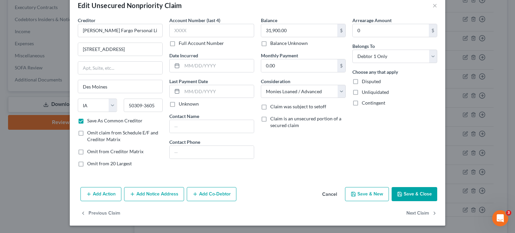
click at [410, 191] on button "Save & Close" at bounding box center [415, 194] width 46 height 14
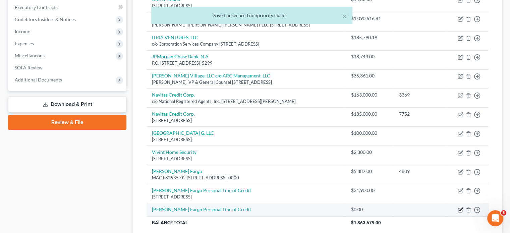
click at [462, 207] on icon "button" at bounding box center [460, 209] width 5 height 5
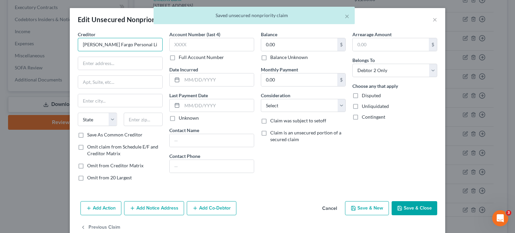
drag, startPoint x: 155, startPoint y: 46, endPoint x: -175, endPoint y: 20, distance: 331.2
click at [0, 20] on html "Home New Case Client Portal Directory Cases DebtorCC Rountree, [PERSON_NAME], […" at bounding box center [257, 44] width 515 height 490
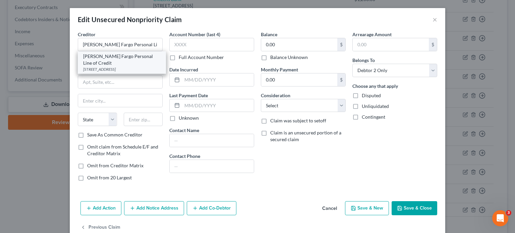
click at [109, 66] on div "[STREET_ADDRESS]" at bounding box center [121, 69] width 77 height 6
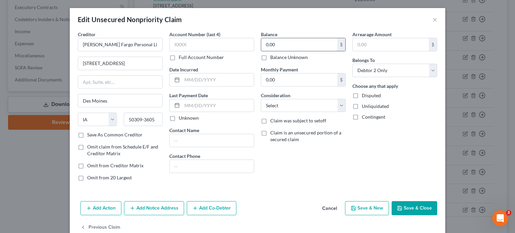
click at [299, 45] on input "0.00" at bounding box center [299, 44] width 76 height 13
click at [293, 106] on select "Select Cable / Satellite Services Collection Agency Credit Card Debt Debt Couns…" at bounding box center [303, 105] width 85 height 13
click at [261, 99] on select "Select Cable / Satellite Services Collection Agency Credit Card Debt Debt Couns…" at bounding box center [303, 105] width 85 height 13
click at [418, 205] on button "Save & Close" at bounding box center [415, 208] width 46 height 14
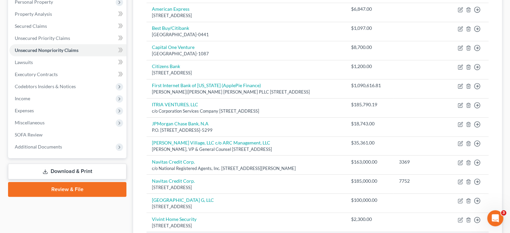
scroll to position [67, 0]
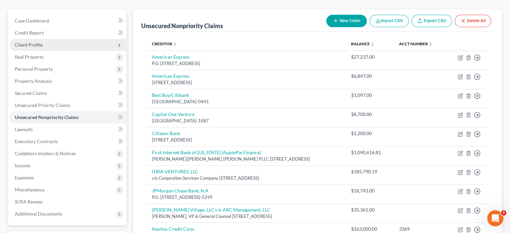
click at [32, 42] on span "Client Profile" at bounding box center [29, 45] width 28 height 6
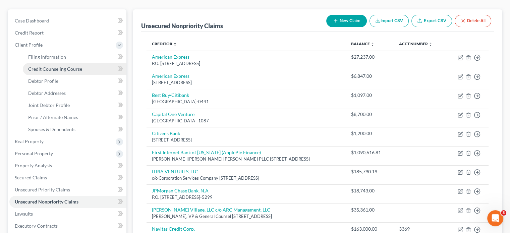
click at [42, 66] on span "Credit Counseling Course" at bounding box center [55, 69] width 54 height 6
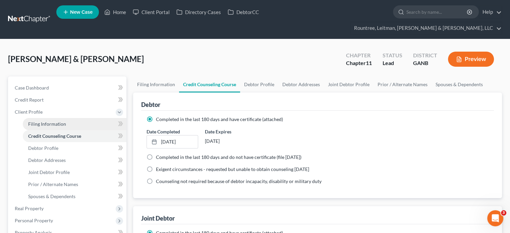
click at [47, 121] on span "Filing Information" at bounding box center [47, 124] width 38 height 6
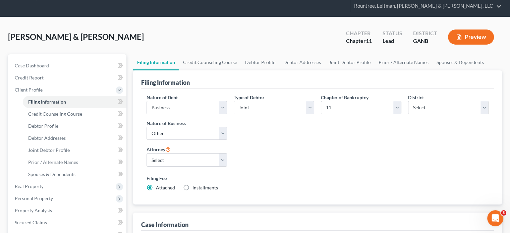
scroll to position [67, 0]
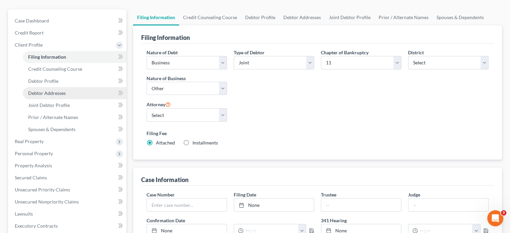
click at [44, 90] on span "Debtor Addresses" at bounding box center [47, 93] width 38 height 6
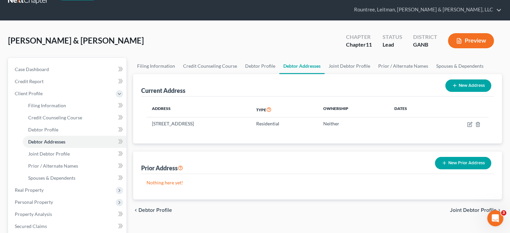
scroll to position [34, 0]
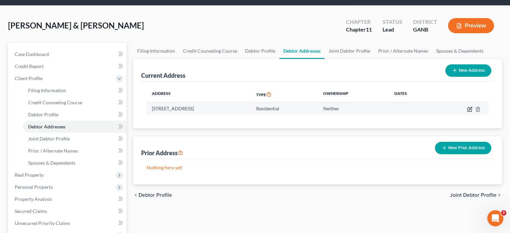
click at [468, 107] on icon "button" at bounding box center [469, 109] width 5 height 5
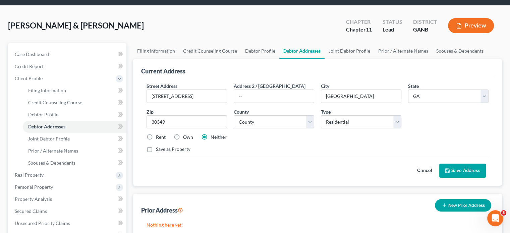
click at [183, 134] on label "Own" at bounding box center [188, 137] width 10 height 7
click at [186, 134] on input "Own" at bounding box center [188, 136] width 4 height 4
click at [463, 164] on button "Save Address" at bounding box center [462, 171] width 47 height 14
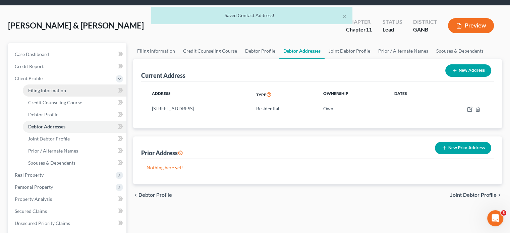
click at [39, 87] on span "Filing Information" at bounding box center [47, 90] width 38 height 6
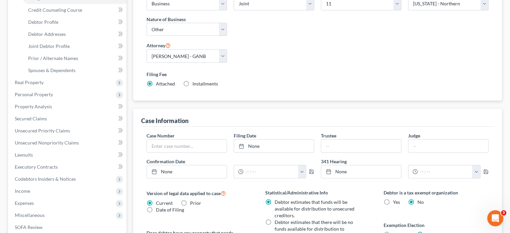
scroll to position [101, 0]
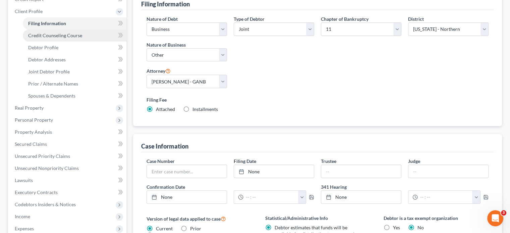
click at [48, 33] on span "Credit Counseling Course" at bounding box center [55, 36] width 54 height 6
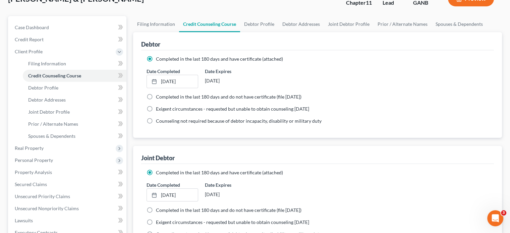
scroll to position [67, 0]
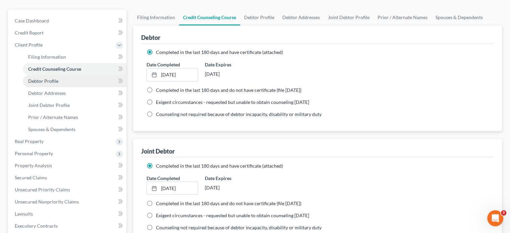
click at [42, 78] on span "Debtor Profile" at bounding box center [43, 81] width 30 height 6
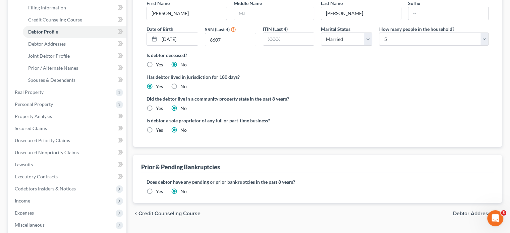
scroll to position [101, 0]
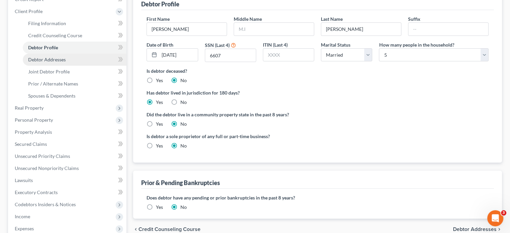
click at [49, 57] on span "Debtor Addresses" at bounding box center [47, 60] width 38 height 6
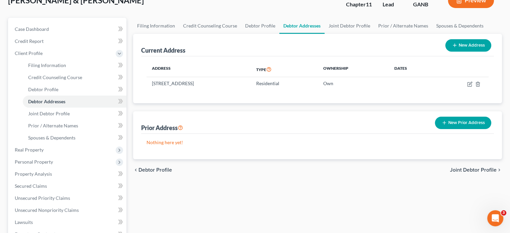
scroll to position [67, 0]
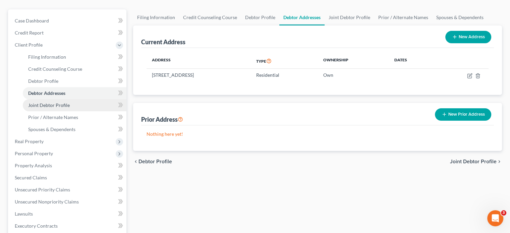
click at [59, 102] on span "Joint Debtor Profile" at bounding box center [49, 105] width 42 height 6
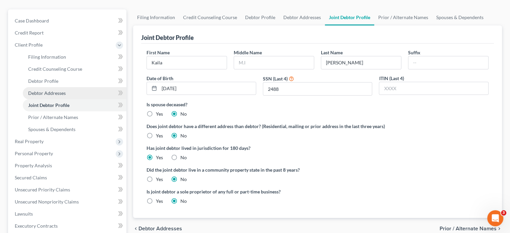
scroll to position [61, 0]
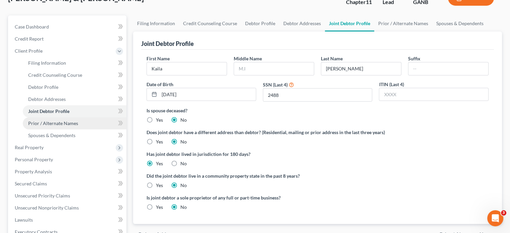
click at [43, 120] on span "Prior / Alternate Names" at bounding box center [53, 123] width 50 height 6
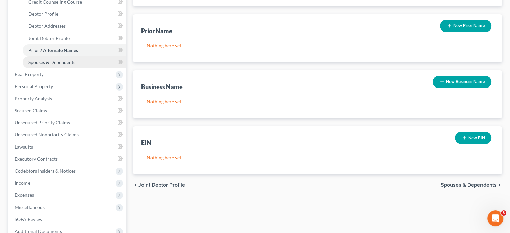
click at [42, 59] on span "Spouses & Dependents" at bounding box center [51, 62] width 47 height 6
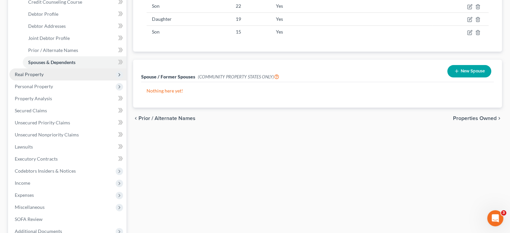
click at [41, 71] on span "Real Property" at bounding box center [29, 74] width 29 height 6
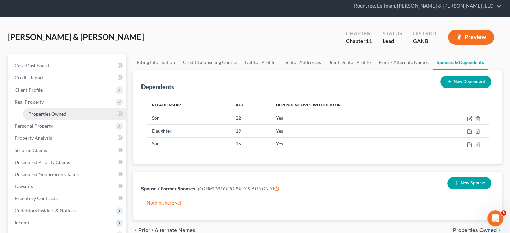
click at [50, 111] on span "Properties Owned" at bounding box center [47, 114] width 38 height 6
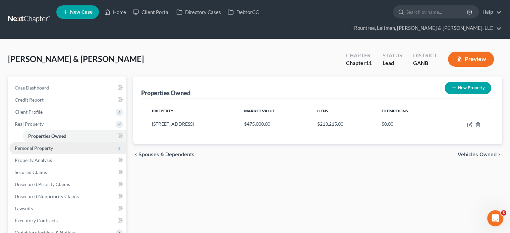
click at [26, 145] on span "Personal Property" at bounding box center [34, 148] width 38 height 6
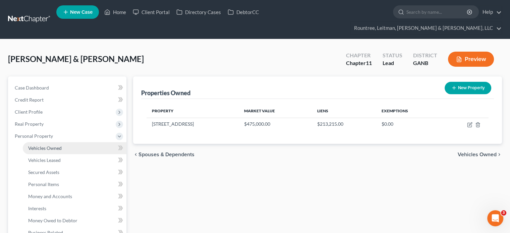
click at [40, 145] on span "Vehicles Owned" at bounding box center [45, 148] width 34 height 6
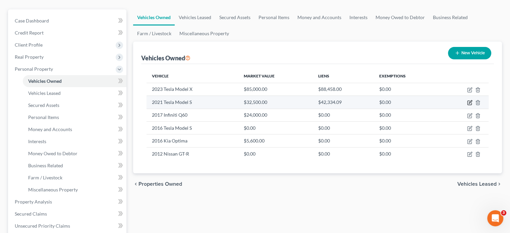
click at [469, 100] on icon "button" at bounding box center [469, 102] width 5 height 5
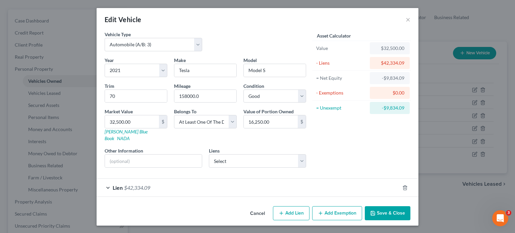
click at [389, 210] on button "Save & Close" at bounding box center [388, 213] width 46 height 14
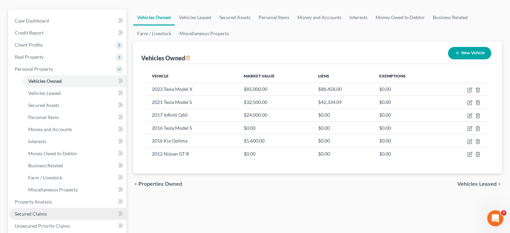
click at [42, 211] on span "Secured Claims" at bounding box center [31, 214] width 32 height 6
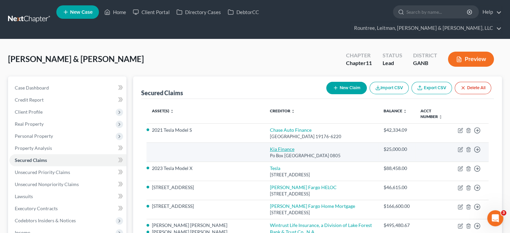
scroll to position [34, 0]
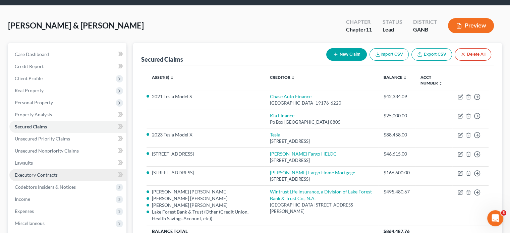
click at [29, 172] on span "Executory Contracts" at bounding box center [36, 175] width 43 height 6
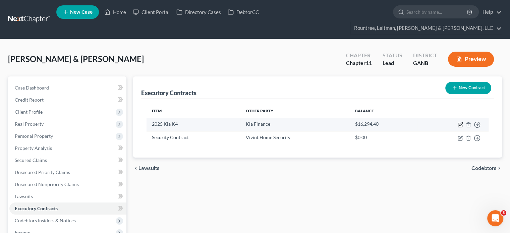
click at [460, 122] on icon "button" at bounding box center [460, 123] width 3 height 3
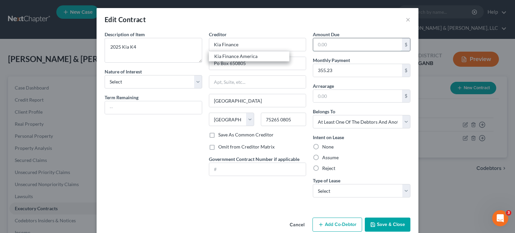
click at [327, 44] on input "text" at bounding box center [357, 44] width 89 height 13
click at [335, 92] on input "text" at bounding box center [357, 96] width 89 height 13
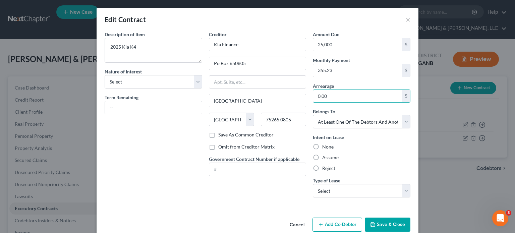
scroll to position [11, 0]
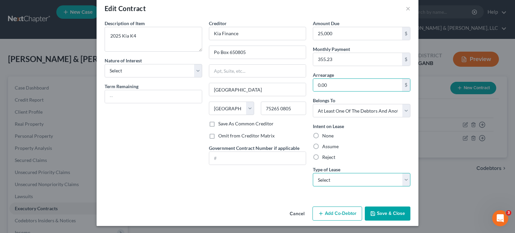
drag, startPoint x: 356, startPoint y: 177, endPoint x: 358, endPoint y: 185, distance: 7.6
click at [356, 177] on select "Select Real Estate Car Other" at bounding box center [362, 179] width 98 height 13
click at [313, 173] on select "Select Real Estate Car Other" at bounding box center [362, 179] width 98 height 13
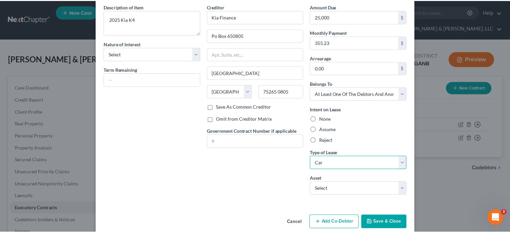
scroll to position [37, 0]
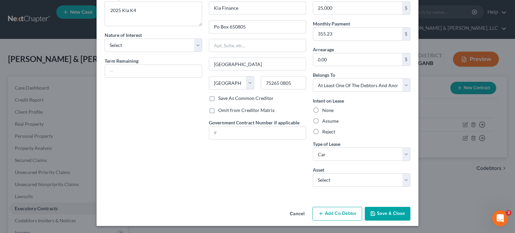
click at [391, 207] on button "Save & Close" at bounding box center [388, 214] width 46 height 14
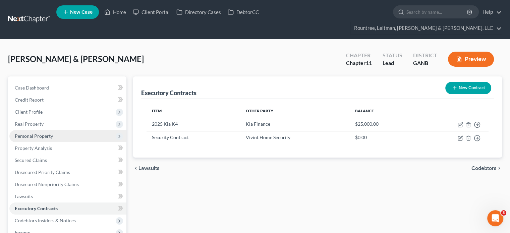
click at [39, 133] on span "Personal Property" at bounding box center [34, 136] width 38 height 6
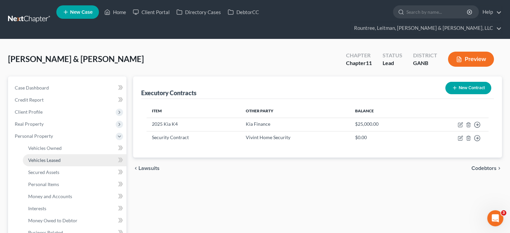
click at [42, 157] on span "Vehicles Leased" at bounding box center [44, 160] width 33 height 6
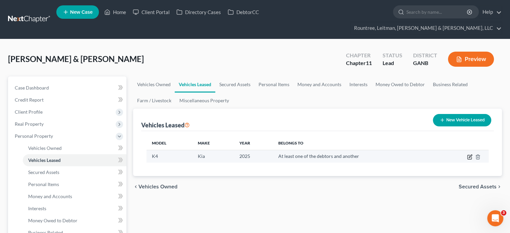
click at [469, 155] on icon "button" at bounding box center [470, 156] width 3 height 3
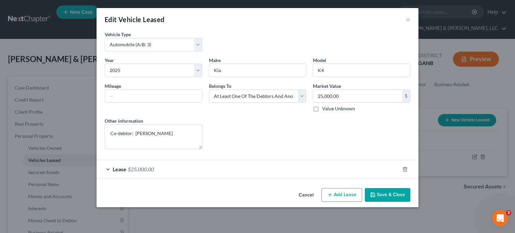
click at [387, 192] on button "Save & Close" at bounding box center [388, 195] width 46 height 14
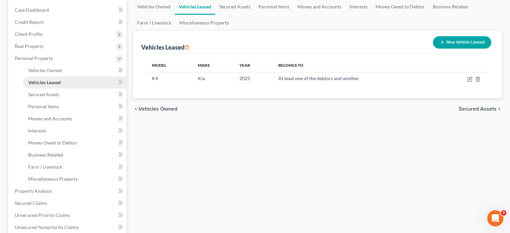
scroll to position [101, 0]
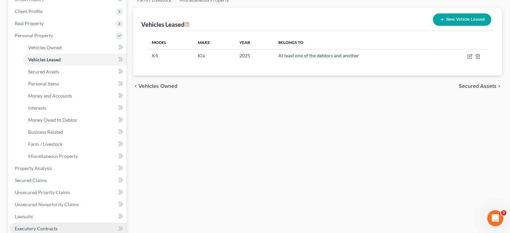
click at [52, 226] on span "Executory Contracts" at bounding box center [36, 229] width 43 height 6
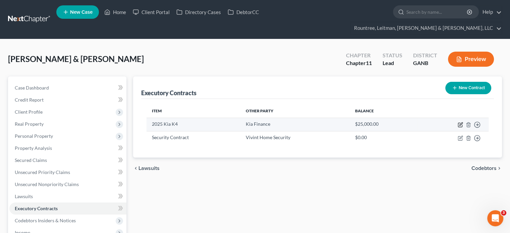
click at [461, 122] on icon "button" at bounding box center [460, 124] width 5 height 5
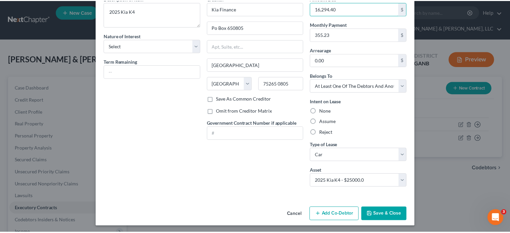
scroll to position [37, 0]
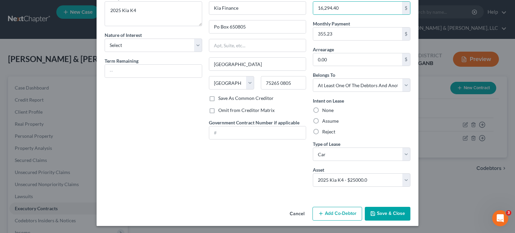
click at [383, 209] on button "Save & Close" at bounding box center [388, 214] width 46 height 14
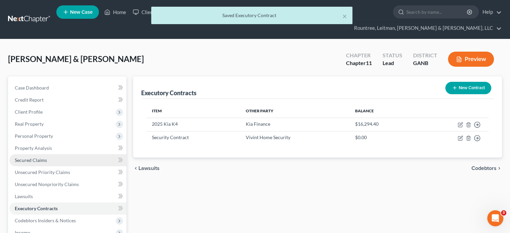
click at [25, 157] on span "Secured Claims" at bounding box center [31, 160] width 32 height 6
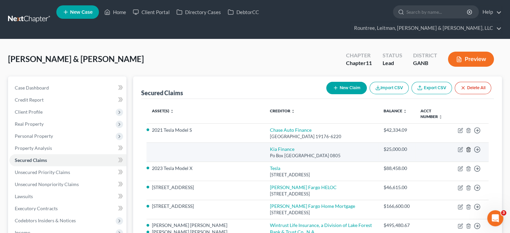
click at [468, 147] on icon "button" at bounding box center [468, 149] width 5 height 5
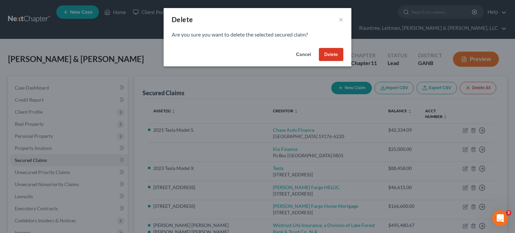
click at [337, 53] on button "Delete" at bounding box center [331, 54] width 24 height 13
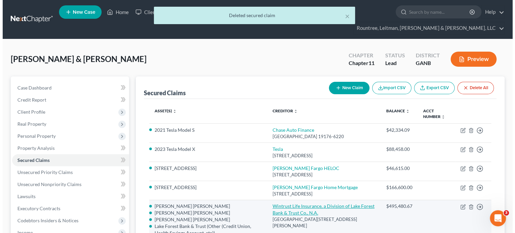
scroll to position [34, 0]
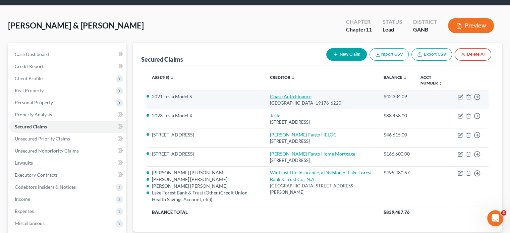
click at [291, 94] on link "Chase Auto Finance" at bounding box center [291, 97] width 42 height 6
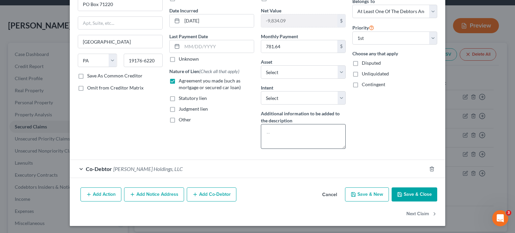
scroll to position [59, 0]
click at [412, 191] on button "Save & Close" at bounding box center [415, 194] width 46 height 14
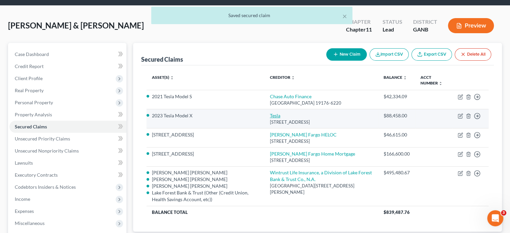
click at [273, 113] on link "Tesla" at bounding box center [275, 116] width 10 height 6
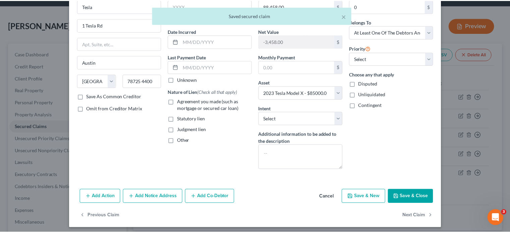
scroll to position [41, 0]
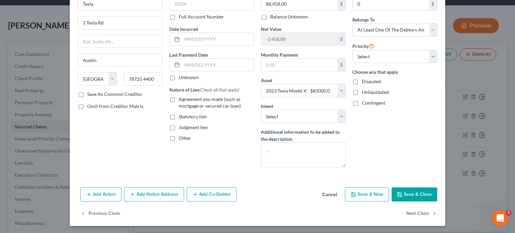
click at [416, 193] on button "Save & Close" at bounding box center [415, 194] width 46 height 14
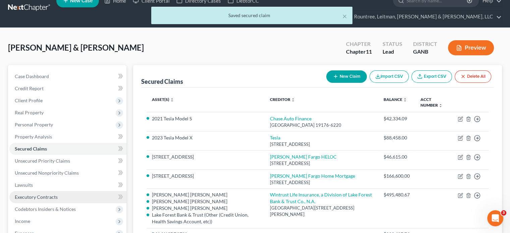
scroll to position [0, 0]
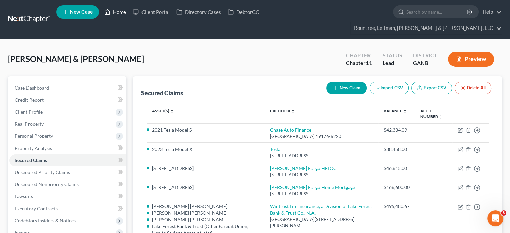
click at [118, 9] on link "Home" at bounding box center [115, 12] width 28 height 12
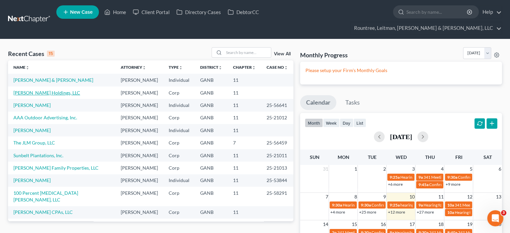
click at [29, 90] on link "[PERSON_NAME] Holdings, LLC" at bounding box center [46, 93] width 67 height 6
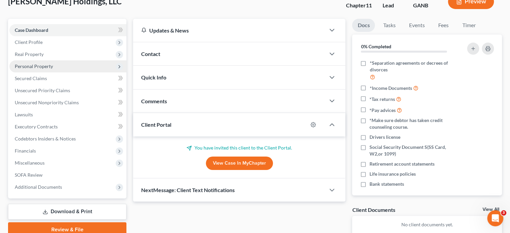
scroll to position [67, 0]
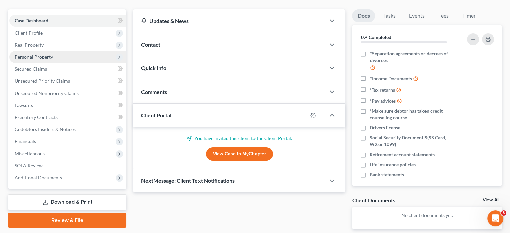
click at [35, 54] on span "Personal Property" at bounding box center [34, 57] width 38 height 6
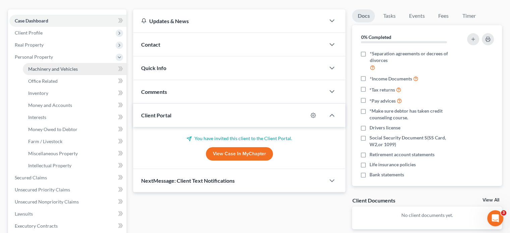
click at [43, 63] on link "Machinery and Vehicles" at bounding box center [75, 69] width 104 height 12
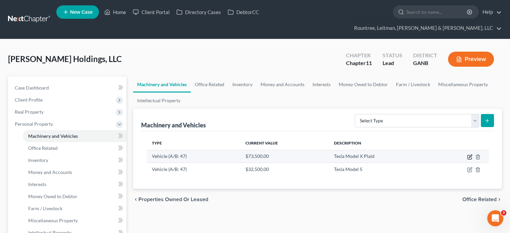
click at [469, 155] on icon "button" at bounding box center [470, 156] width 3 height 3
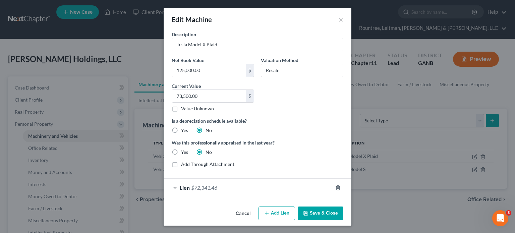
click at [323, 212] on button "Save & Close" at bounding box center [321, 213] width 46 height 14
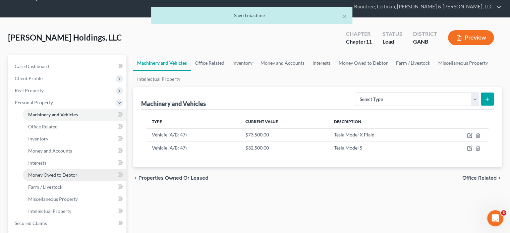
scroll to position [34, 0]
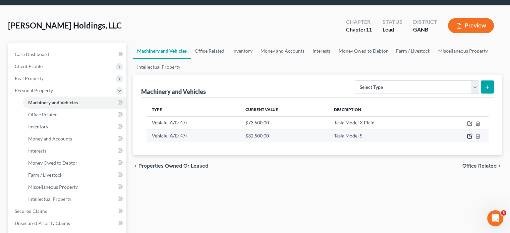
click at [468, 133] on icon "button" at bounding box center [469, 135] width 5 height 5
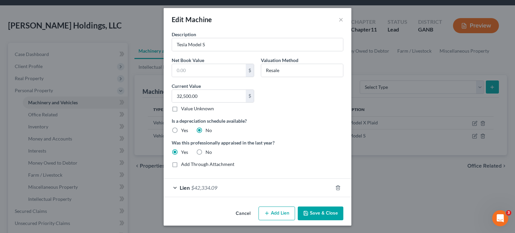
click at [323, 212] on button "Save & Close" at bounding box center [321, 213] width 46 height 14
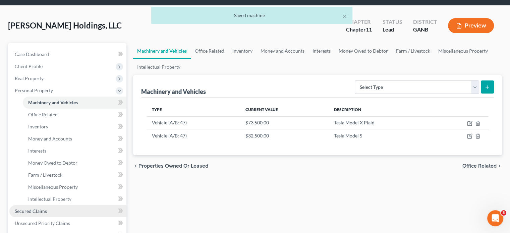
click at [29, 208] on span "Secured Claims" at bounding box center [31, 211] width 32 height 6
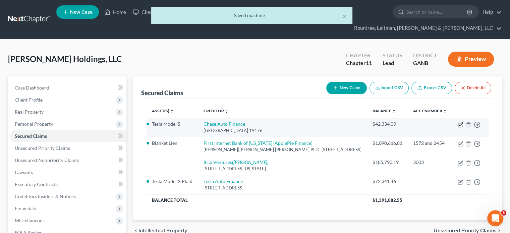
click at [460, 122] on icon "button" at bounding box center [460, 123] width 3 height 3
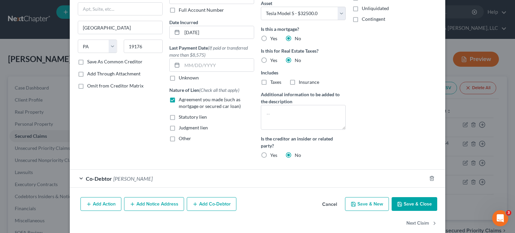
scroll to position [83, 0]
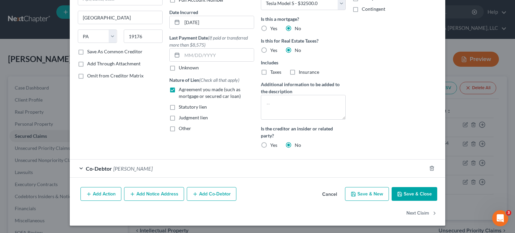
click at [423, 191] on button "Save & Close" at bounding box center [415, 194] width 46 height 14
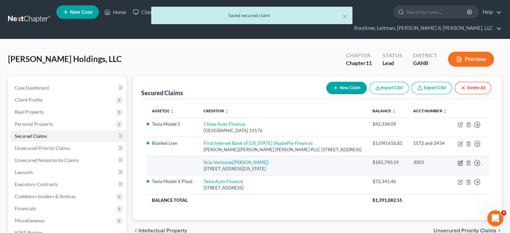
click at [461, 161] on icon "button" at bounding box center [460, 162] width 5 height 5
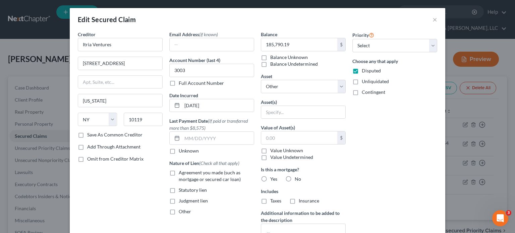
click at [388, 156] on div "Priority Select 1st 2nd 3rd 4th 5th 6th 7th 8th 9th 10th 11th 12th 13th 14th 15…" at bounding box center [395, 157] width 92 height 252
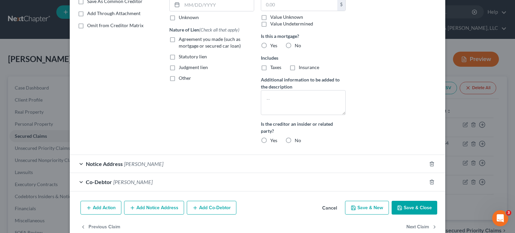
scroll to position [147, 0]
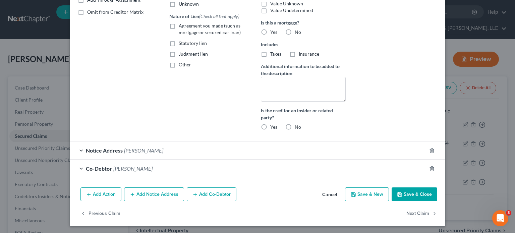
click at [416, 194] on button "Save & Close" at bounding box center [415, 194] width 46 height 14
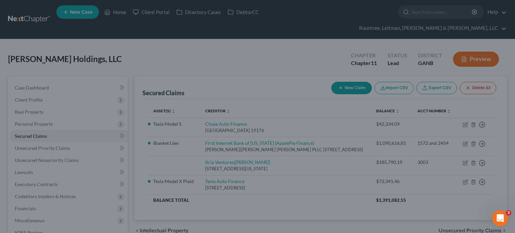
scroll to position [84, 0]
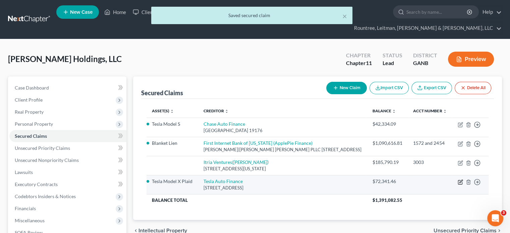
click at [461, 180] on icon "button" at bounding box center [460, 181] width 5 height 5
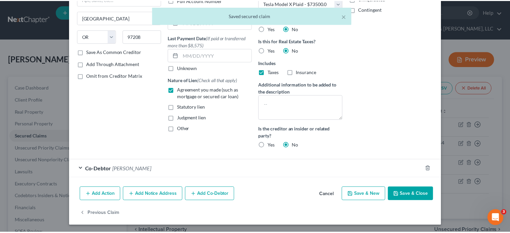
scroll to position [83, 0]
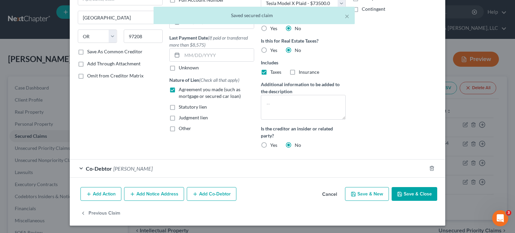
click at [409, 194] on button "Save & Close" at bounding box center [415, 194] width 46 height 14
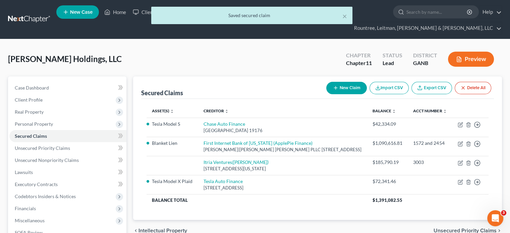
click at [118, 11] on div "× Saved secured claim" at bounding box center [252, 17] width 510 height 21
click at [343, 14] on button "×" at bounding box center [344, 16] width 5 height 8
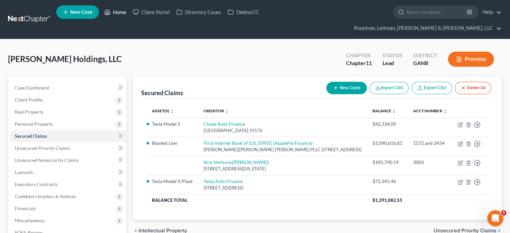
click at [121, 12] on link "Home" at bounding box center [115, 12] width 28 height 12
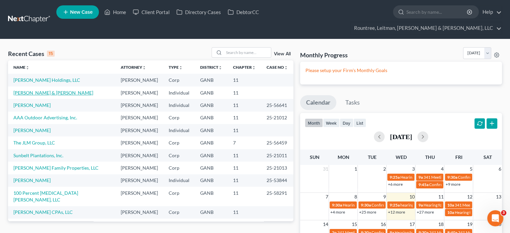
click at [33, 90] on link "[PERSON_NAME] & [PERSON_NAME]" at bounding box center [53, 93] width 80 height 6
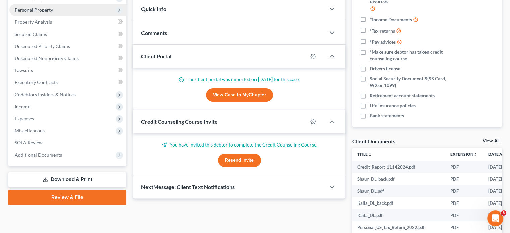
scroll to position [134, 0]
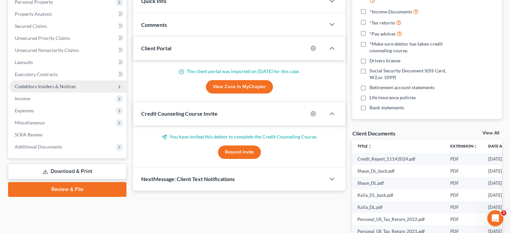
click at [36, 83] on span "Codebtors Insiders & Notices" at bounding box center [45, 86] width 61 height 6
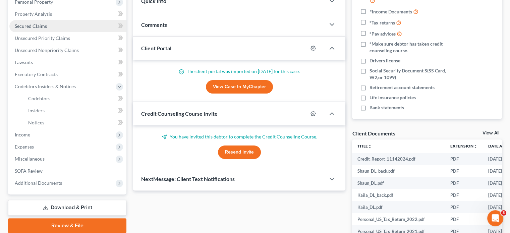
click at [33, 23] on span "Secured Claims" at bounding box center [31, 26] width 32 height 6
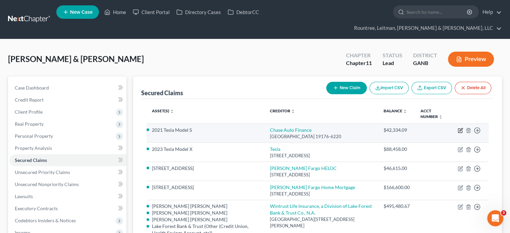
click at [460, 128] on icon "button" at bounding box center [460, 130] width 5 height 5
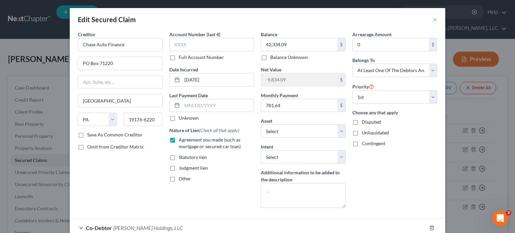
scroll to position [59, 0]
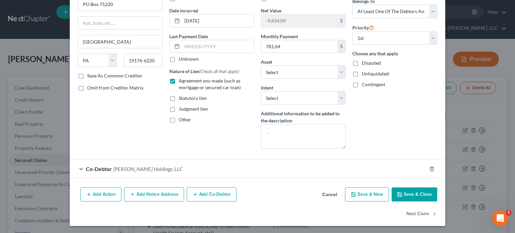
click at [405, 194] on button "Save & Close" at bounding box center [415, 194] width 46 height 14
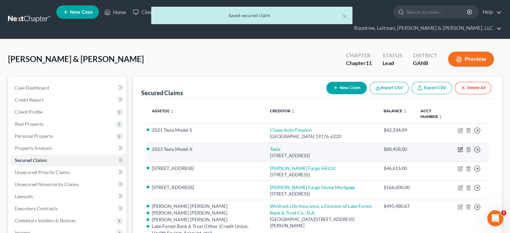
click at [461, 147] on icon "button" at bounding box center [460, 149] width 5 height 5
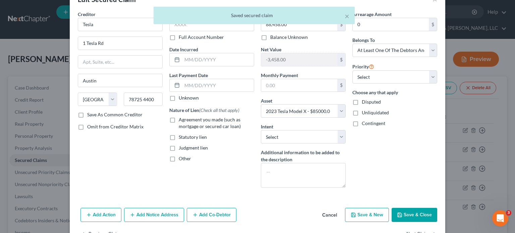
scroll to position [41, 0]
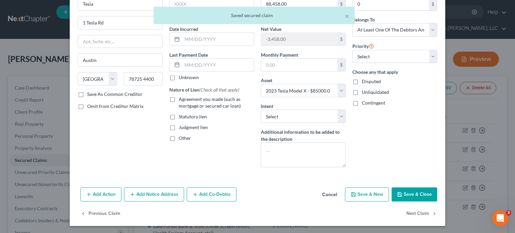
click at [205, 193] on button "Add Co-Debtor" at bounding box center [212, 194] width 50 height 14
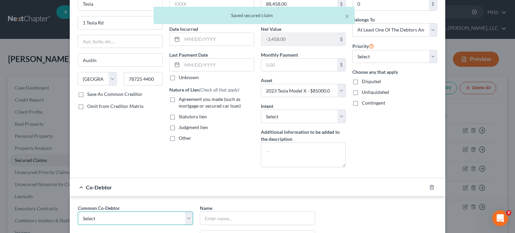
click at [95, 219] on select "Select [PERSON_NAME] Holdings, LLC" at bounding box center [135, 218] width 115 height 13
click at [78, 212] on select "Select [PERSON_NAME] Holdings, LLC" at bounding box center [135, 218] width 115 height 13
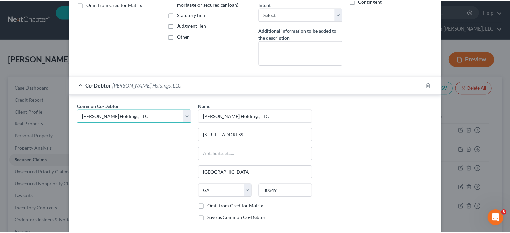
scroll to position [196, 0]
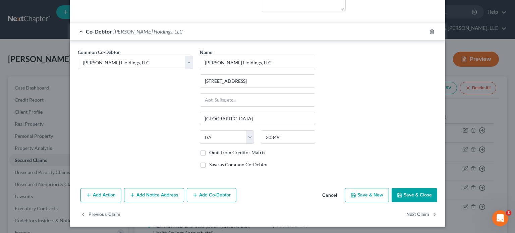
click at [405, 192] on button "Save & Close" at bounding box center [415, 195] width 46 height 14
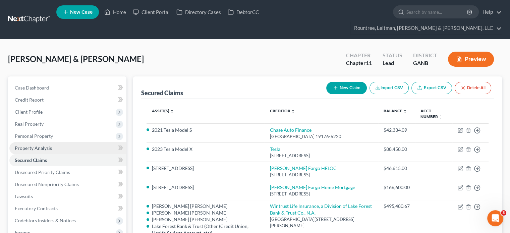
click at [36, 142] on link "Property Analysis" at bounding box center [67, 148] width 117 height 12
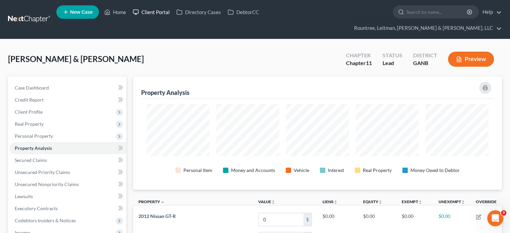
scroll to position [113, 368]
click at [122, 10] on link "Home" at bounding box center [115, 12] width 28 height 12
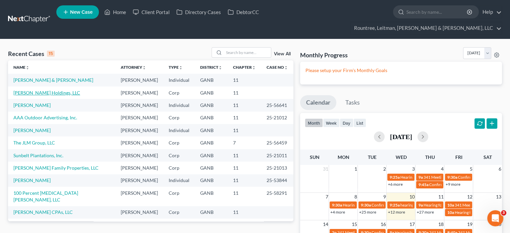
click at [31, 90] on link "[PERSON_NAME] Holdings, LLC" at bounding box center [46, 93] width 67 height 6
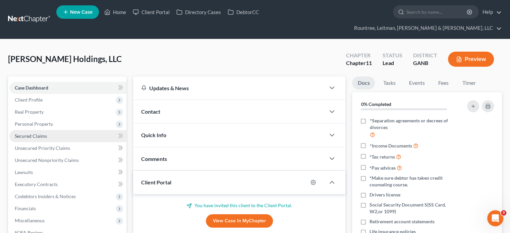
click at [27, 133] on span "Secured Claims" at bounding box center [31, 136] width 32 height 6
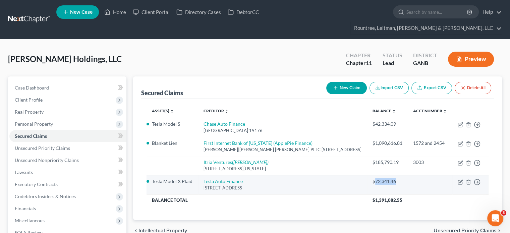
drag, startPoint x: 377, startPoint y: 179, endPoint x: 400, endPoint y: 179, distance: 22.8
click at [400, 179] on div "$72,341.46" at bounding box center [387, 181] width 30 height 7
copy div "72,341.46"
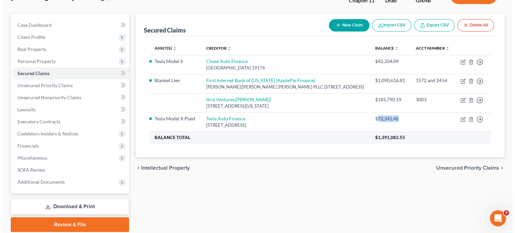
scroll to position [67, 0]
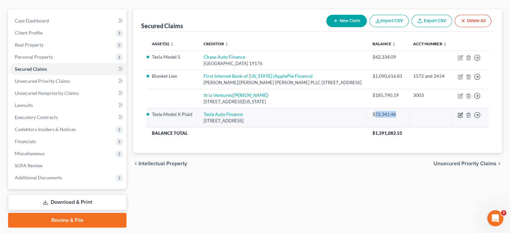
click at [459, 113] on icon "button" at bounding box center [460, 114] width 5 height 5
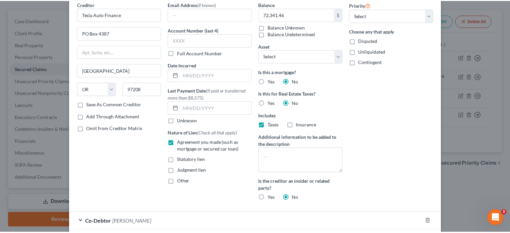
scroll to position [83, 0]
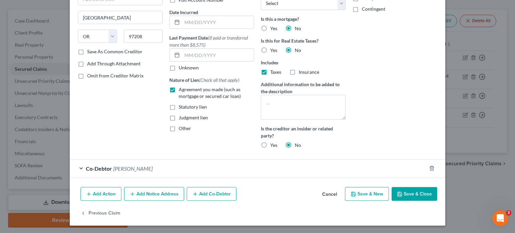
click at [404, 192] on button "Save & Close" at bounding box center [415, 194] width 46 height 14
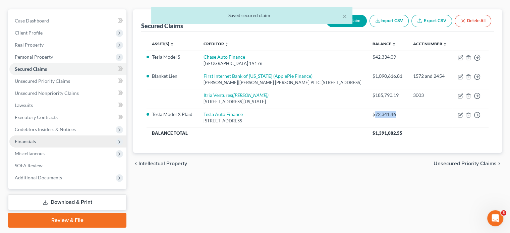
scroll to position [0, 0]
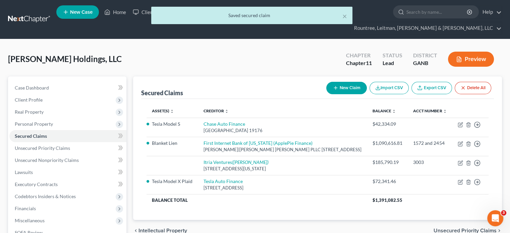
click at [119, 10] on div "× Saved secured claim" at bounding box center [252, 17] width 510 height 21
click at [118, 13] on div "× Saved secured claim" at bounding box center [252, 17] width 510 height 21
click at [346, 15] on button "×" at bounding box center [344, 16] width 5 height 8
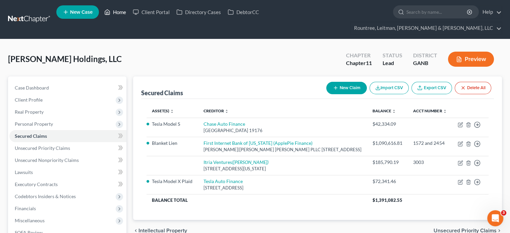
click at [122, 12] on link "Home" at bounding box center [115, 12] width 28 height 12
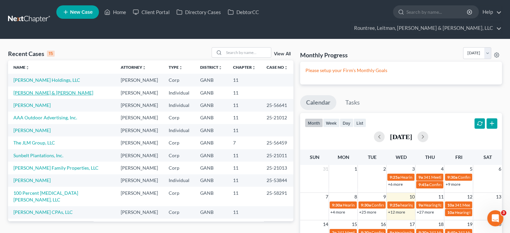
click at [33, 90] on link "[PERSON_NAME] & [PERSON_NAME]" at bounding box center [53, 93] width 80 height 6
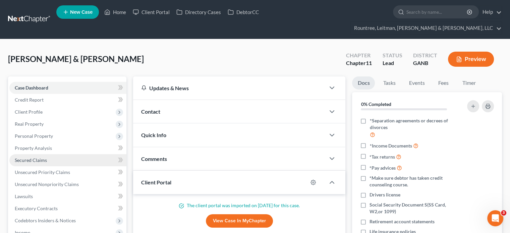
click at [25, 157] on span "Secured Claims" at bounding box center [31, 160] width 32 height 6
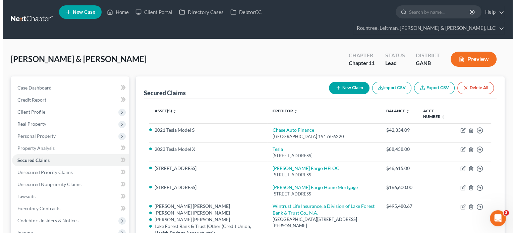
scroll to position [67, 0]
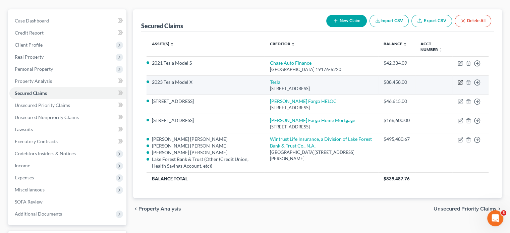
click at [460, 80] on icon "button" at bounding box center [460, 82] width 5 height 5
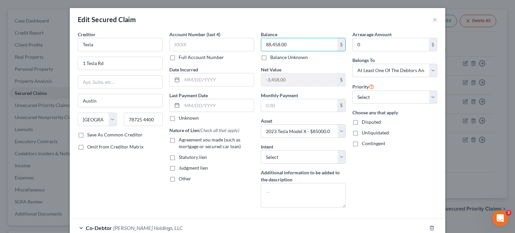
paste input "72,341.46"
click at [386, 172] on div "Arrearage Amount 0 $ Belongs To * Select Debtor 1 Only Debtor 2 Only Debtor 1 A…" at bounding box center [395, 122] width 92 height 182
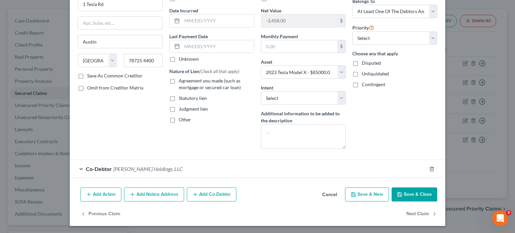
scroll to position [59, 0]
click at [304, 44] on input "text" at bounding box center [299, 46] width 76 height 13
click at [274, 71] on select "Select Other Multiple Assets Firearms - Ar Pistol, H&K 9mm, Sw .38, Ruger 9mm, …" at bounding box center [303, 71] width 85 height 13
click at [261, 65] on select "Select Other Multiple Assets Firearms - Ar Pistol, H&K 9mm, Sw .38, Ruger 9mm, …" at bounding box center [303, 71] width 85 height 13
drag, startPoint x: 215, startPoint y: 146, endPoint x: 237, endPoint y: 141, distance: 22.4
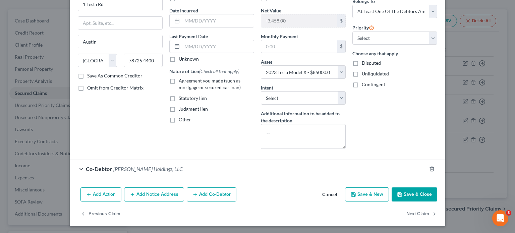
click at [215, 146] on div "Account Number (last 4) Full Account Number Date Incurred Last Payment Date Unk…" at bounding box center [212, 63] width 92 height 182
click at [403, 194] on button "Save & Close" at bounding box center [415, 194] width 46 height 14
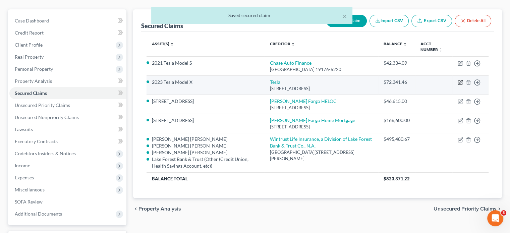
click at [463, 80] on icon "button" at bounding box center [460, 82] width 5 height 5
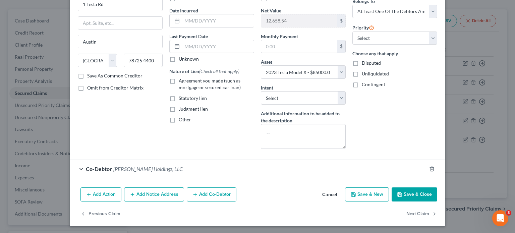
click at [408, 193] on button "Save & Close" at bounding box center [415, 194] width 46 height 14
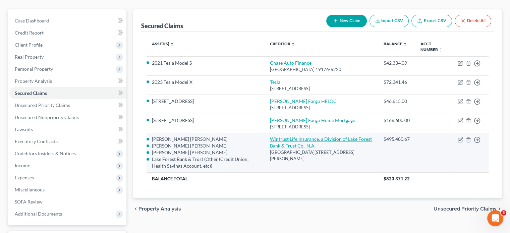
scroll to position [0, 0]
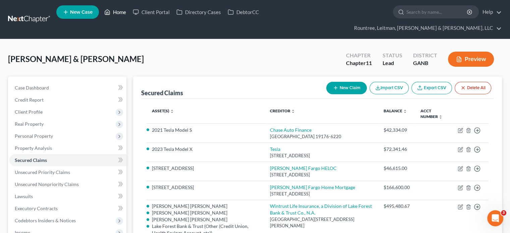
click at [119, 12] on link "Home" at bounding box center [115, 12] width 28 height 12
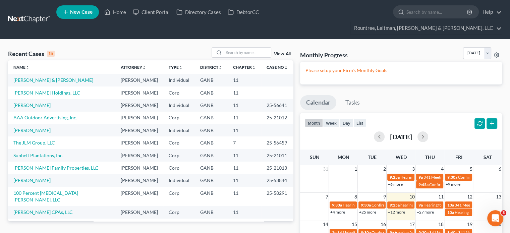
click at [36, 90] on link "[PERSON_NAME] Holdings, LLC" at bounding box center [46, 93] width 67 height 6
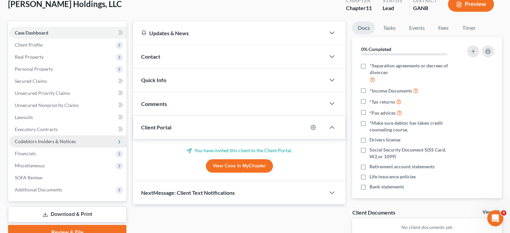
scroll to position [20, 0]
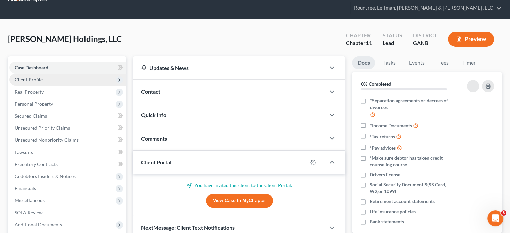
click at [35, 74] on span "Client Profile" at bounding box center [67, 80] width 117 height 12
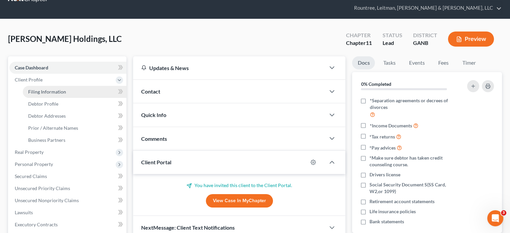
click at [36, 89] on span "Filing Information" at bounding box center [47, 92] width 38 height 6
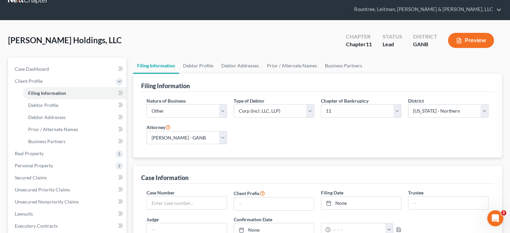
scroll to position [34, 0]
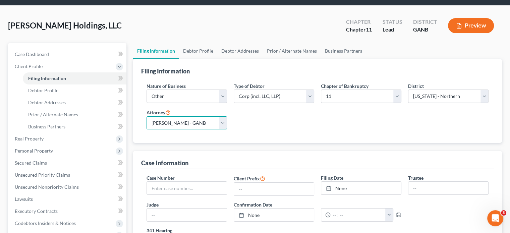
click at [222, 116] on select "Select [PERSON_NAME] - GANB [PERSON_NAME] - [PERSON_NAME] [PERSON_NAME] [PERSON…" at bounding box center [186, 122] width 80 height 13
click at [146, 116] on select "Select [PERSON_NAME] - GANB [PERSON_NAME] - [PERSON_NAME] [PERSON_NAME] [PERSON…" at bounding box center [186, 122] width 80 height 13
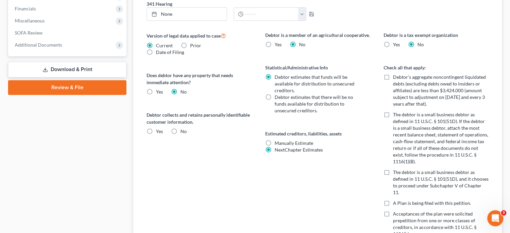
scroll to position [268, 0]
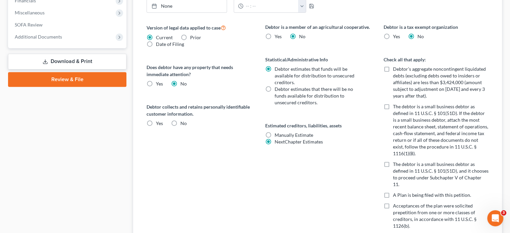
click at [393, 66] on label "Debtor’s aggregate noncontingent liquidated debts (excluding debts owed to insi…" at bounding box center [441, 83] width 96 height 34
click at [396, 66] on input "Debtor’s aggregate noncontingent liquidated debts (excluding debts owed to insi…" at bounding box center [398, 68] width 4 height 4
click at [393, 103] on label "The debtor is a small business debtor as defined in 11 U.S.C. § 101(51D). If th…" at bounding box center [441, 130] width 96 height 54
click at [396, 103] on input "The debtor is a small business debtor as defined in 11 U.S.C. § 101(51D). If th…" at bounding box center [398, 105] width 4 height 4
click at [393, 161] on label "The debtor is a small business debtor as defined in 11 U.S.C. § 101(51D), and i…" at bounding box center [441, 174] width 96 height 27
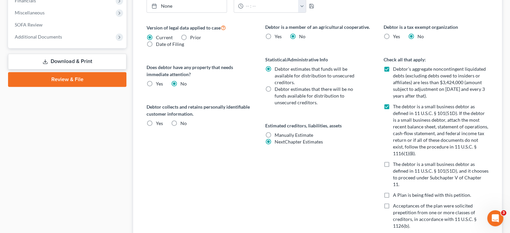
click at [396, 161] on input "The debtor is a small business debtor as defined in 11 U.S.C. § 101(51D), and i…" at bounding box center [398, 163] width 4 height 4
click at [156, 120] on label "Yes" at bounding box center [159, 123] width 7 height 7
click at [159, 120] on input "Yes" at bounding box center [161, 122] width 4 height 4
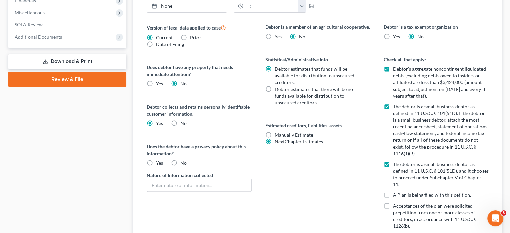
click at [156, 160] on label "Yes" at bounding box center [159, 163] width 7 height 7
click at [159, 160] on input "Yes" at bounding box center [161, 162] width 4 height 4
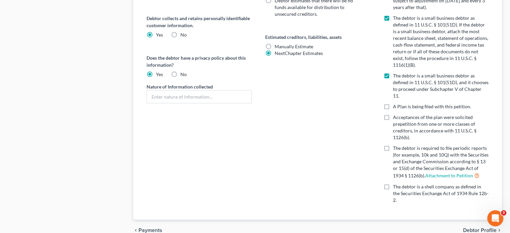
click at [475, 228] on span "Debtor Profile" at bounding box center [480, 230] width 34 height 5
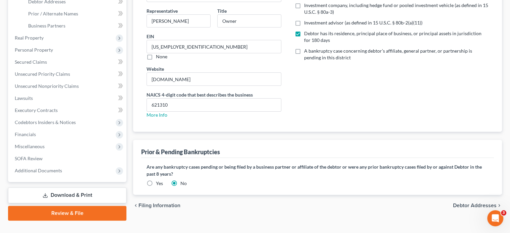
scroll to position [135, 0]
drag, startPoint x: 476, startPoint y: 190, endPoint x: 442, endPoint y: 181, distance: 34.3
click at [476, 202] on span "Debtor Addresses" at bounding box center [475, 204] width 44 height 5
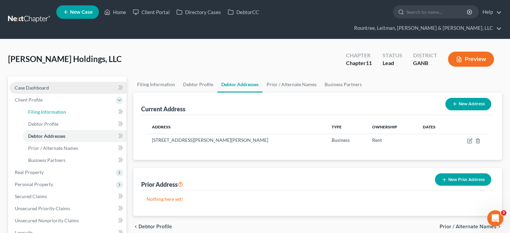
drag, startPoint x: 39, startPoint y: 102, endPoint x: 107, endPoint y: 72, distance: 74.2
click at [39, 109] on span "Filing Information" at bounding box center [47, 112] width 38 height 6
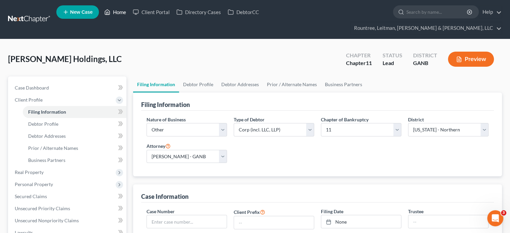
click at [117, 15] on link "Home" at bounding box center [115, 12] width 28 height 12
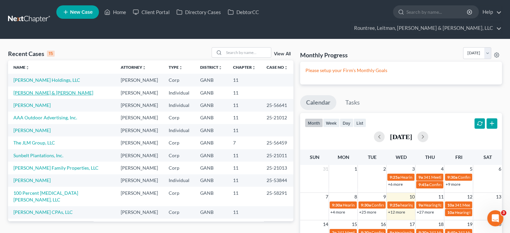
click at [35, 90] on link "[PERSON_NAME] & [PERSON_NAME]" at bounding box center [53, 93] width 80 height 6
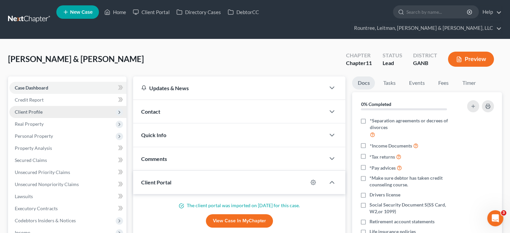
click at [33, 109] on span "Client Profile" at bounding box center [29, 112] width 28 height 6
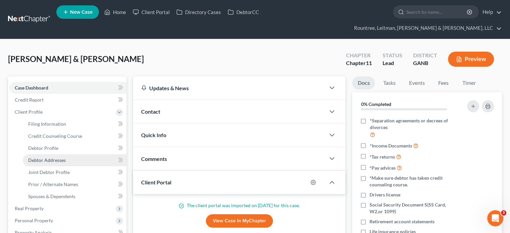
click at [55, 157] on span "Debtor Addresses" at bounding box center [47, 160] width 38 height 6
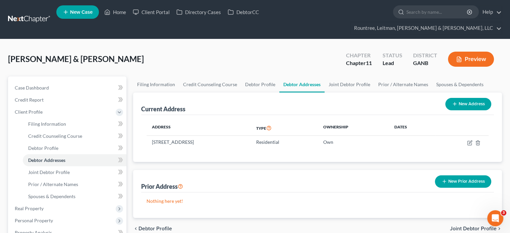
click at [467, 98] on button "New Address" at bounding box center [468, 104] width 46 height 12
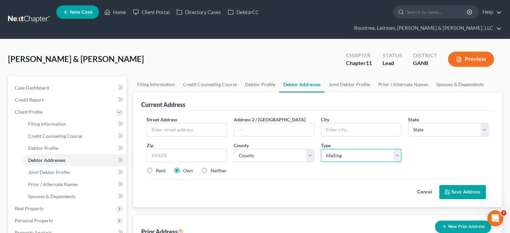
click at [395, 149] on select "Select Mailing Rental Business" at bounding box center [361, 155] width 80 height 13
click at [54, 145] on span "Debtor Profile" at bounding box center [43, 148] width 30 height 6
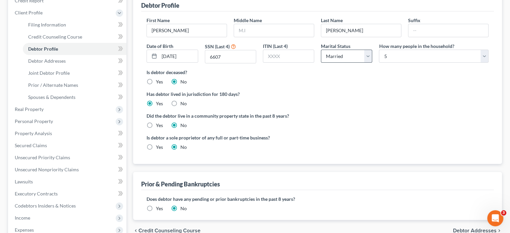
scroll to position [101, 0]
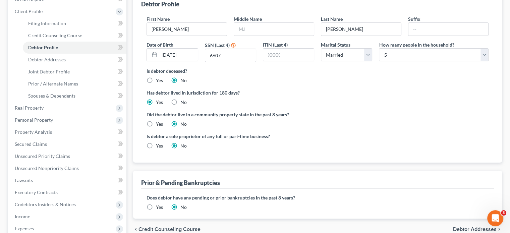
click at [180, 99] on label "No" at bounding box center [183, 102] width 6 height 7
click at [183, 99] on input "No" at bounding box center [185, 101] width 4 height 4
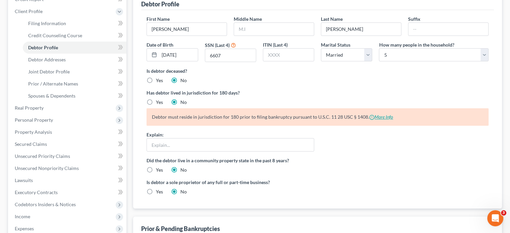
click at [378, 114] on link "More Info" at bounding box center [381, 117] width 24 height 6
click at [284, 108] on div "Debtor must reside in jurisdiction for 180 prior to filing bankruptcy pursuant …" at bounding box center [317, 116] width 342 height 17
click at [156, 99] on label "Yes" at bounding box center [159, 102] width 7 height 7
click at [159, 99] on input "Yes" at bounding box center [161, 101] width 4 height 4
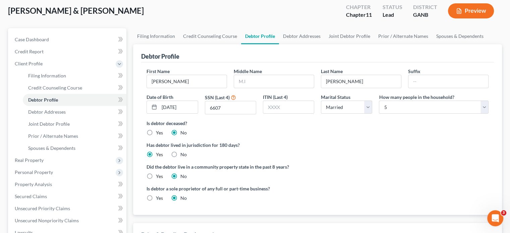
scroll to position [27, 0]
